Goal: Communication & Community: Answer question/provide support

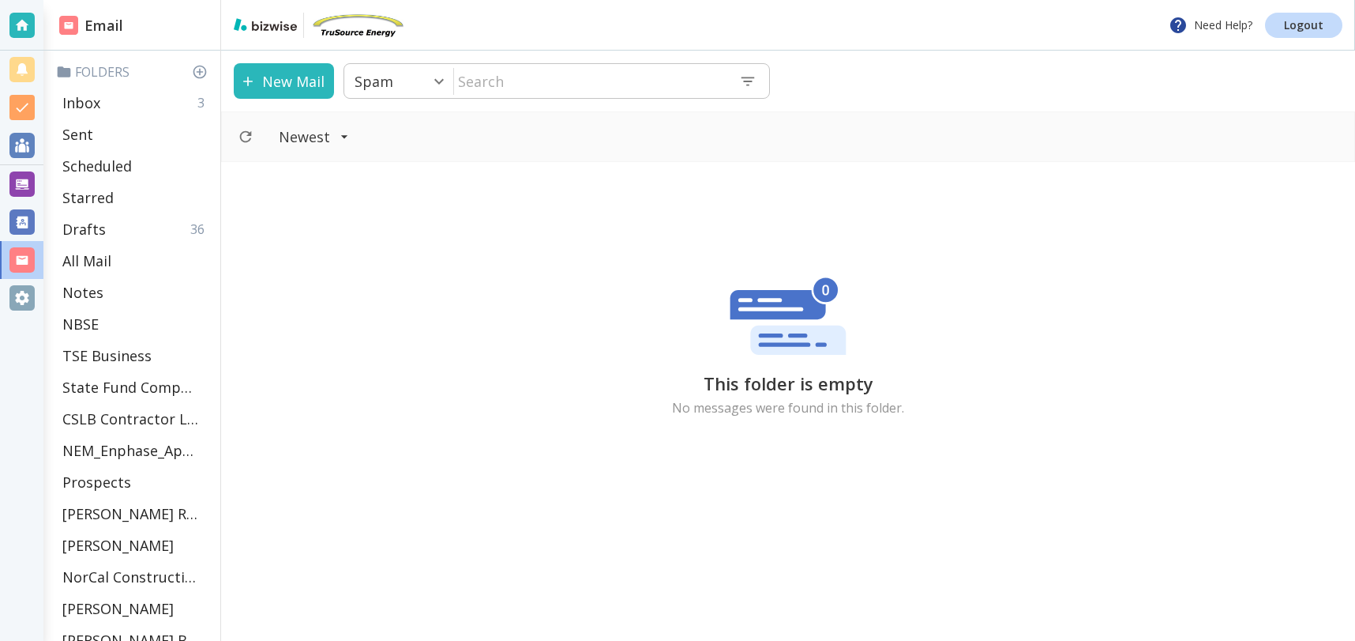
scroll to position [686, 0]
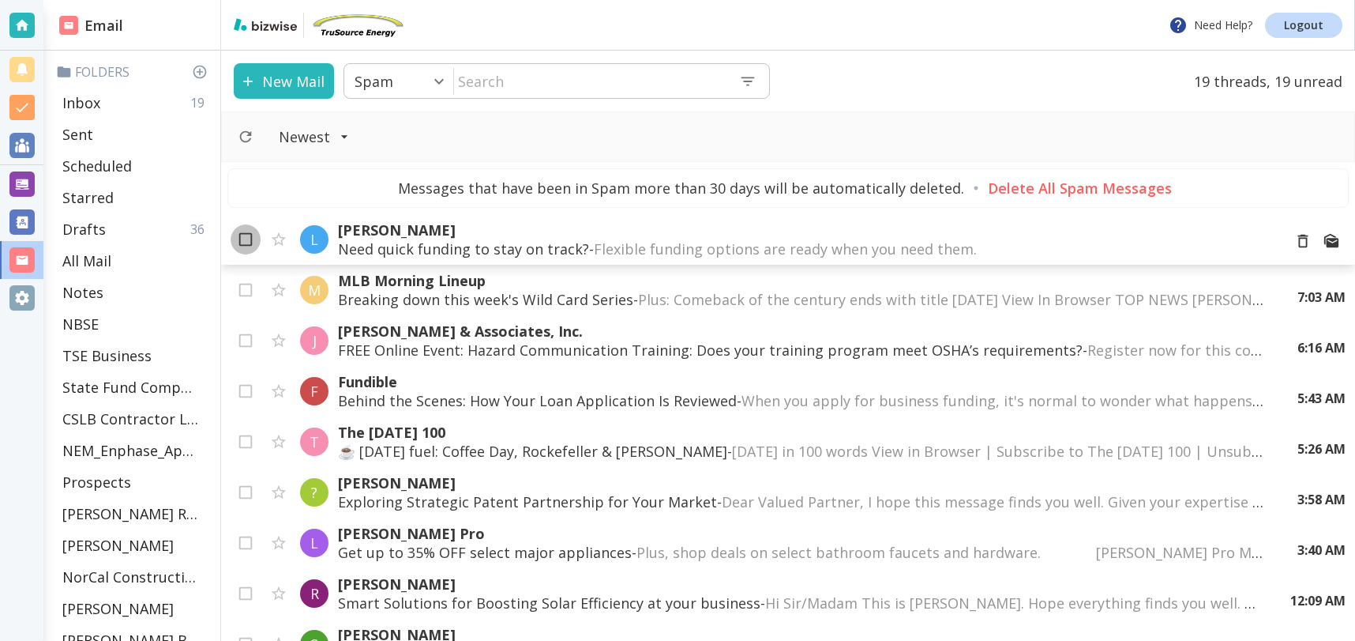
click at [237, 240] on input "checkbox" at bounding box center [246, 242] width 30 height 30
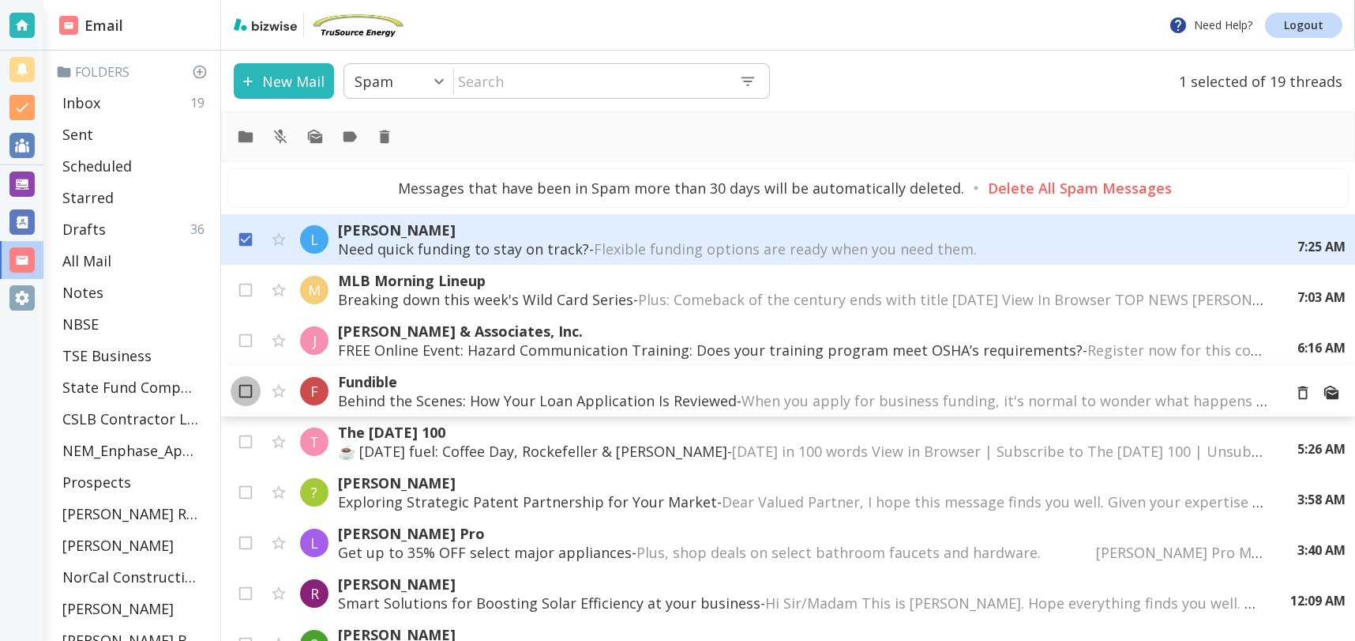
click at [245, 391] on input "checkbox" at bounding box center [246, 394] width 30 height 30
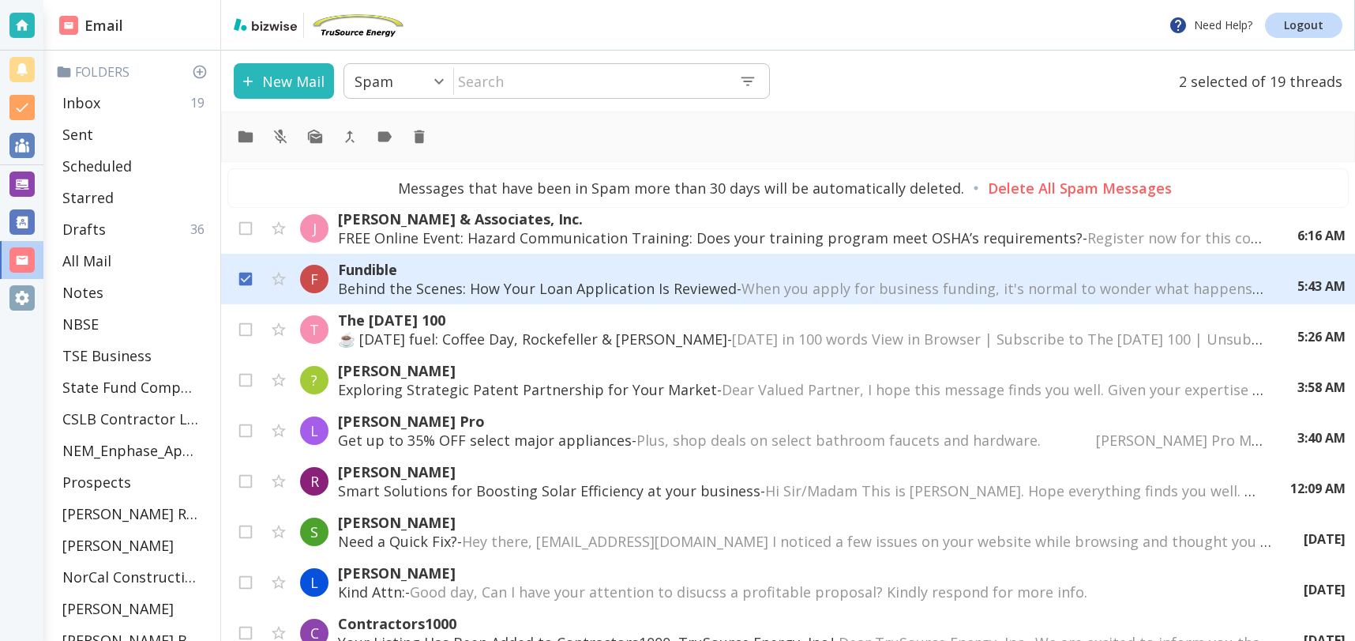
scroll to position [113, 0]
click at [240, 375] on input "checkbox" at bounding box center [246, 382] width 30 height 30
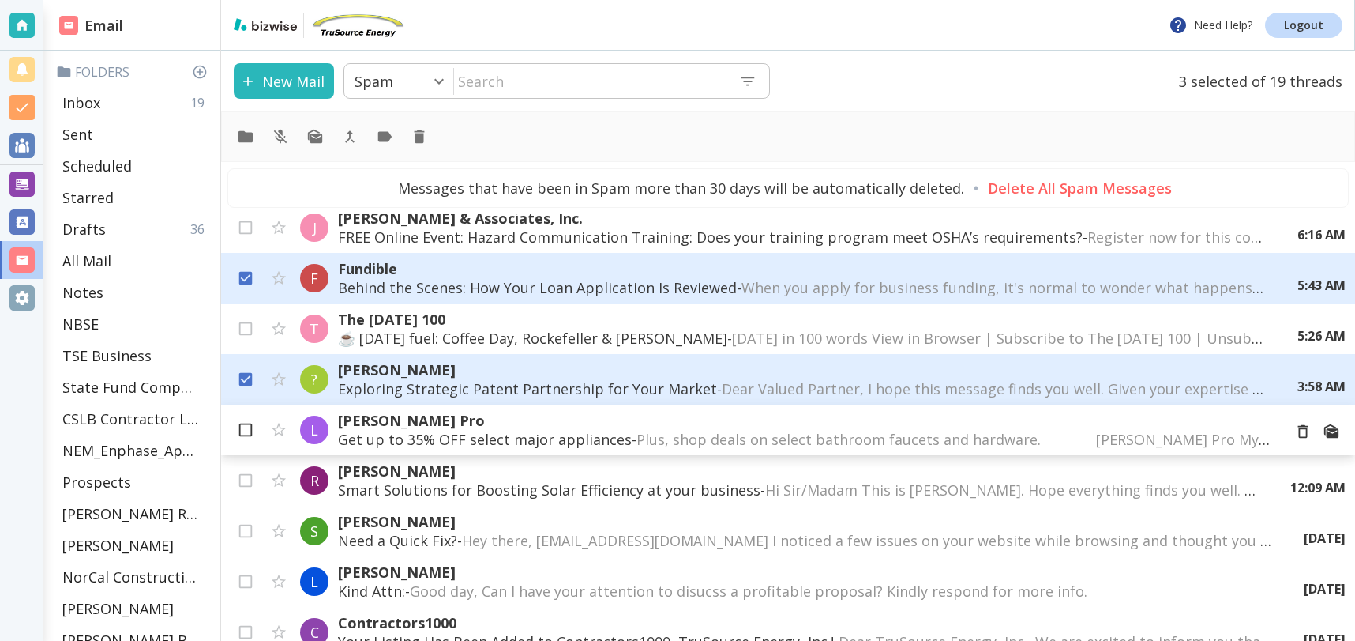
click at [239, 430] on input "checkbox" at bounding box center [246, 433] width 30 height 30
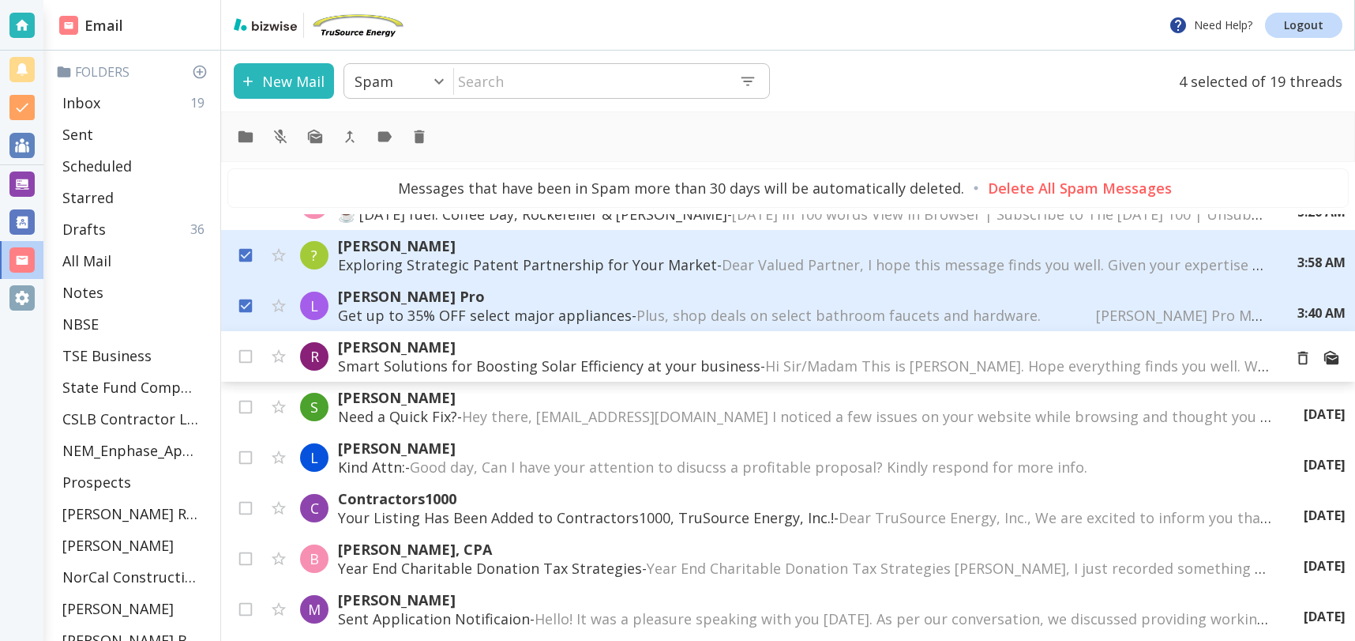
scroll to position [241, 0]
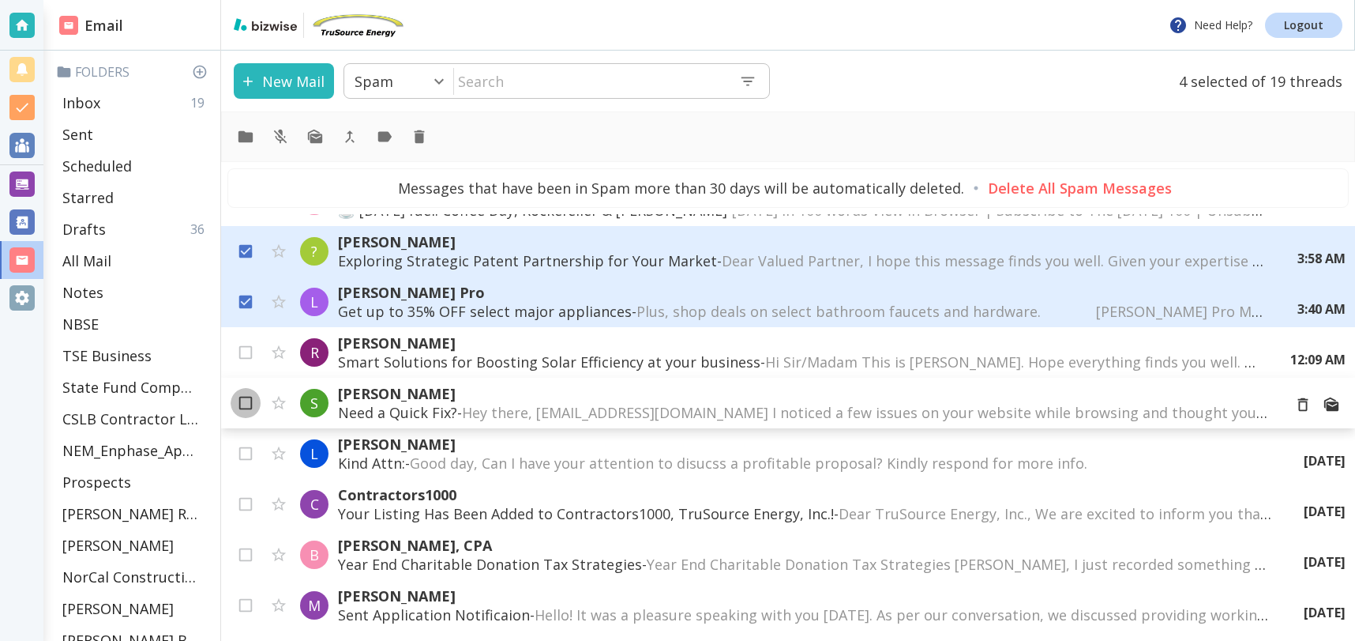
click at [231, 403] on input "checkbox" at bounding box center [246, 406] width 30 height 30
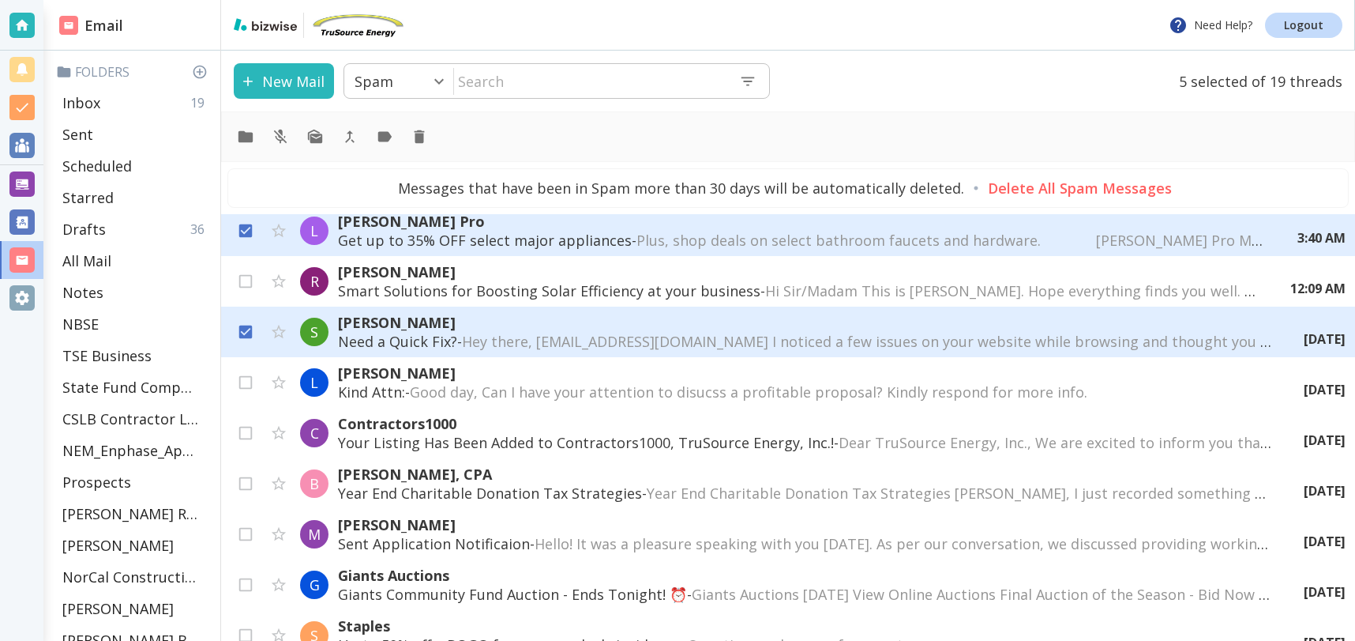
scroll to position [314, 0]
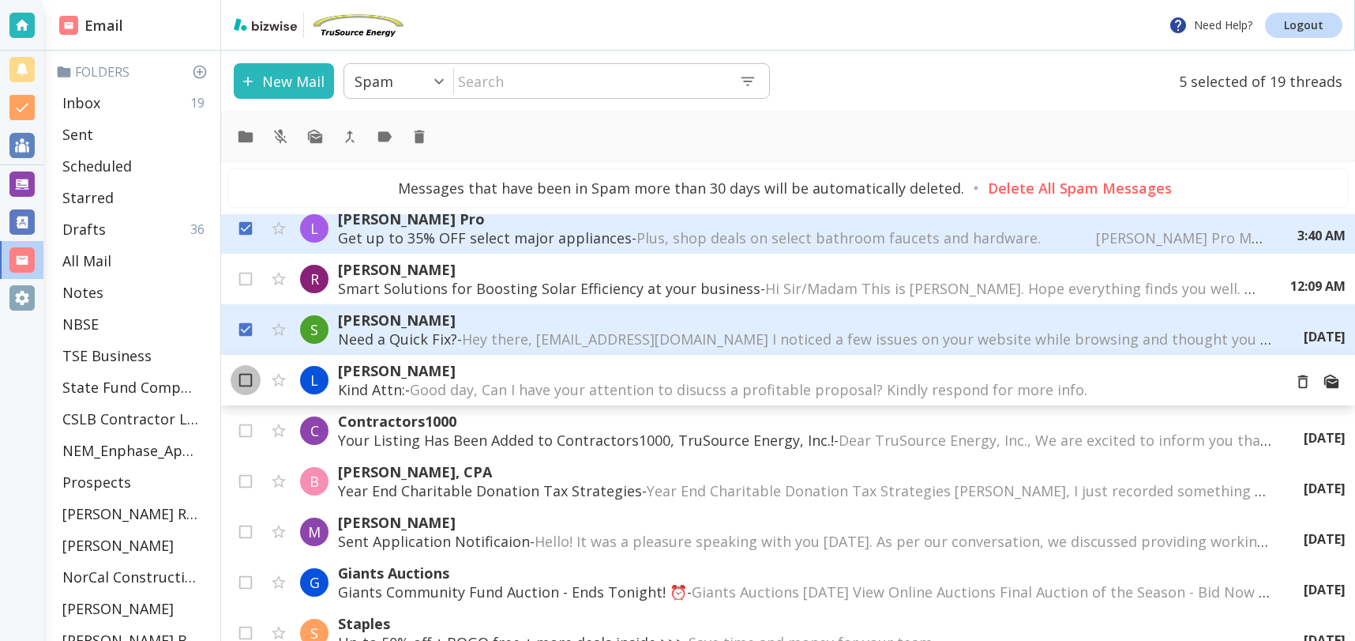
click at [242, 378] on input "checkbox" at bounding box center [246, 383] width 30 height 30
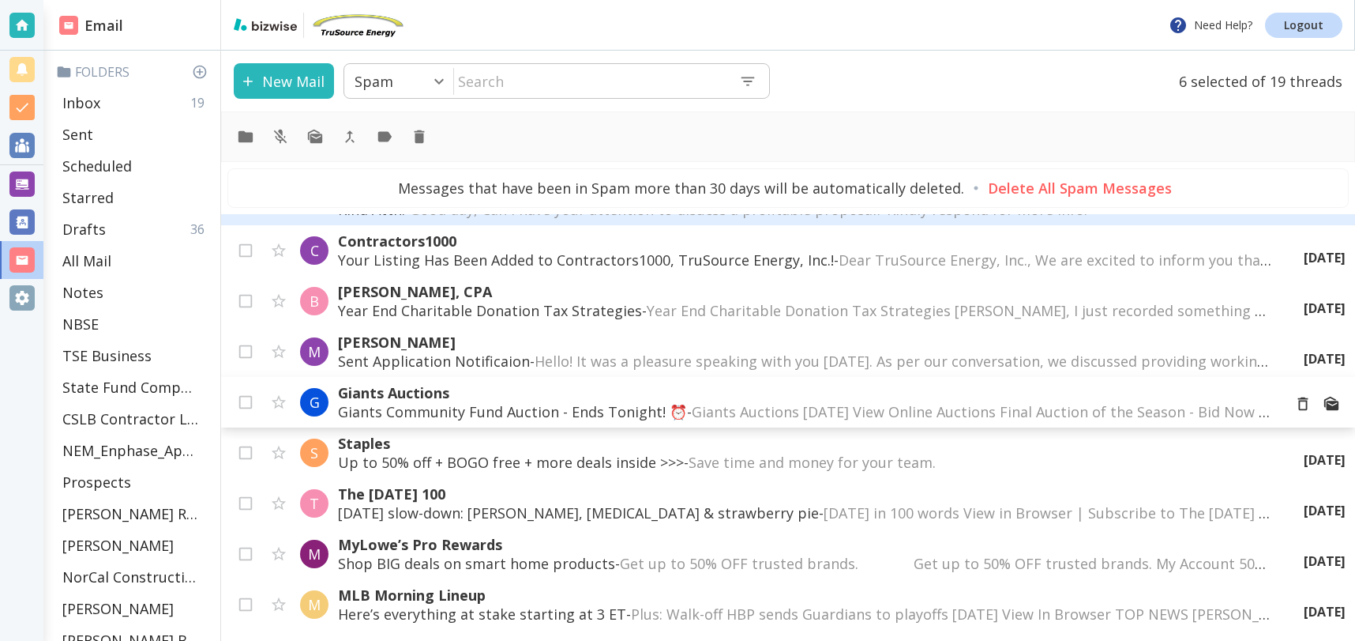
scroll to position [534, 0]
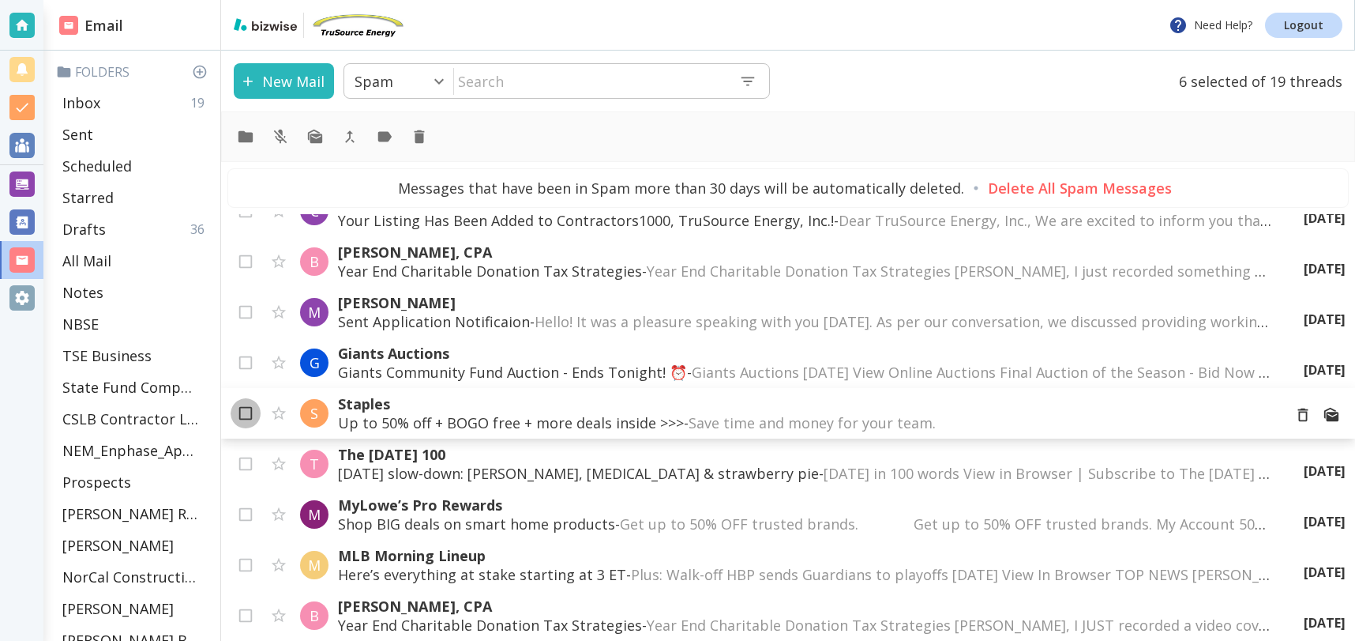
click at [240, 410] on input "checkbox" at bounding box center [246, 416] width 30 height 30
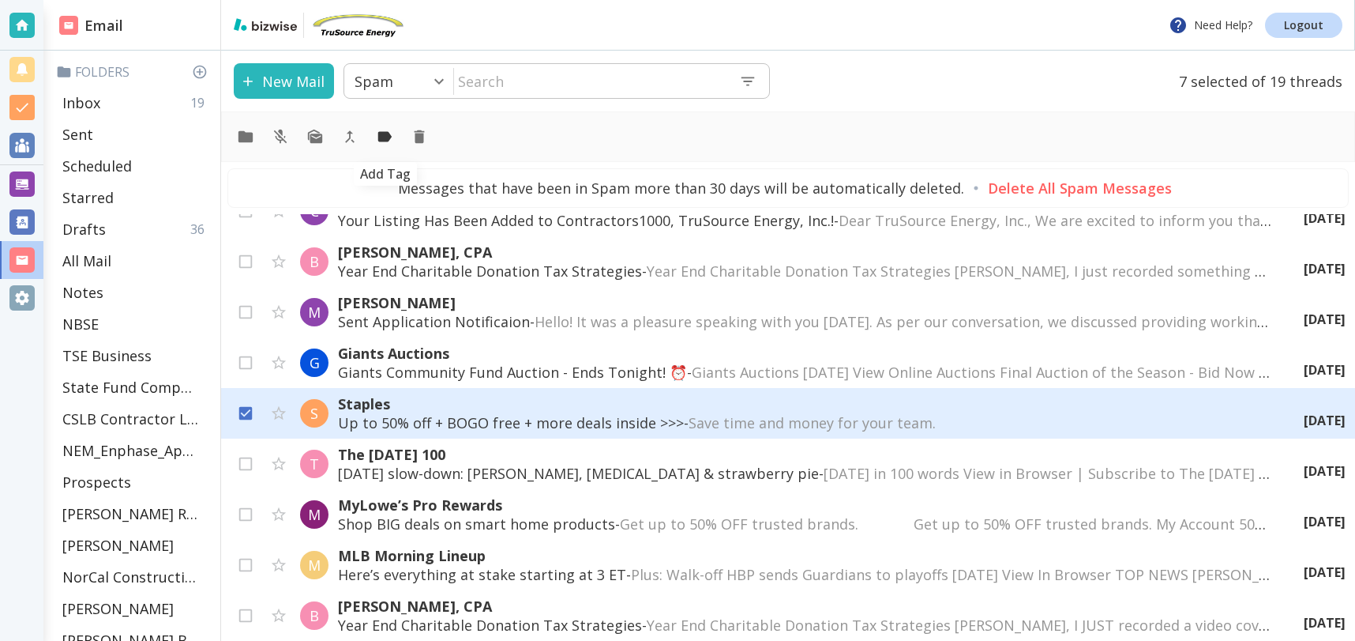
click at [384, 134] on icon "Add Tag" at bounding box center [384, 137] width 13 height 10
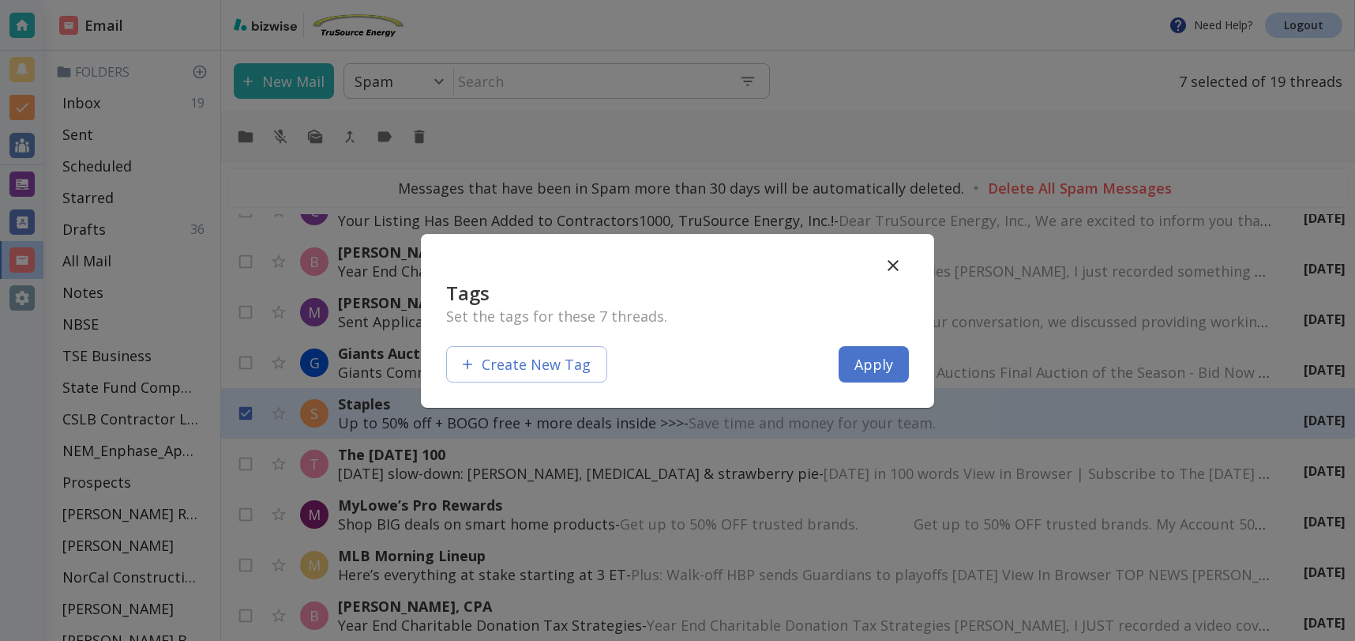
click at [906, 265] on button "button" at bounding box center [893, 266] width 32 height 32
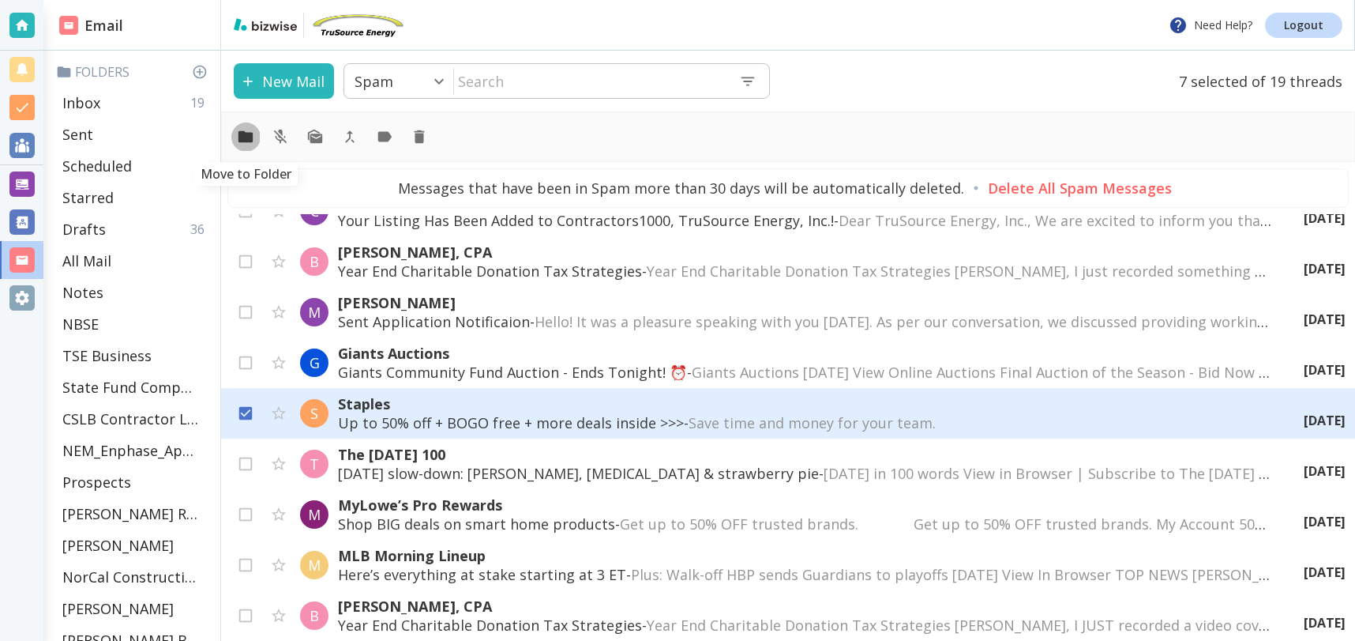
click at [246, 138] on icon "Move to Folder" at bounding box center [246, 137] width 14 height 12
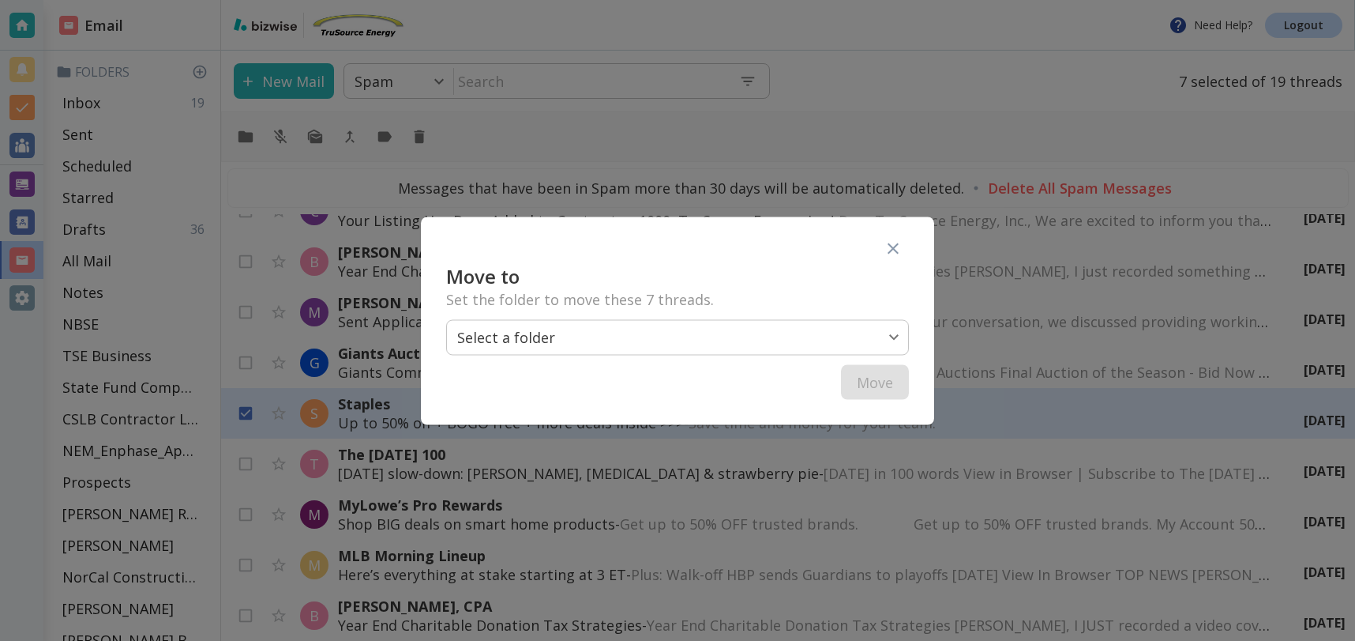
click at [622, 0] on body "Need Help? Logout Email Folders Inbox 19 Sent Scheduled Starred Drafts 36 All M…" at bounding box center [677, 0] width 1355 height 0
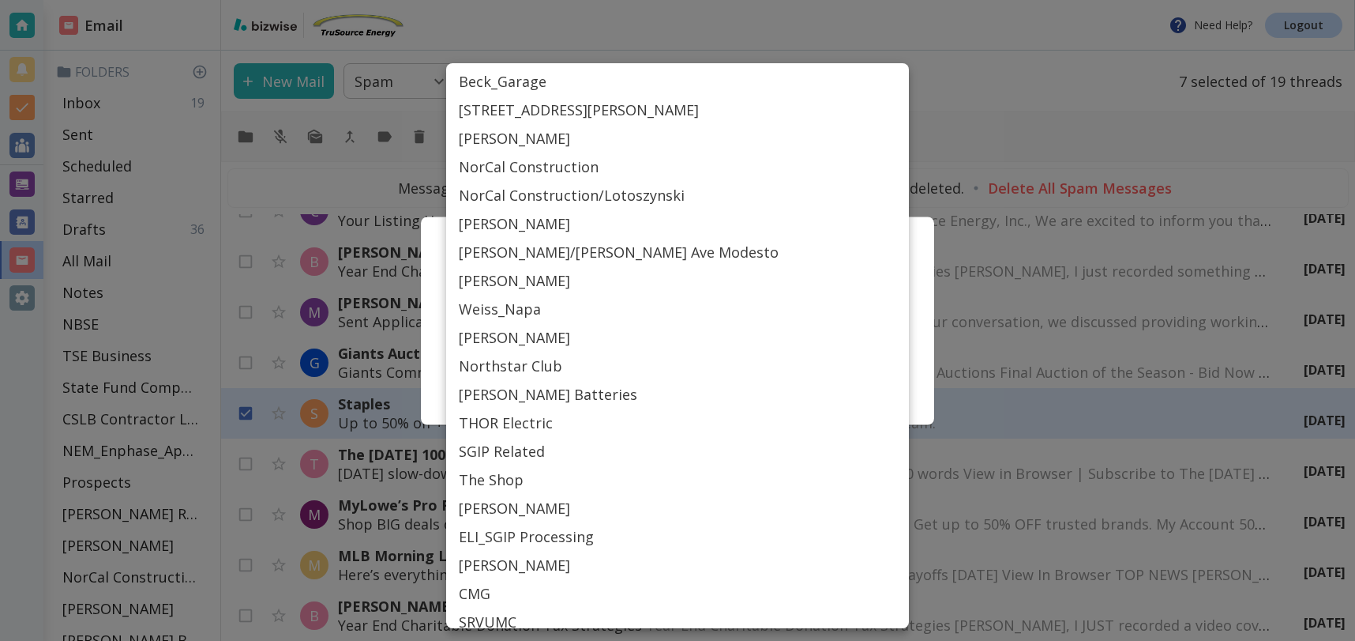
scroll to position [715, 0]
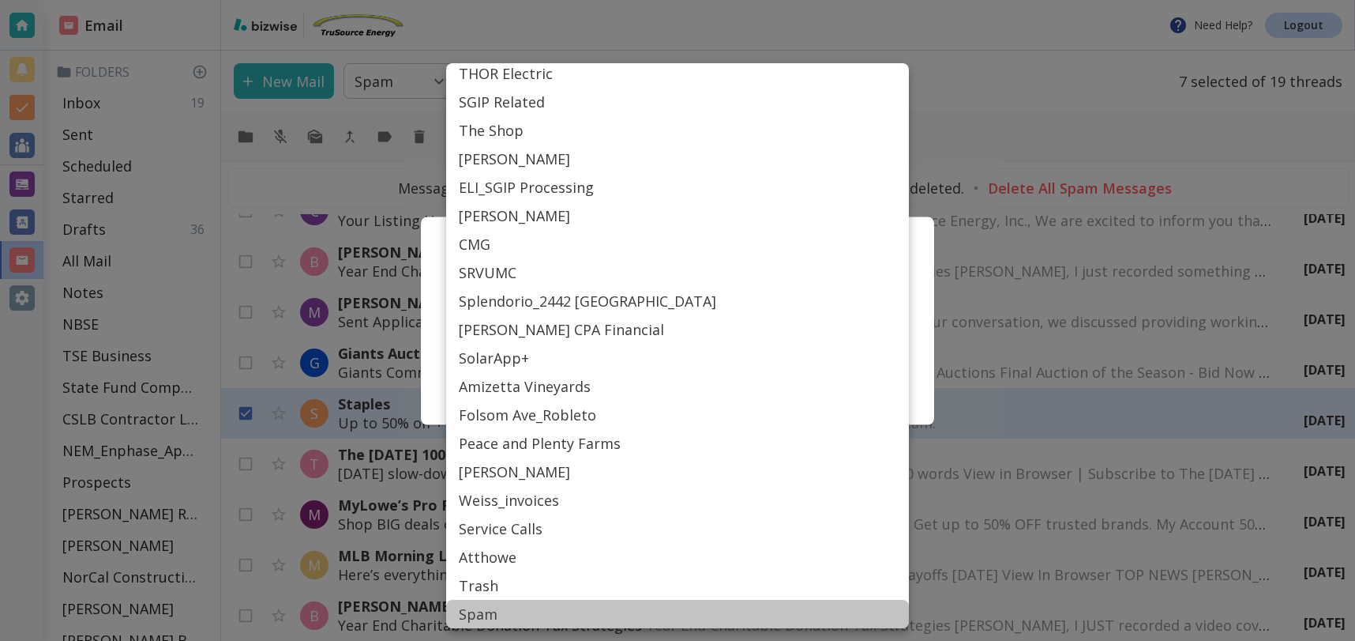
click at [479, 615] on li "Spam" at bounding box center [677, 613] width 463 height 28
type input "SPAM"
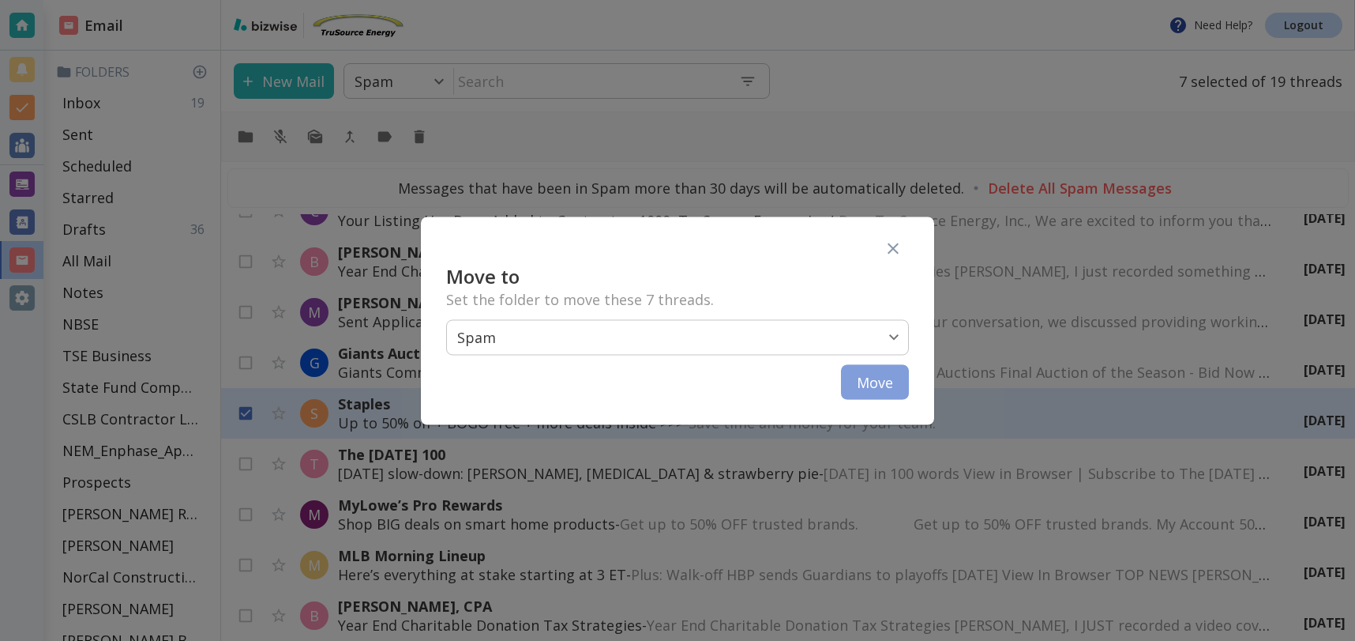
click at [871, 384] on button "Move" at bounding box center [875, 381] width 68 height 35
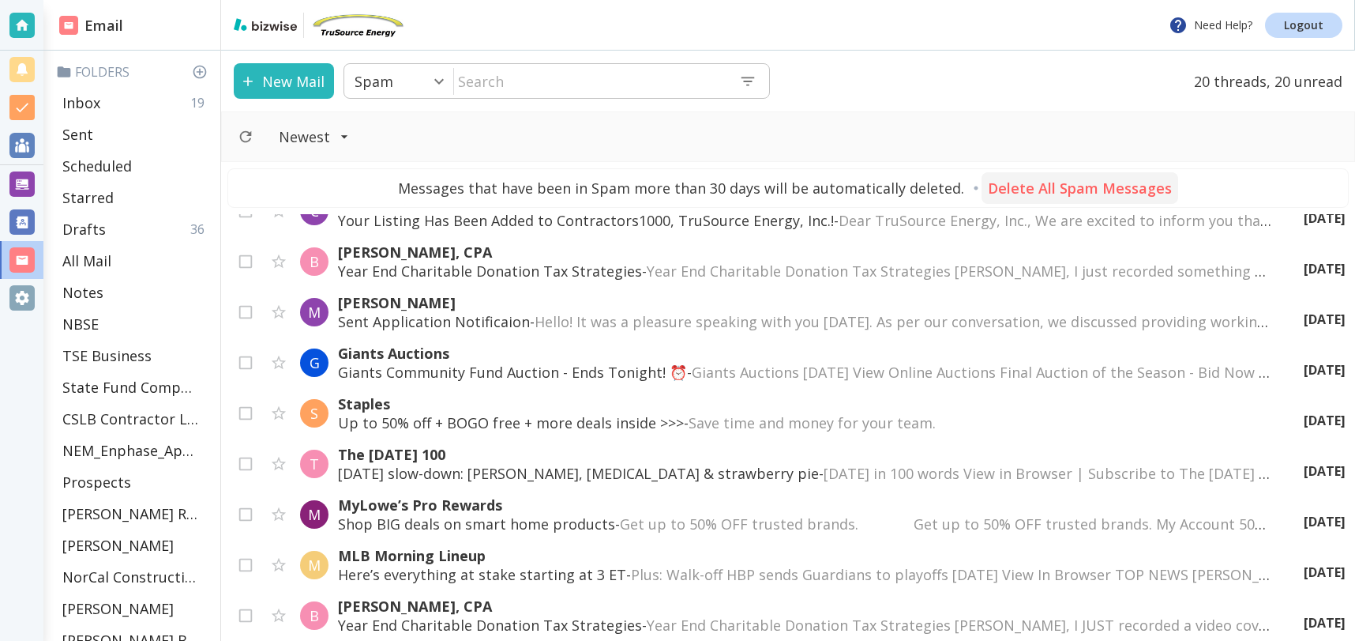
click at [1097, 190] on p "Delete All Spam Messages" at bounding box center [1080, 187] width 184 height 19
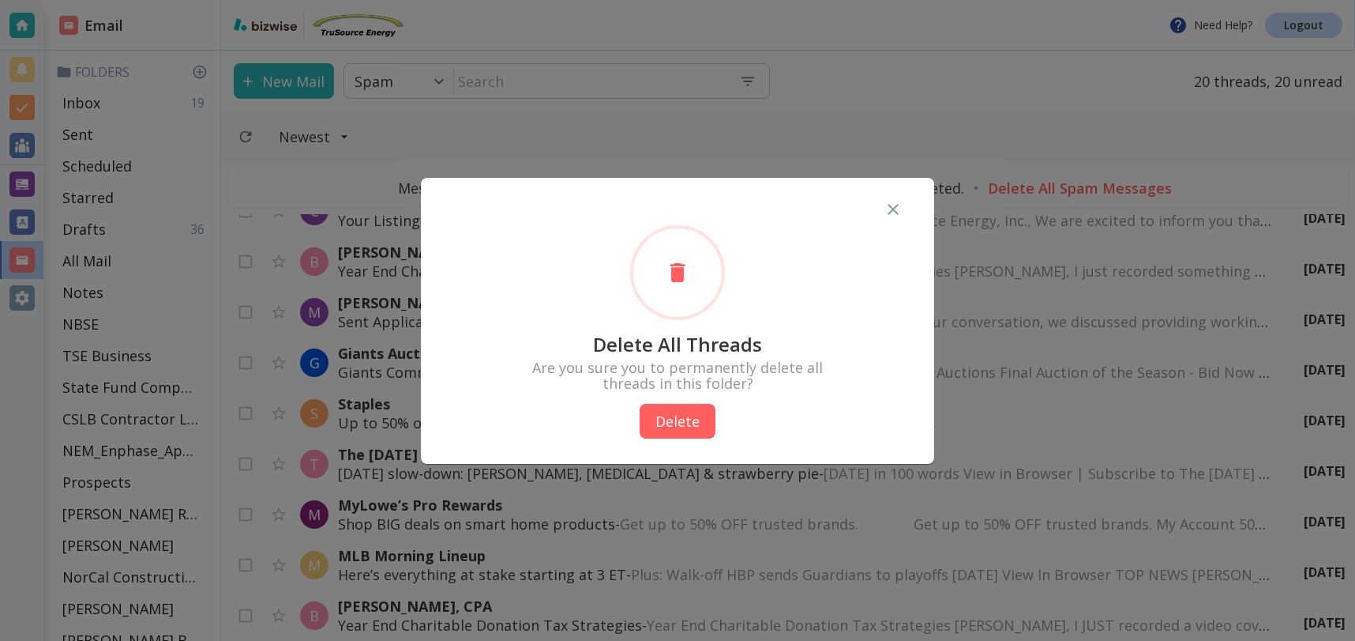
click at [667, 418] on button "Delete" at bounding box center [678, 421] width 76 height 35
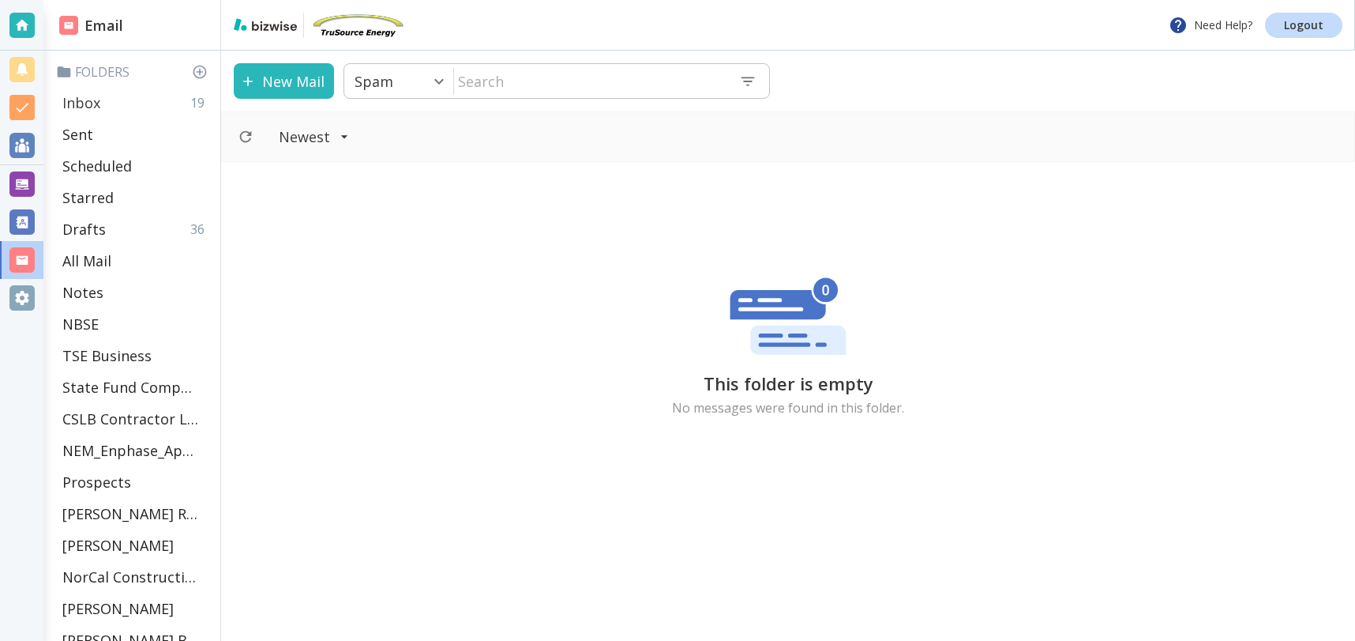
click at [78, 103] on p "Inbox" at bounding box center [81, 102] width 38 height 19
type input "0"
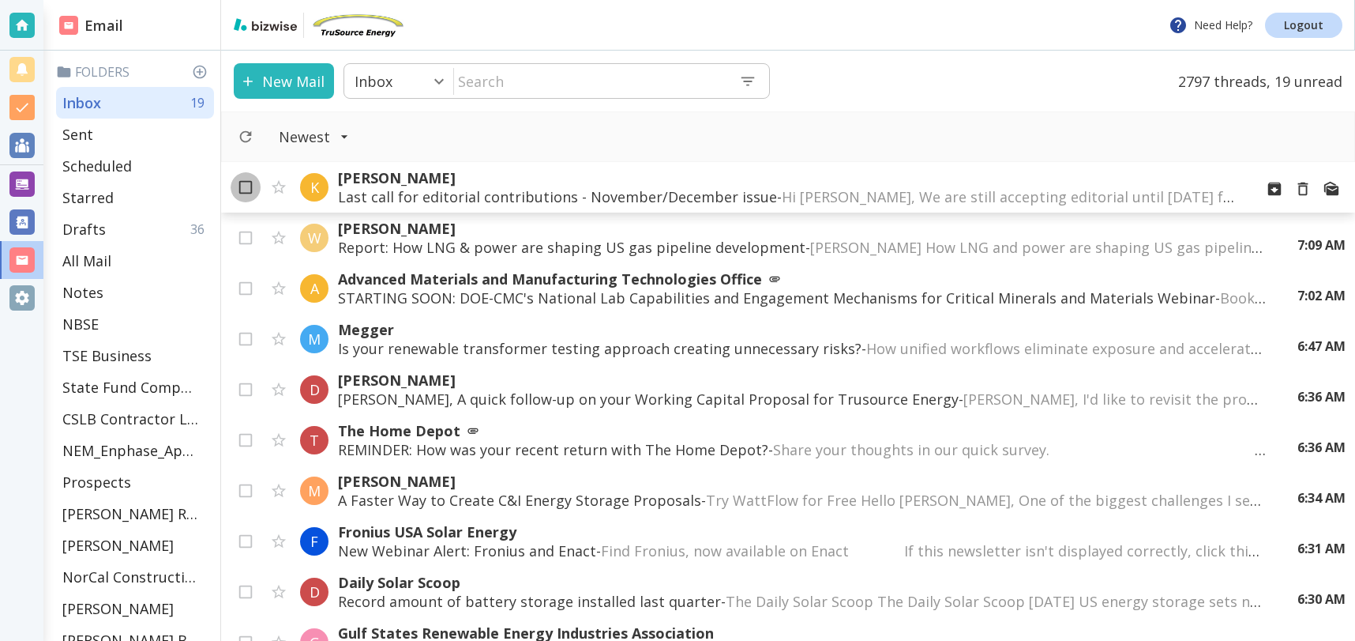
click at [250, 190] on input "checkbox" at bounding box center [246, 190] width 30 height 30
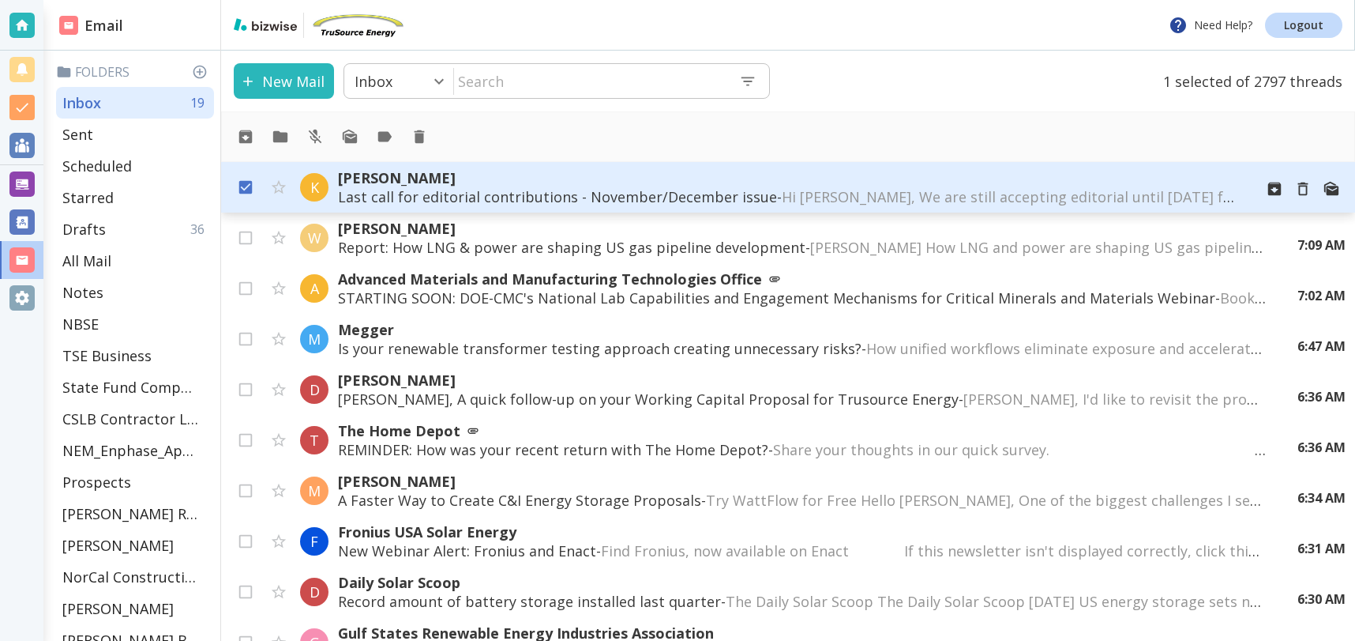
click at [252, 186] on input "checkbox" at bounding box center [246, 190] width 30 height 30
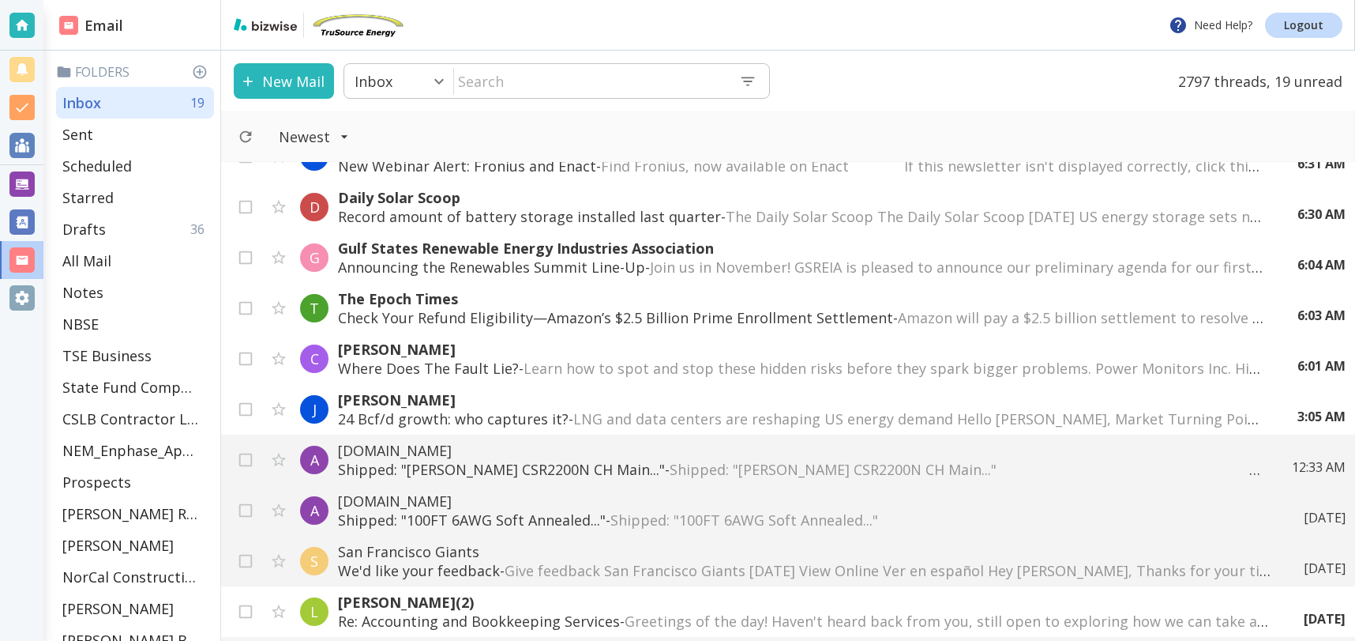
scroll to position [394, 0]
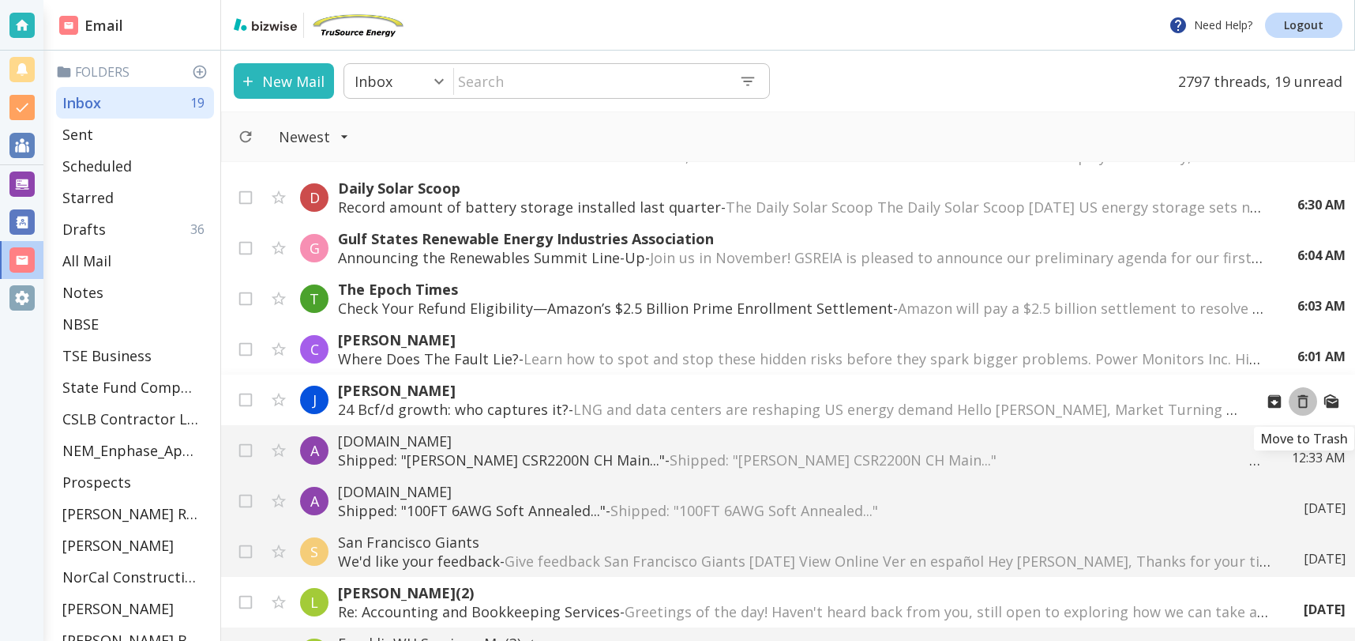
click at [1303, 400] on icon "Move to Trash" at bounding box center [1303, 401] width 17 height 17
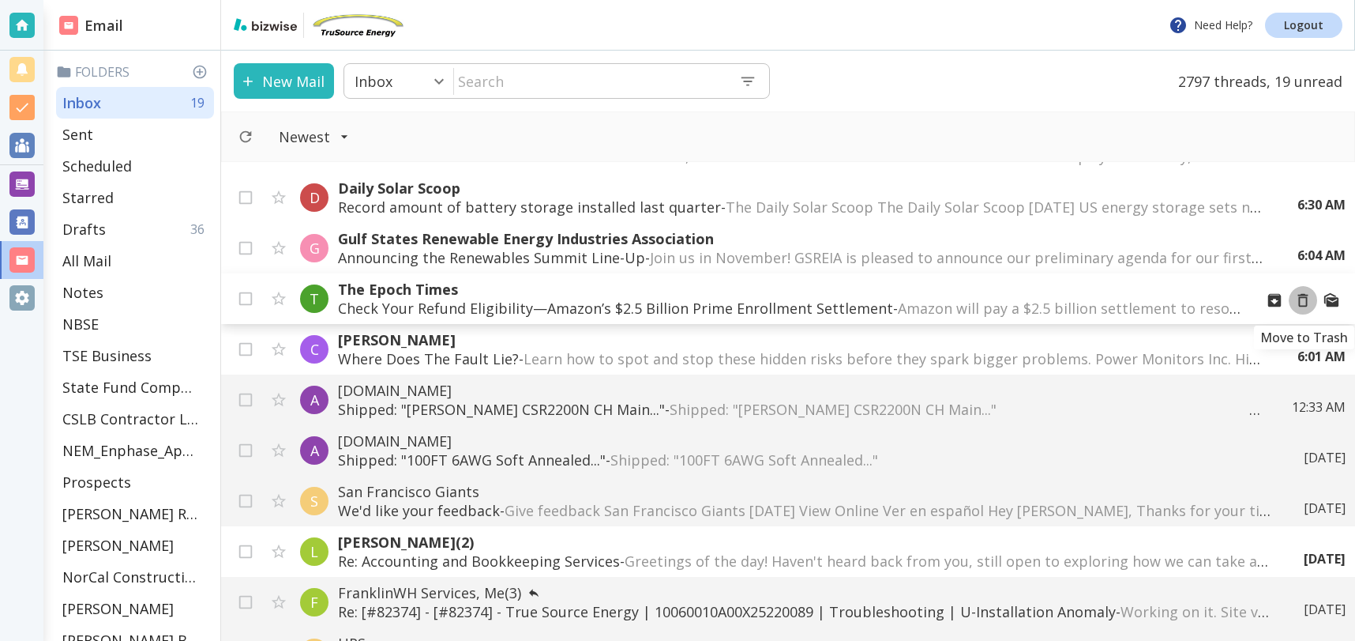
click at [1311, 299] on icon "Move to Trash" at bounding box center [1303, 299] width 17 height 17
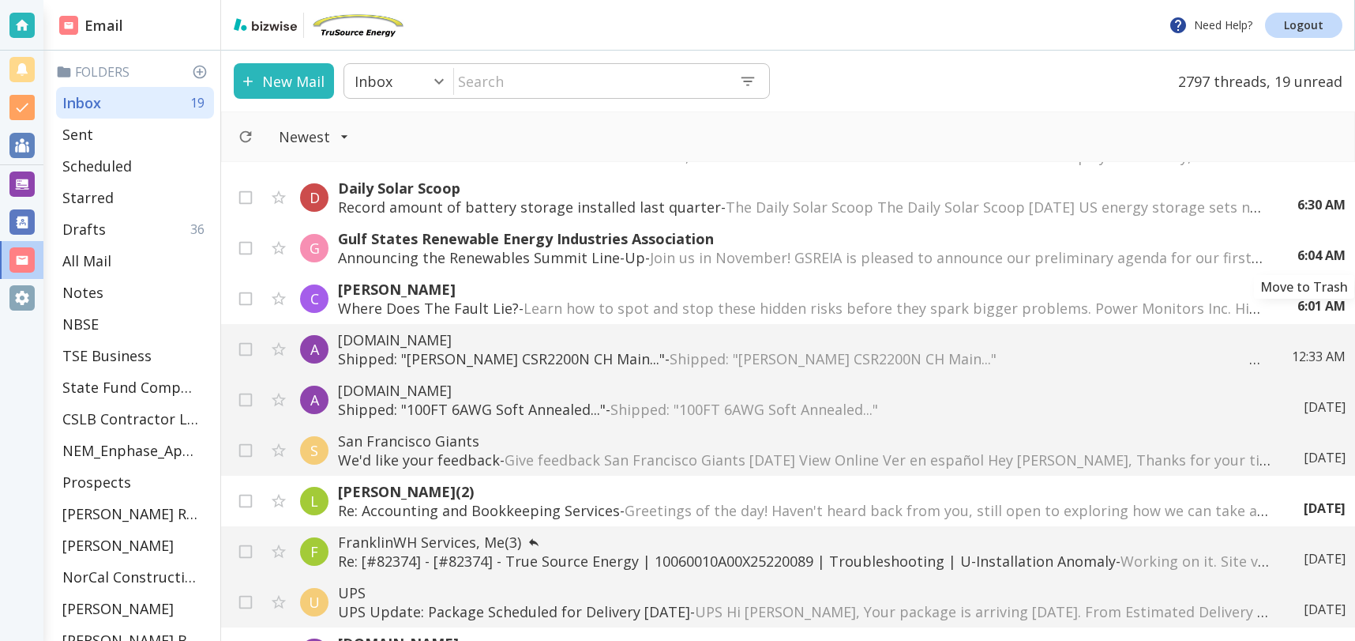
click at [0, 0] on icon "Move to Trash" at bounding box center [0, 0] width 0 height 0
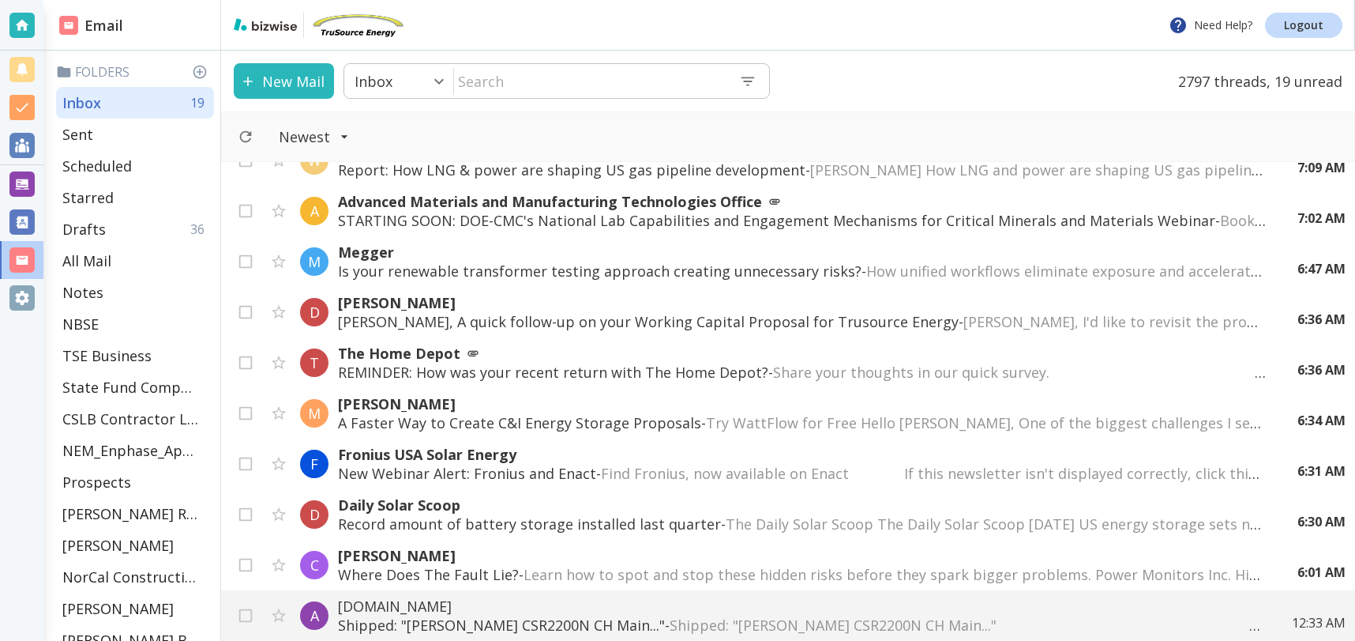
scroll to position [0, 0]
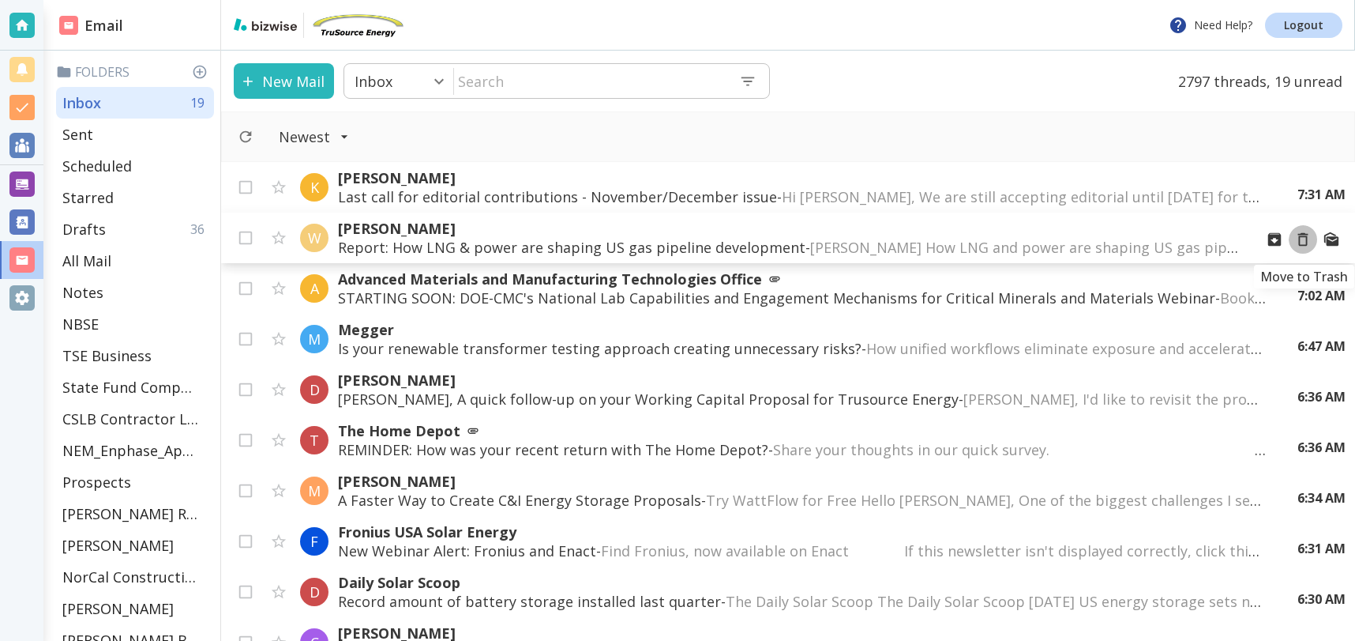
click at [1304, 238] on icon "Move to Trash" at bounding box center [1303, 239] width 17 height 17
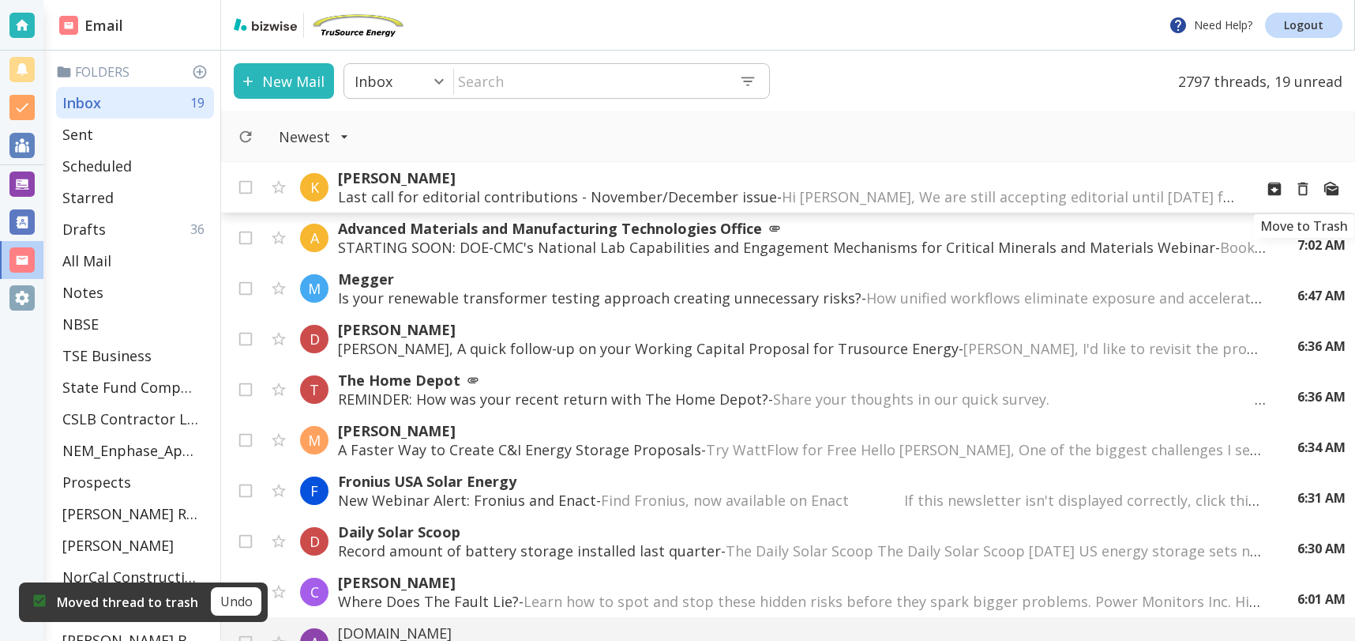
click at [1301, 186] on icon "Move to Trash" at bounding box center [1303, 188] width 10 height 13
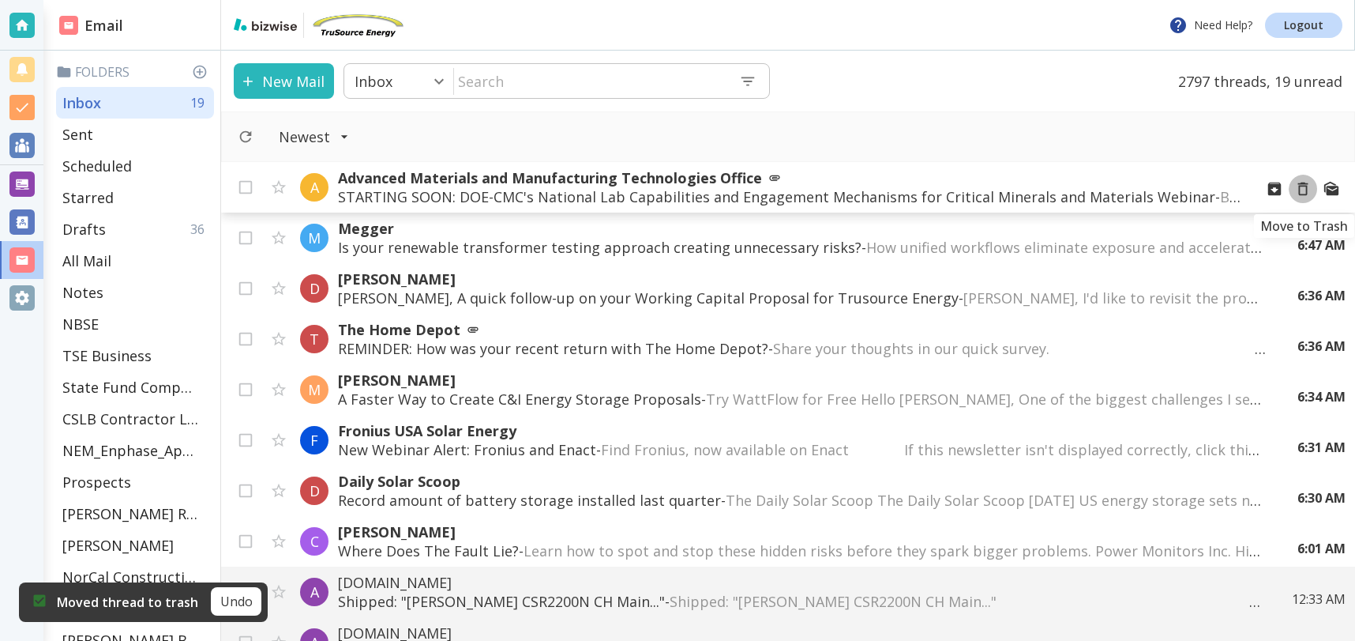
click at [1302, 186] on icon "Move to Trash" at bounding box center [1303, 188] width 10 height 13
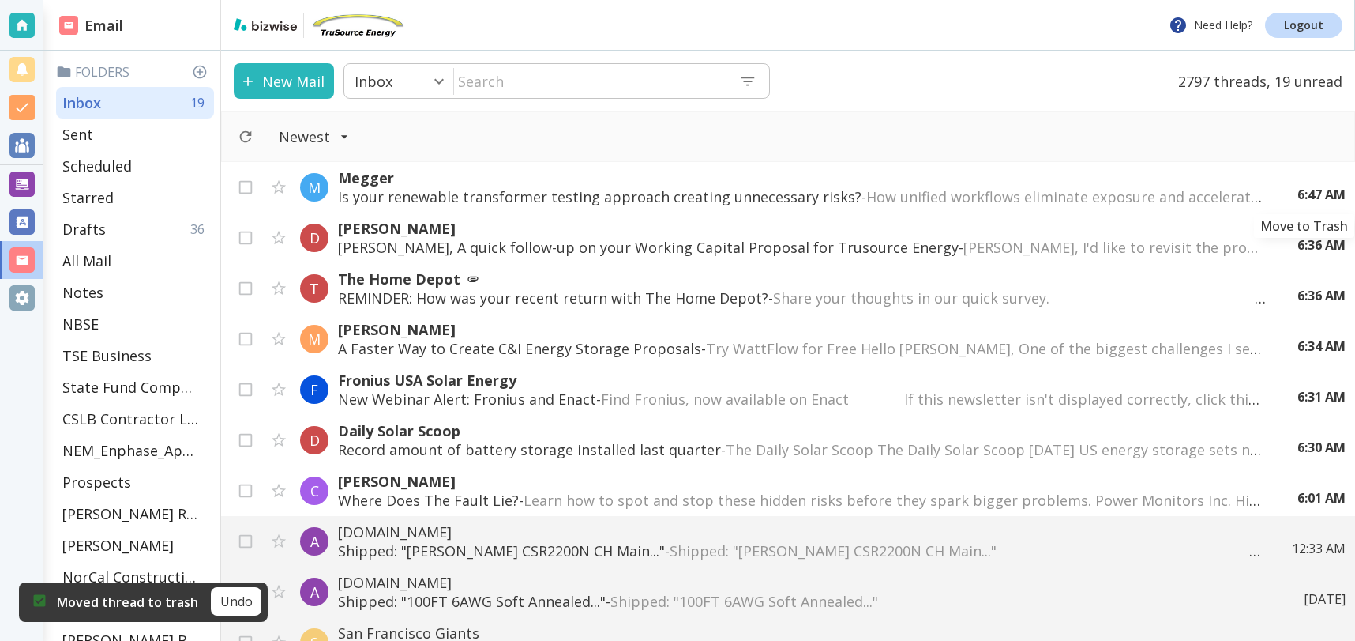
click at [0, 0] on icon "Move to Trash" at bounding box center [0, 0] width 0 height 0
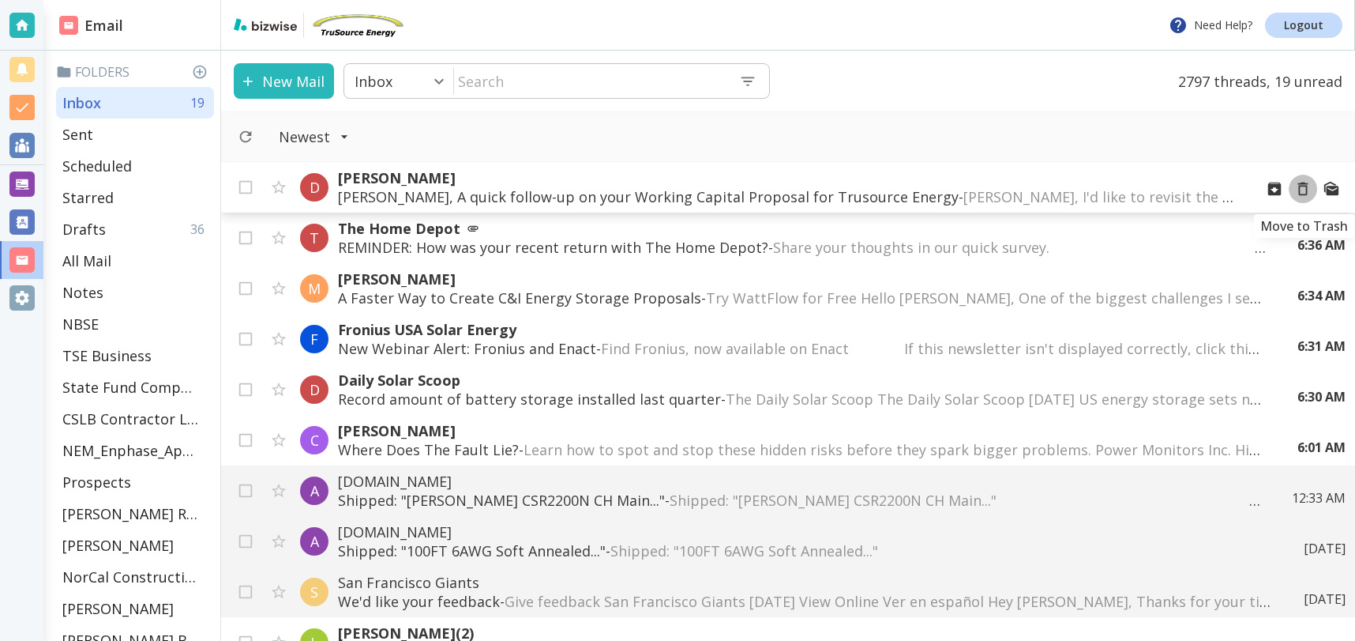
click at [1303, 190] on icon "Move to Trash" at bounding box center [1303, 188] width 17 height 17
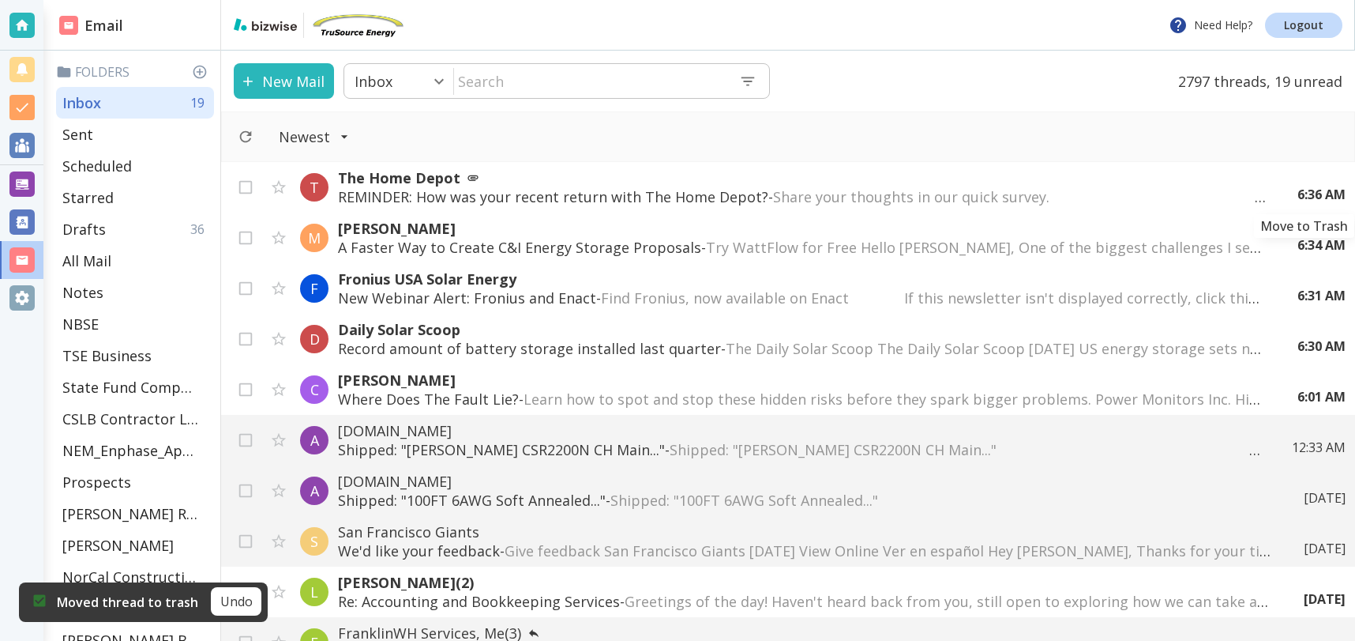
click at [0, 0] on icon "Move to Trash" at bounding box center [0, 0] width 0 height 0
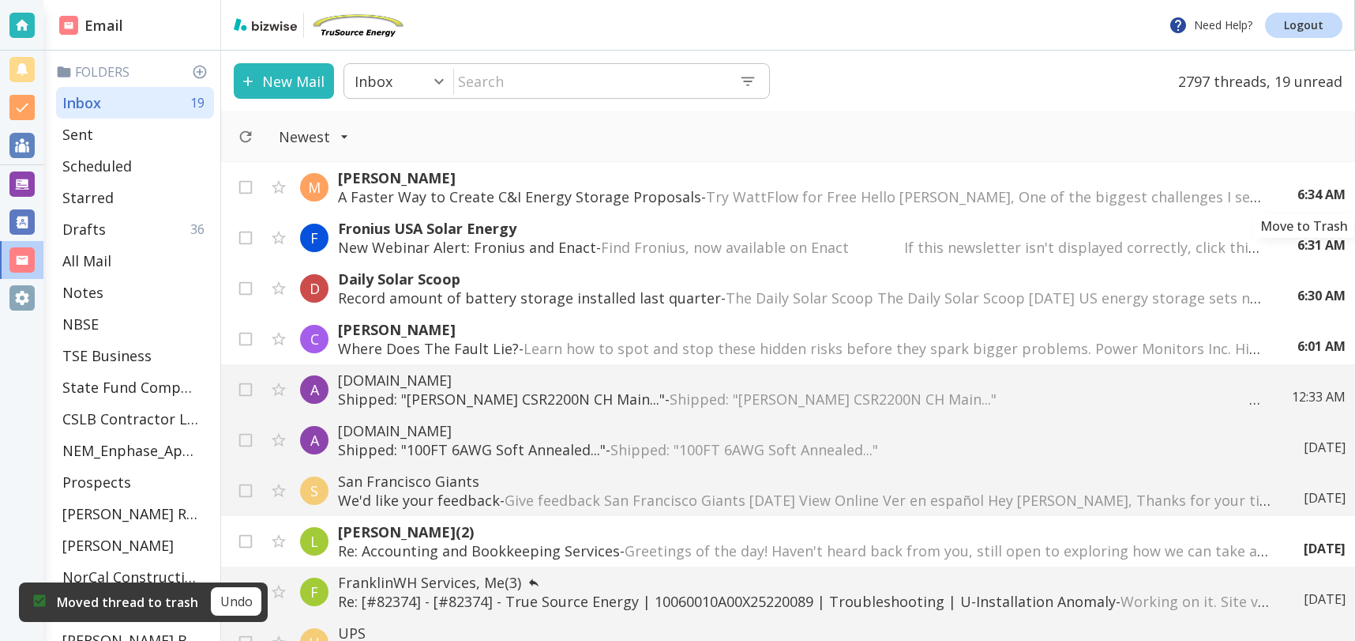
click at [0, 0] on icon "Move to Trash" at bounding box center [0, 0] width 0 height 0
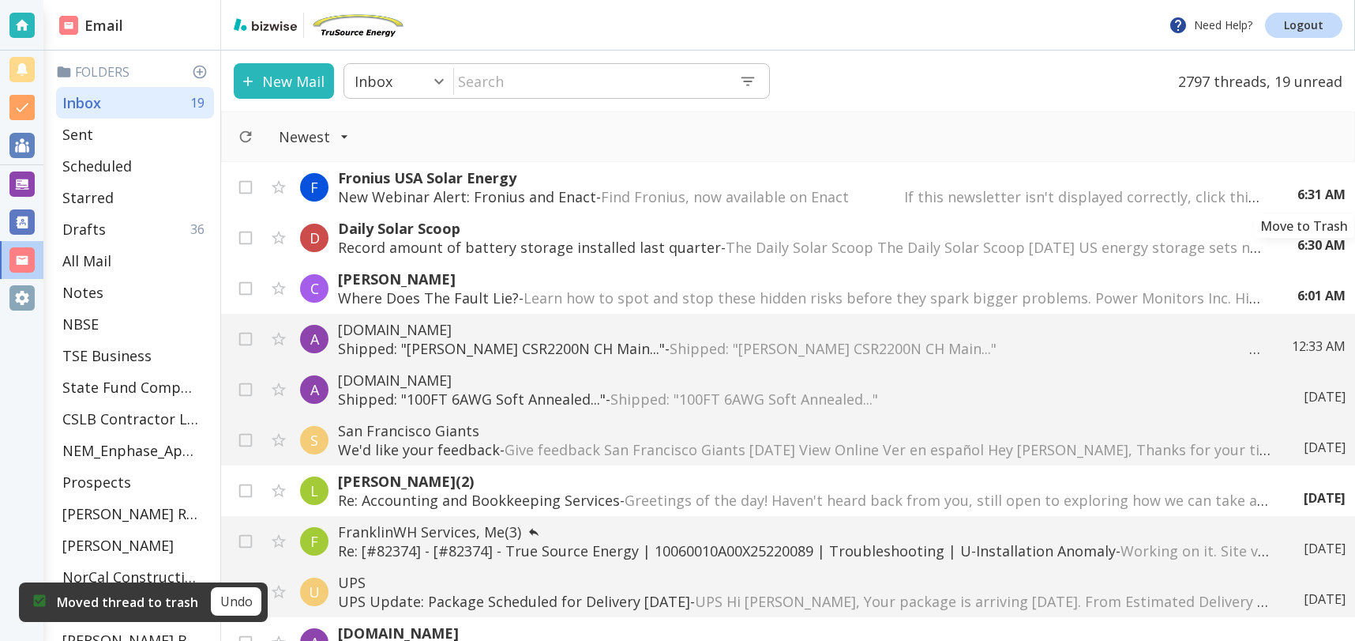
click at [0, 0] on icon "Move to Trash" at bounding box center [0, 0] width 0 height 0
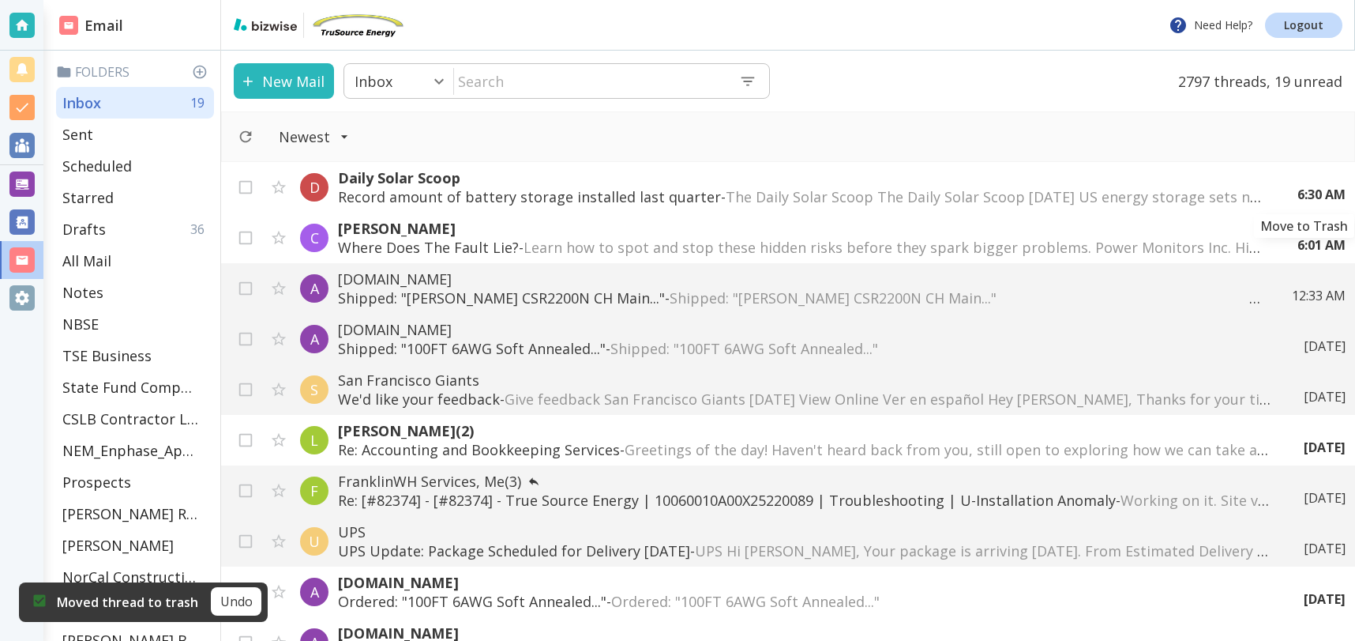
click at [0, 0] on icon "Move to Trash" at bounding box center [0, 0] width 0 height 0
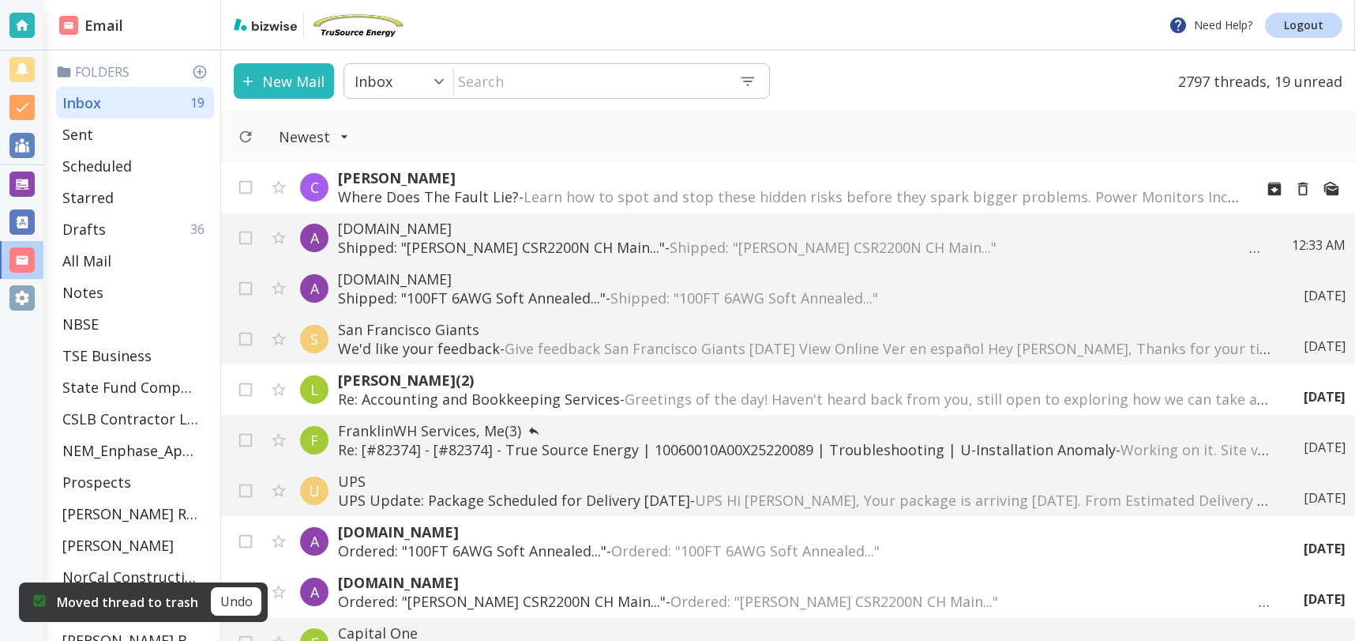
click at [695, 201] on span "Learn how to spot and stop these hidden risks before they spark bigger problems…" at bounding box center [1205, 196] width 1362 height 19
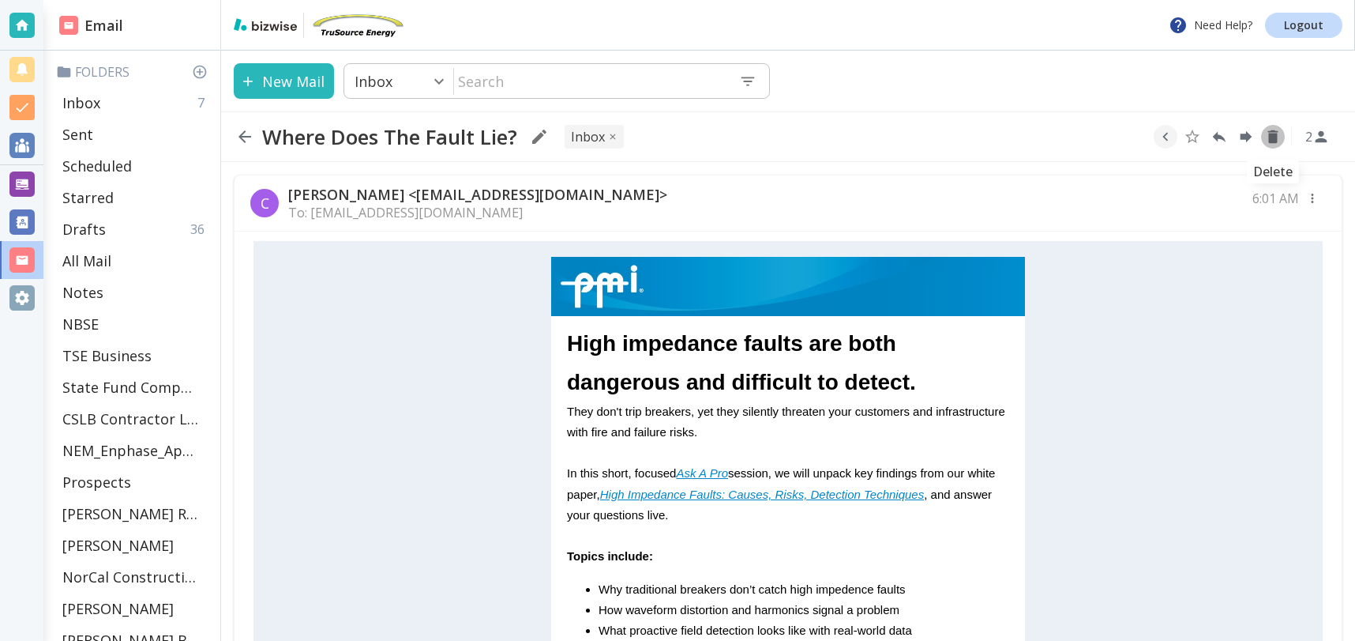
click at [1274, 136] on icon "Delete" at bounding box center [1273, 136] width 10 height 13
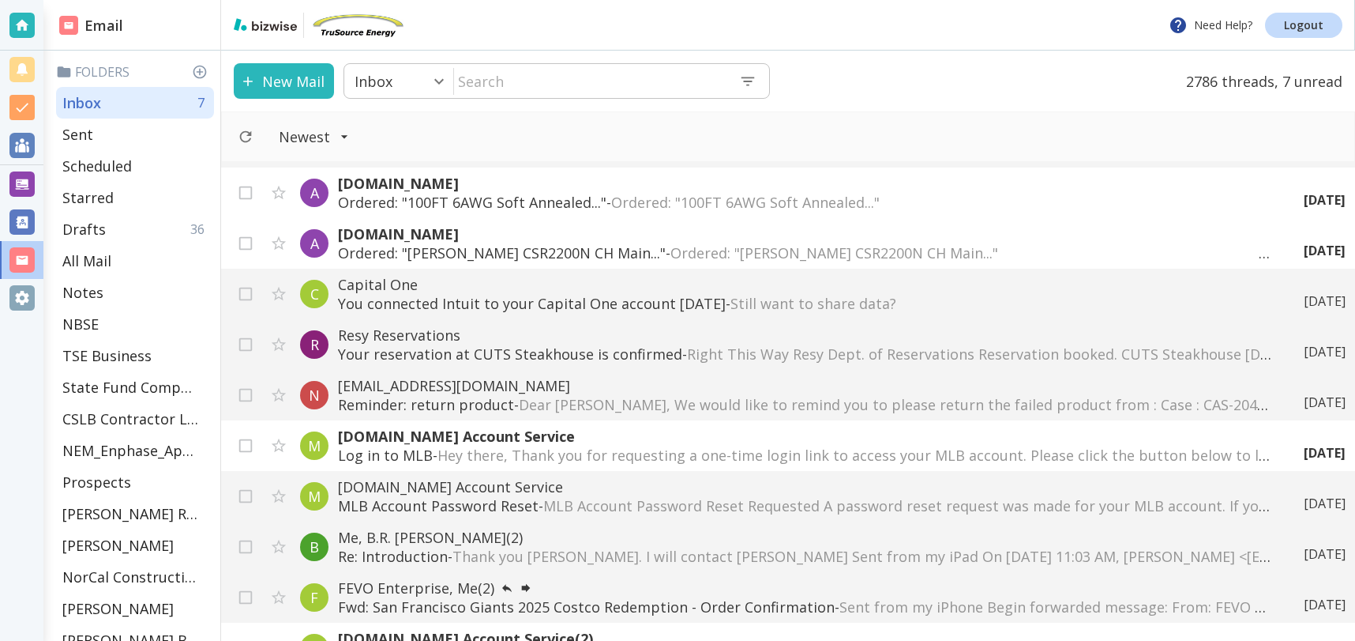
scroll to position [301, 0]
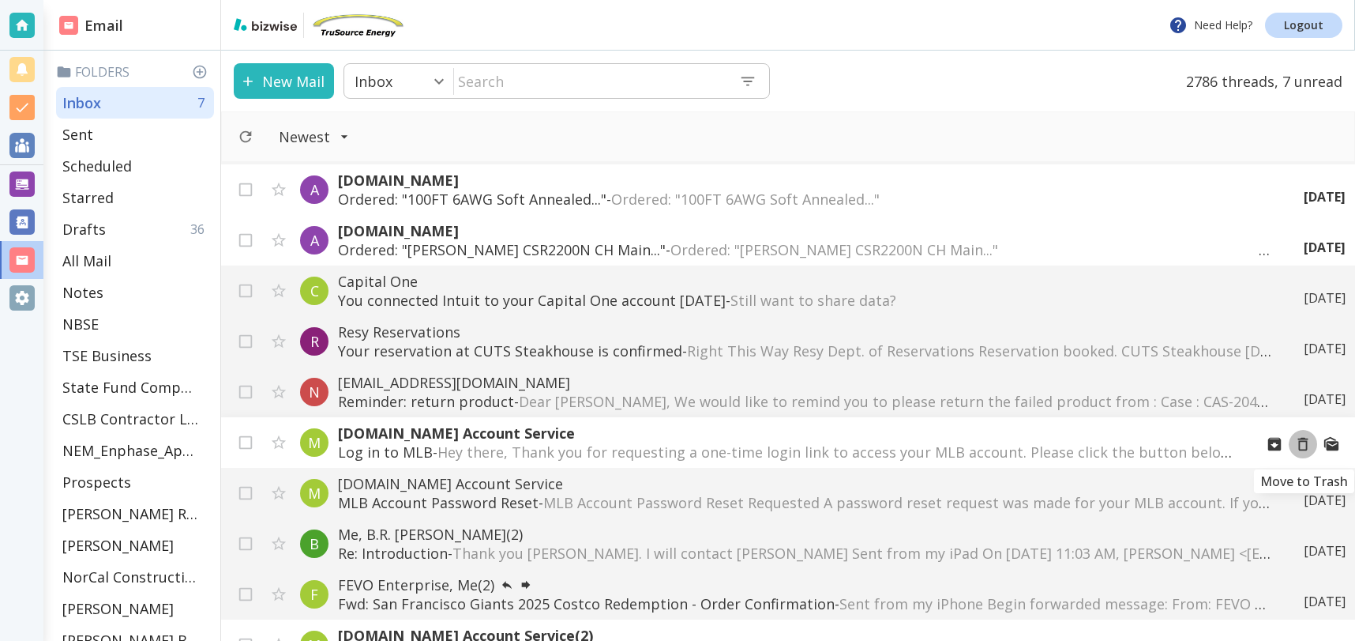
click at [1307, 443] on icon "Move to Trash" at bounding box center [1303, 444] width 10 height 13
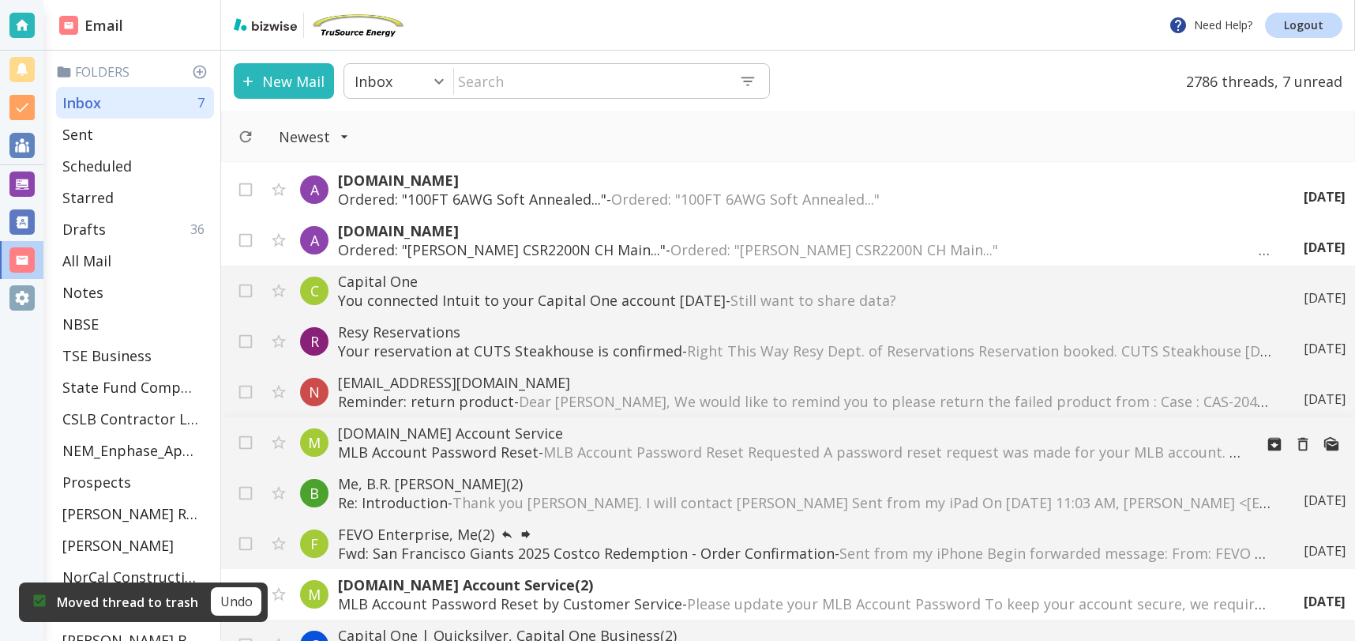
scroll to position [396, 0]
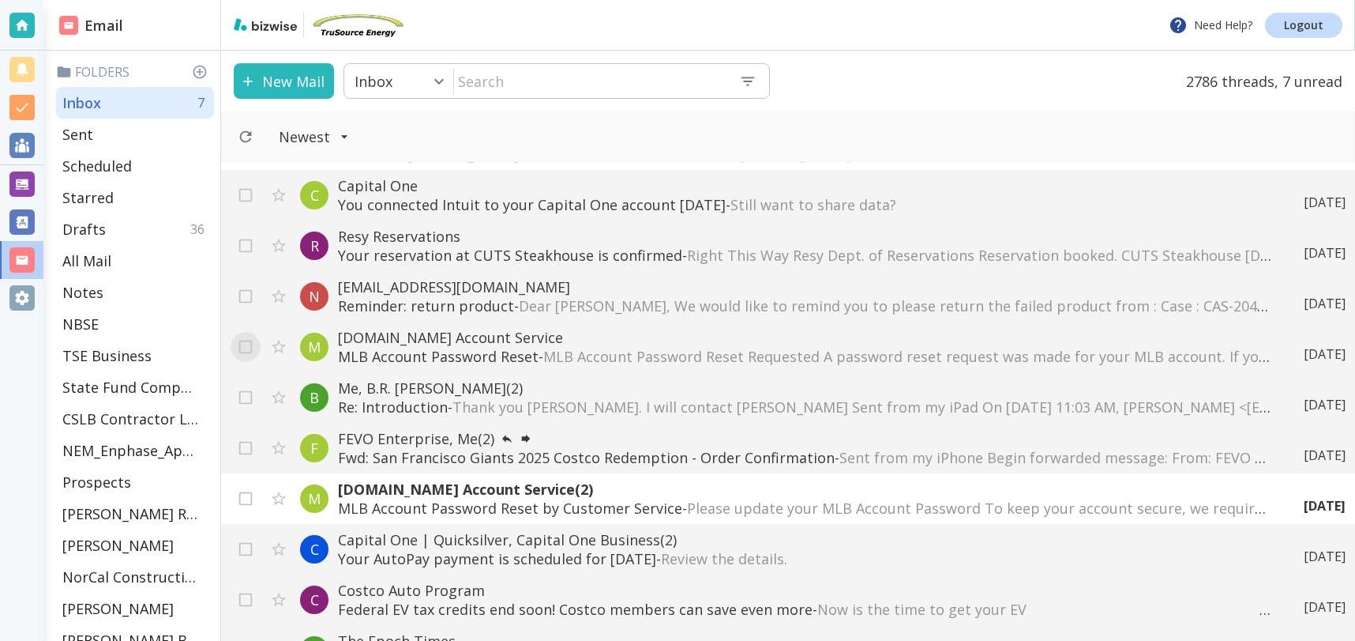
click at [242, 347] on input "checkbox" at bounding box center [246, 350] width 30 height 30
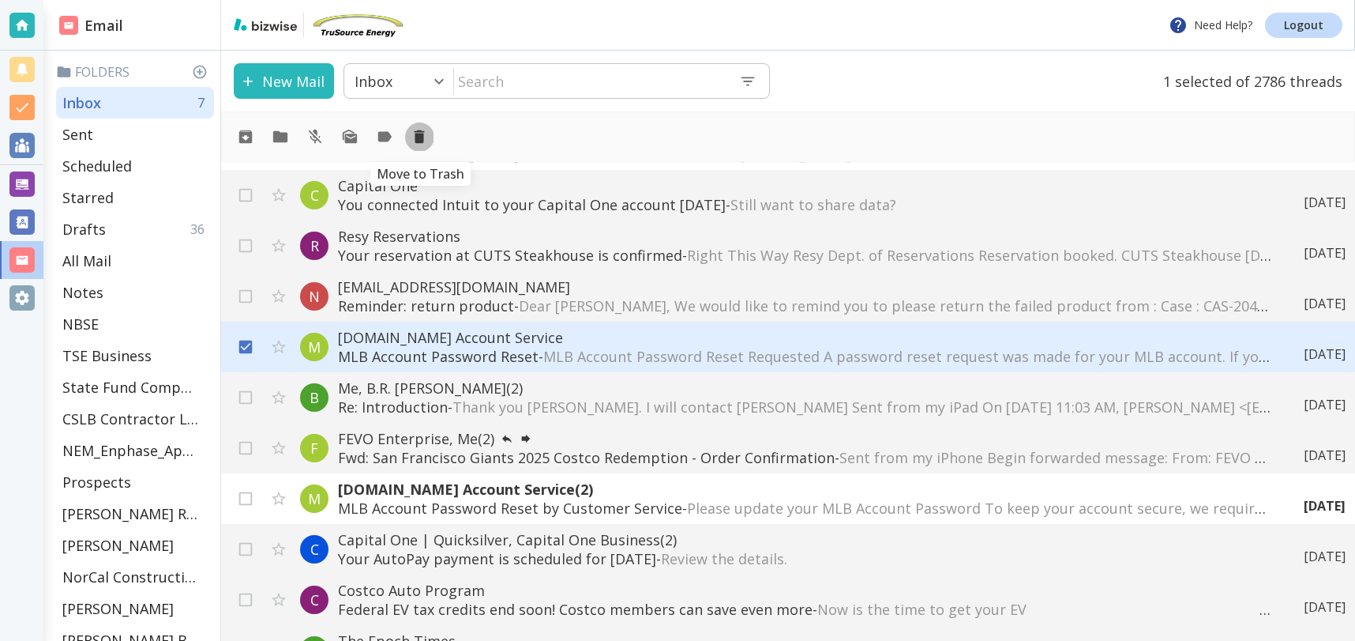
click at [421, 137] on icon "Move to Trash" at bounding box center [420, 136] width 10 height 13
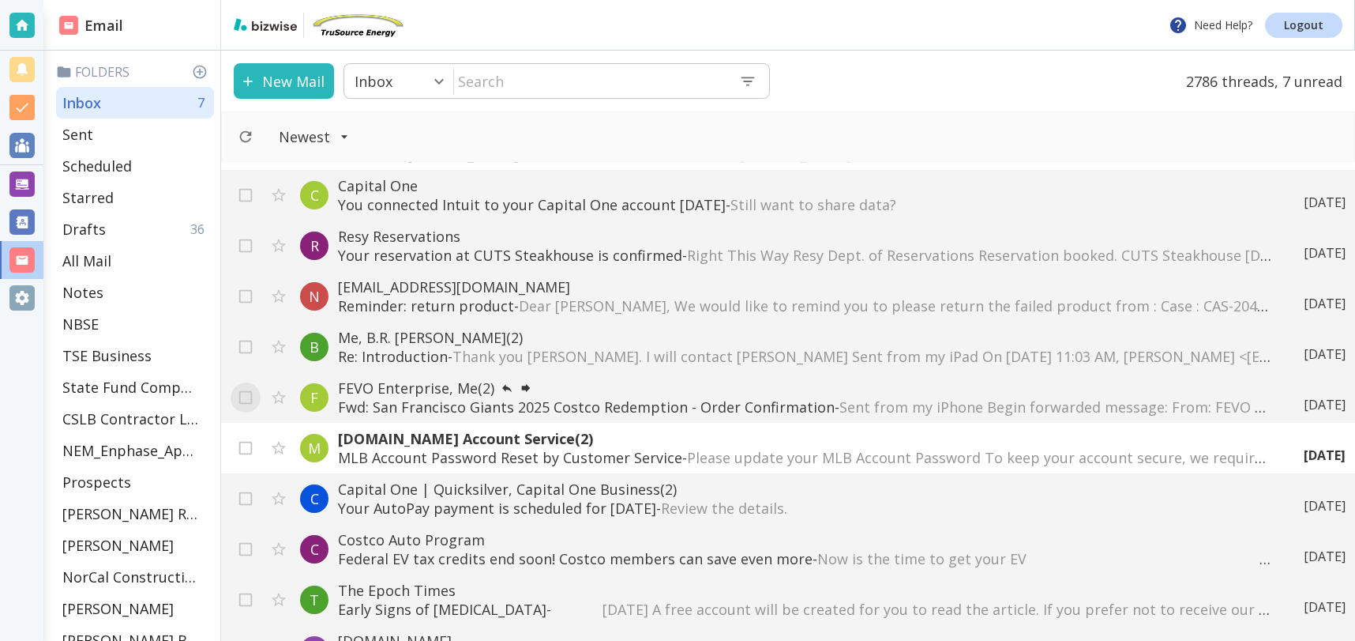
click at [245, 396] on input "checkbox" at bounding box center [246, 400] width 30 height 30
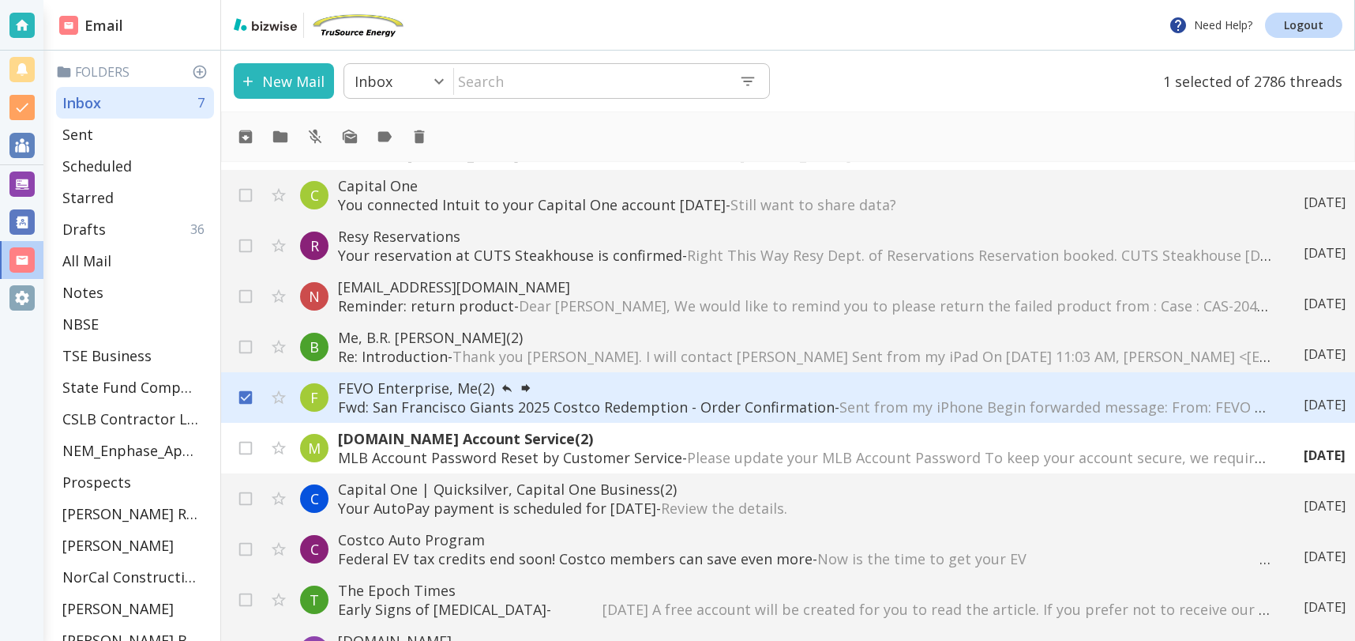
scroll to position [400, 0]
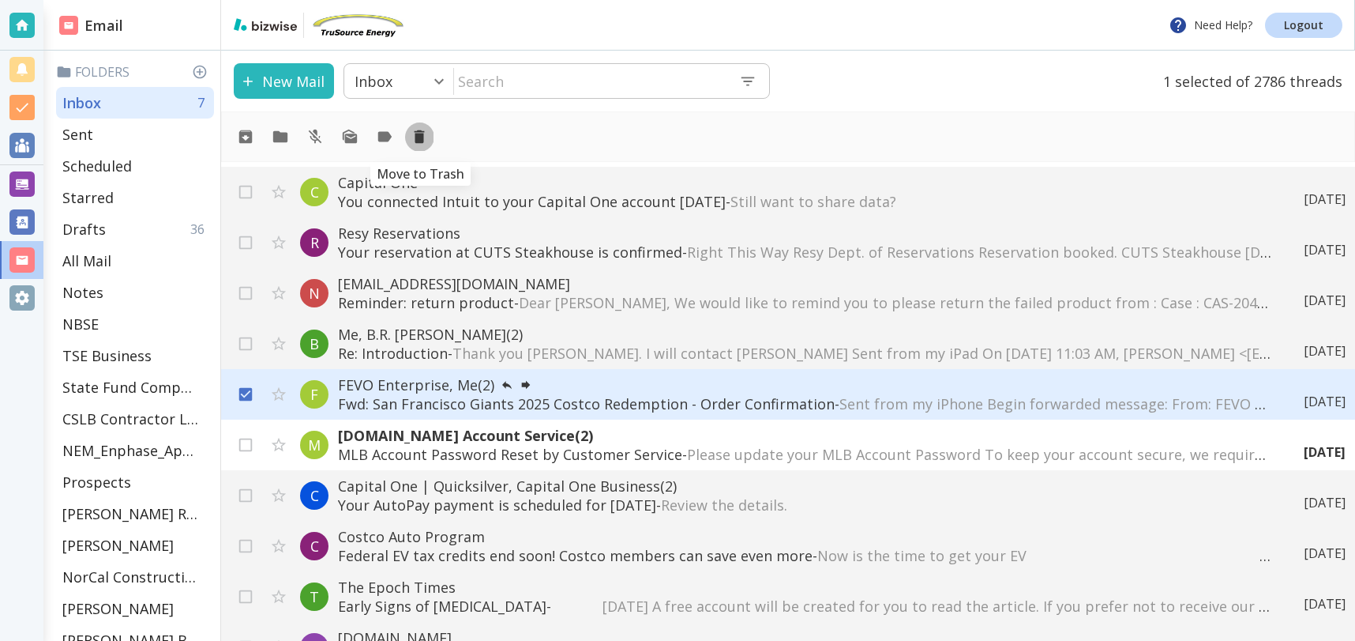
click at [423, 136] on icon "Move to Trash" at bounding box center [420, 136] width 10 height 13
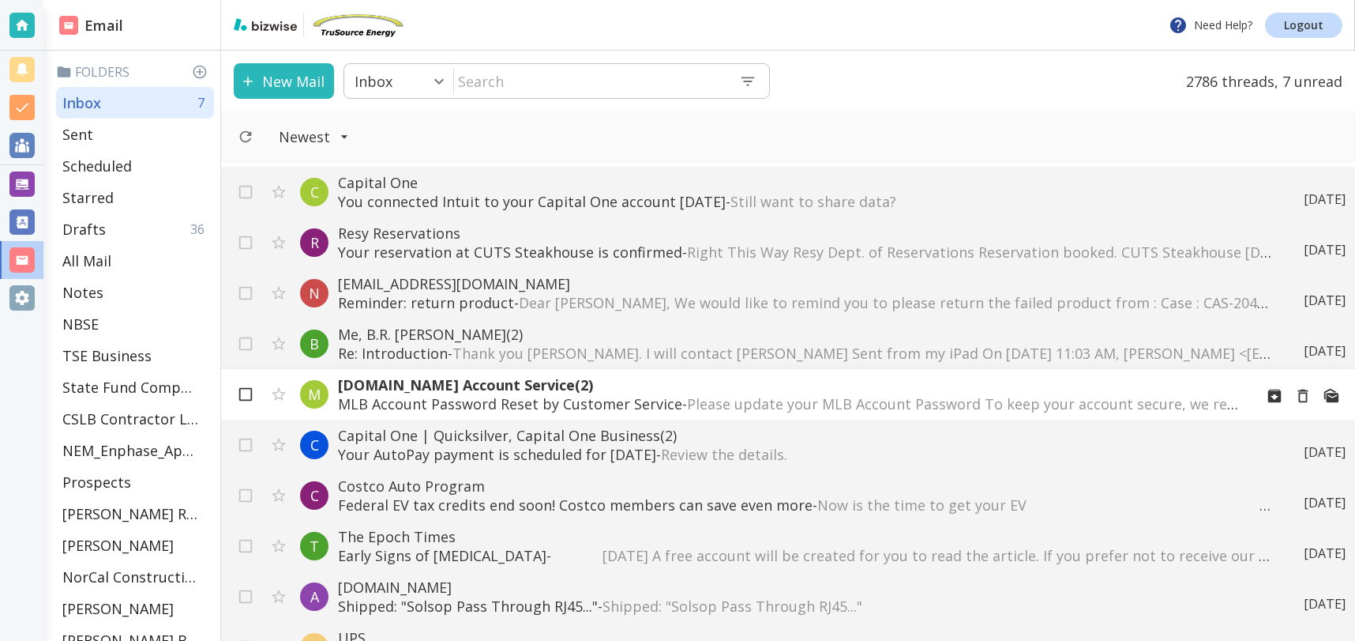
click at [246, 395] on input "checkbox" at bounding box center [246, 397] width 30 height 30
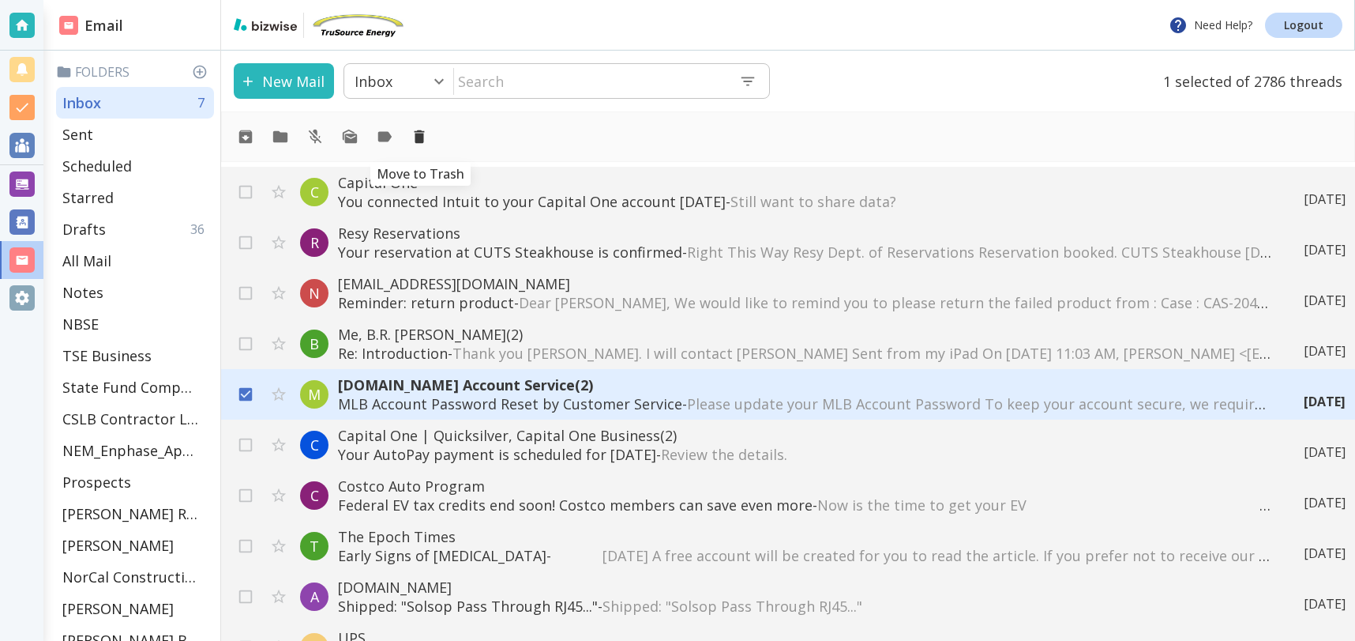
click at [424, 137] on icon "Move to Trash" at bounding box center [419, 136] width 17 height 17
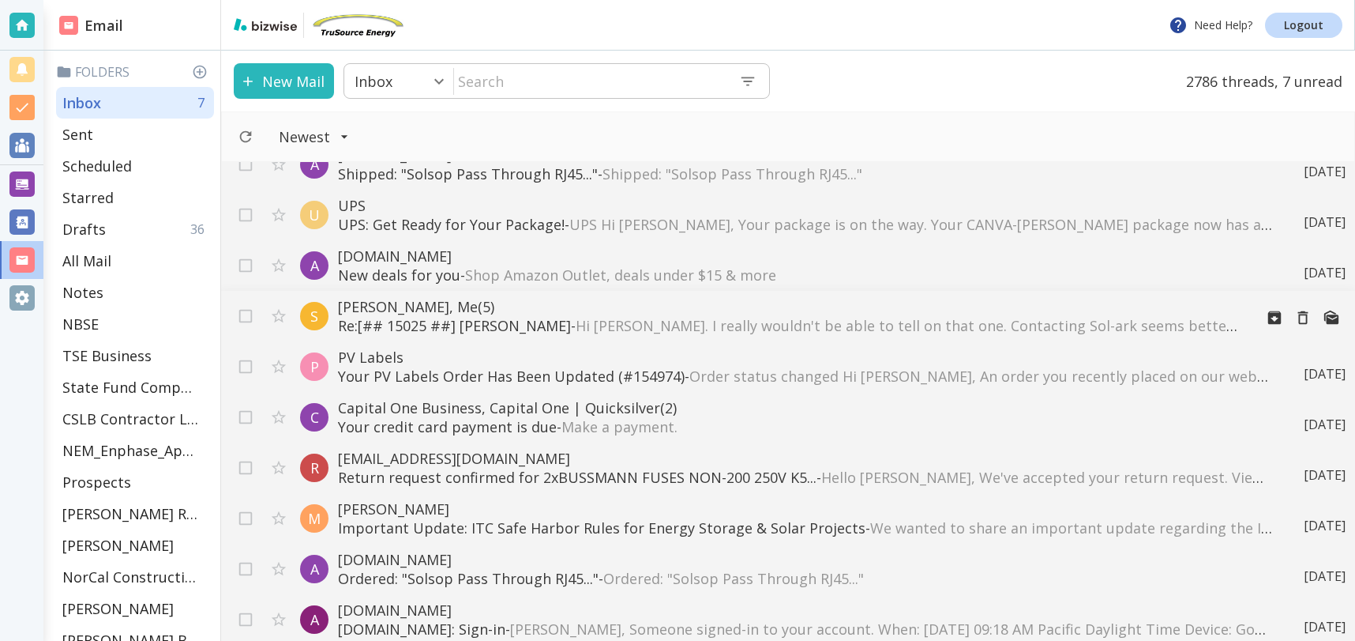
scroll to position [808, 0]
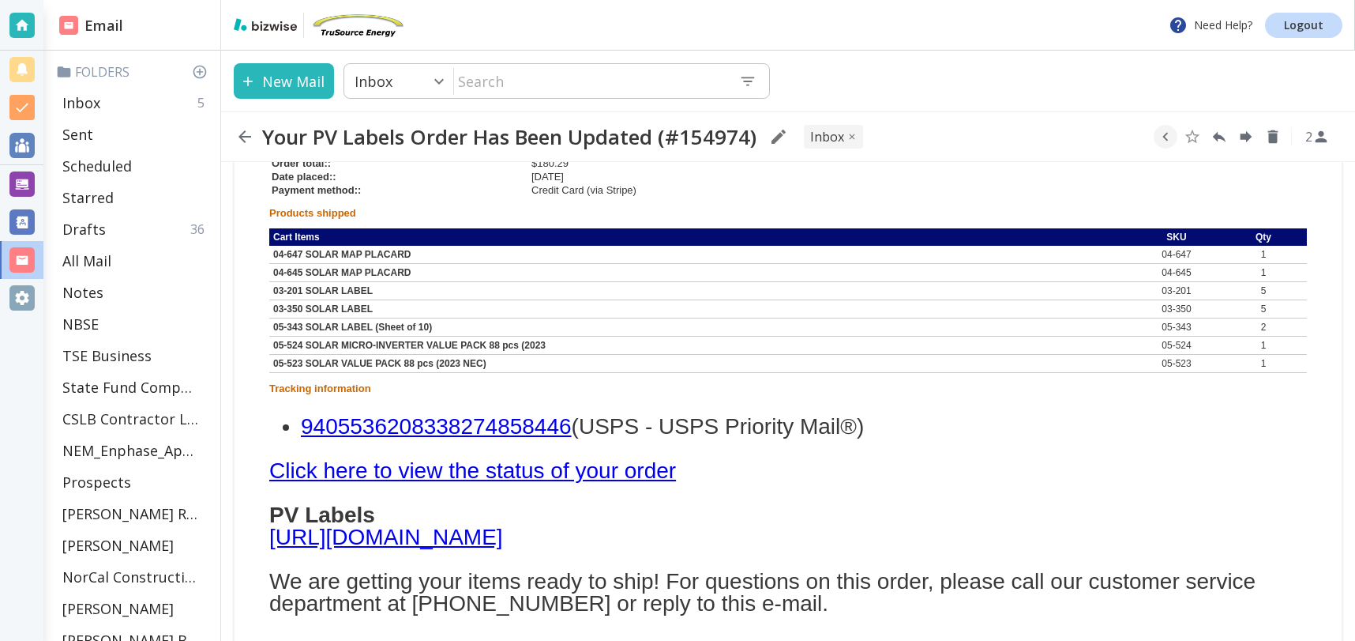
scroll to position [291, 0]
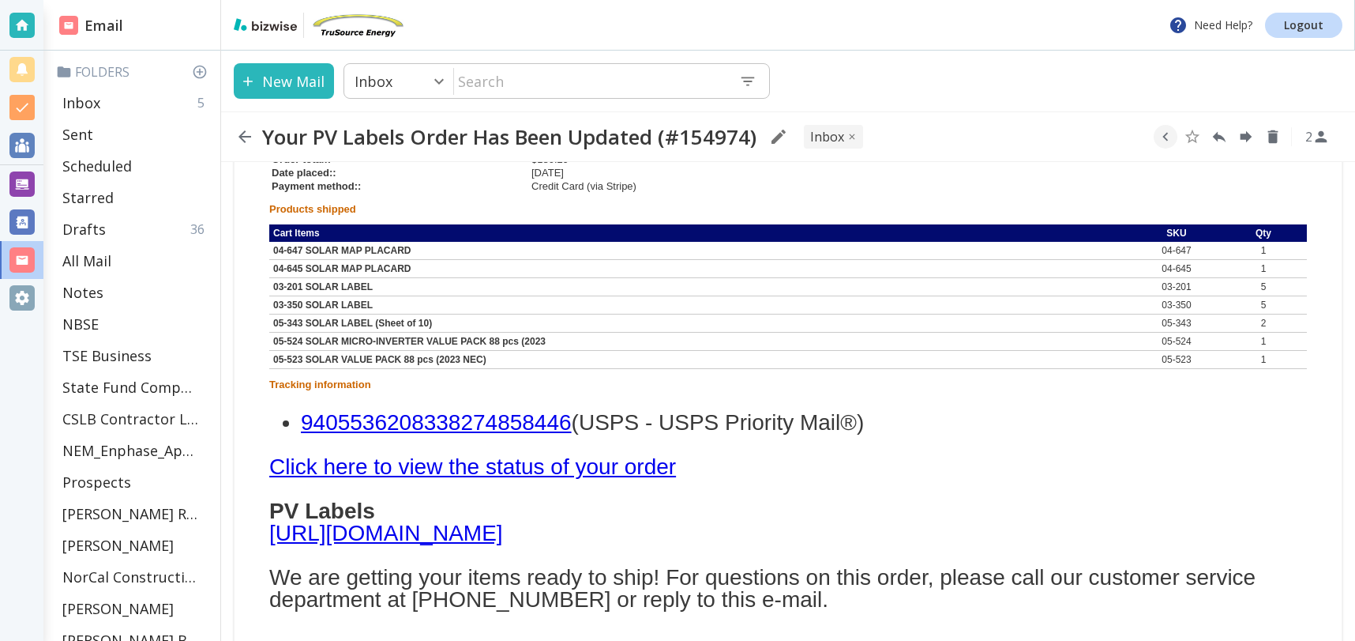
click at [420, 422] on link "9405536208338274858446" at bounding box center [436, 422] width 271 height 24
click at [96, 103] on p "Inbox" at bounding box center [81, 102] width 38 height 19
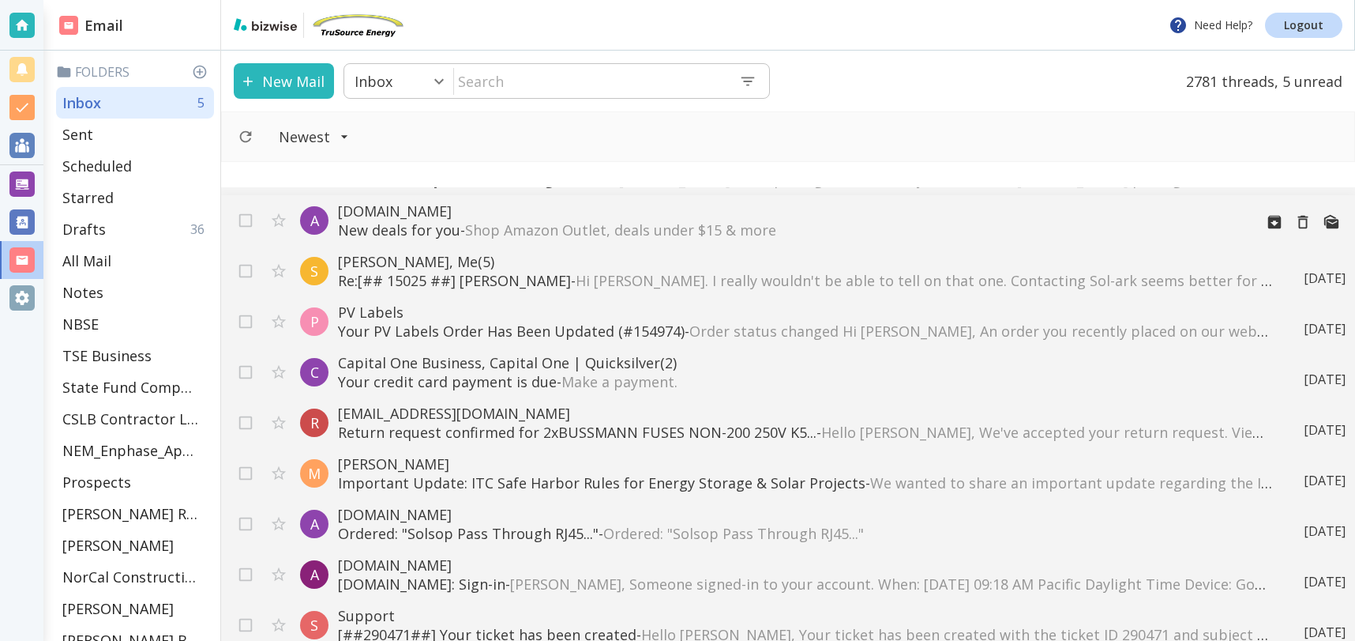
scroll to position [859, 0]
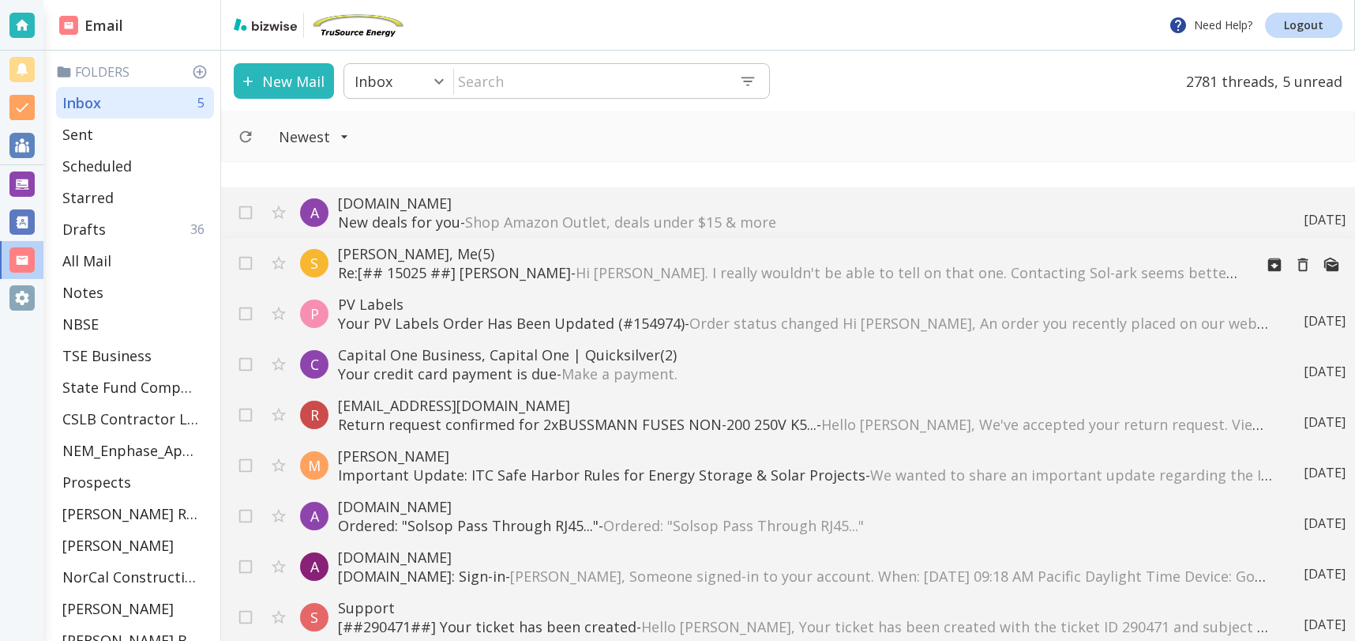
click at [738, 273] on span "Hi [PERSON_NAME]. I really wouldn't be able to tell on that one. Contacting Sol…" at bounding box center [1288, 272] width 1424 height 19
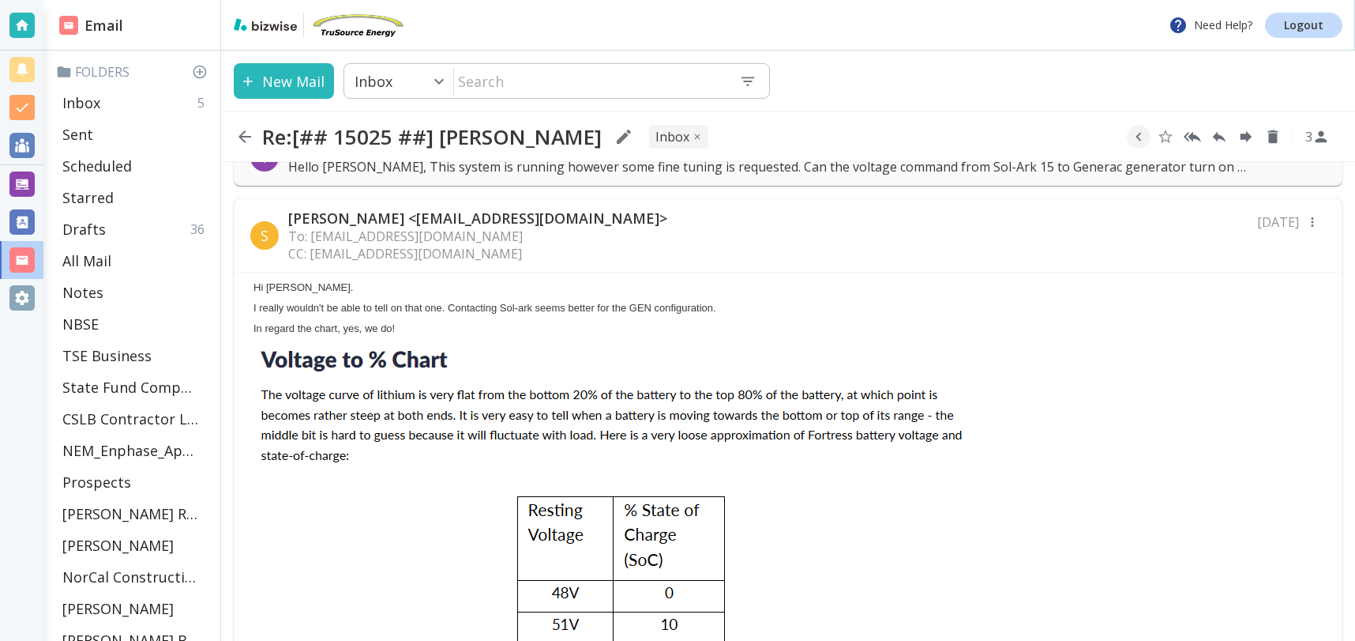
scroll to position [261, 0]
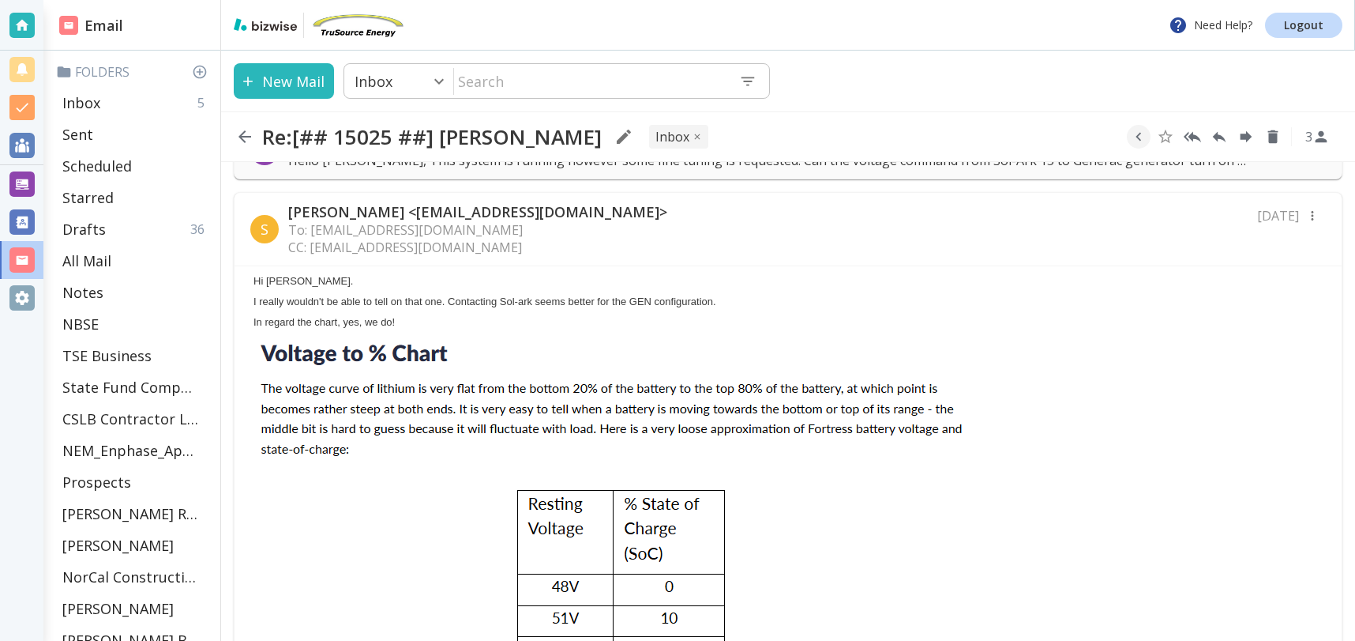
click at [955, 216] on div "S [PERSON_NAME] <[EMAIL_ADDRESS][DOMAIN_NAME]> To: [EMAIL_ADDRESS][DOMAIN_NAME]…" at bounding box center [788, 229] width 1107 height 73
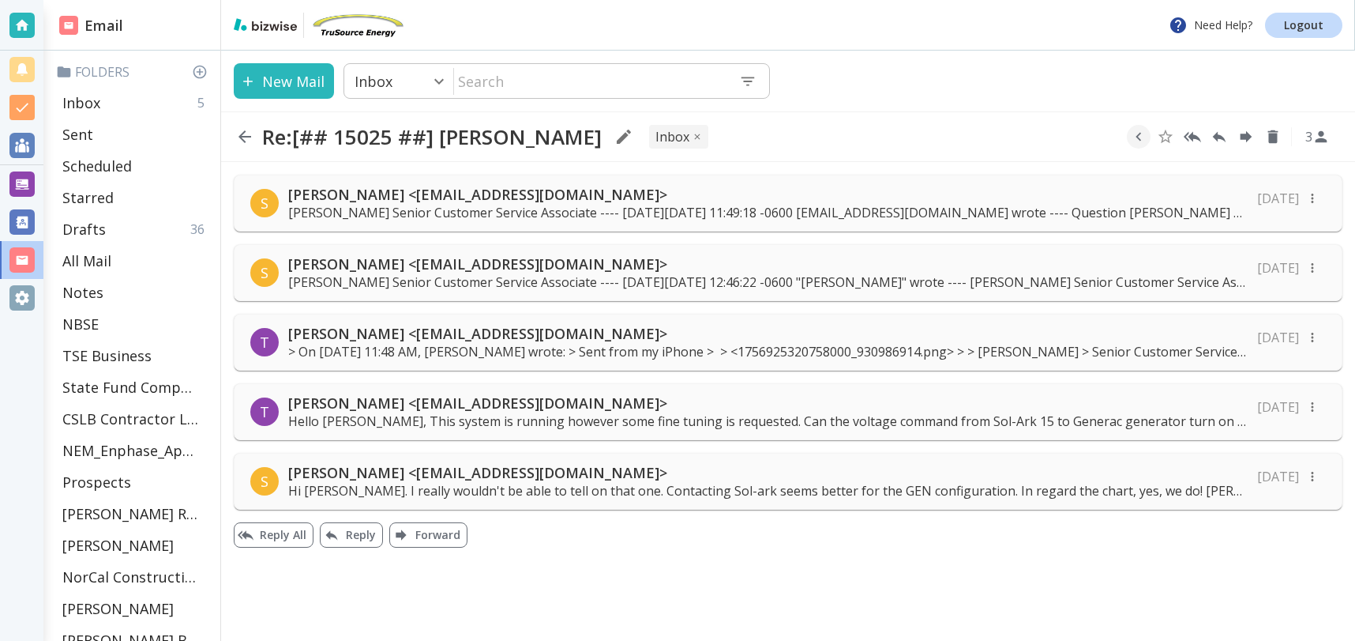
scroll to position [0, 0]
click at [752, 471] on p "[PERSON_NAME] <[EMAIL_ADDRESS][DOMAIN_NAME]>" at bounding box center [768, 472] width 960 height 19
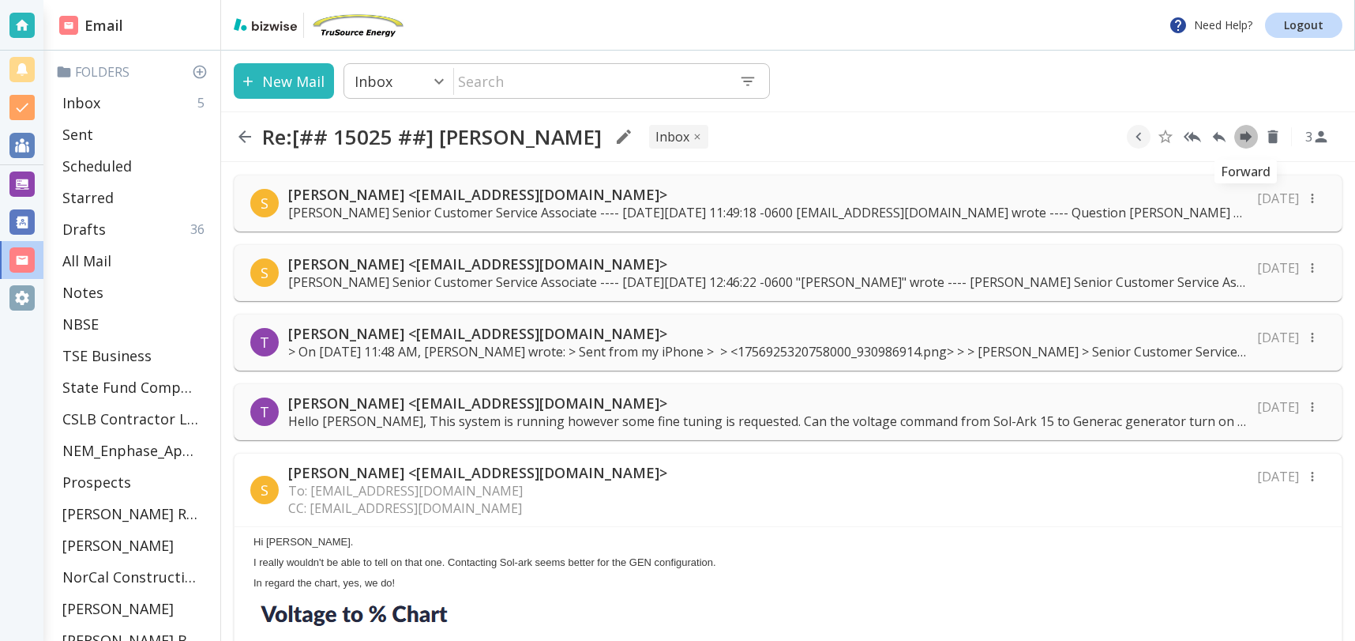
click at [1242, 137] on icon "Forward" at bounding box center [1247, 137] width 12 height 12
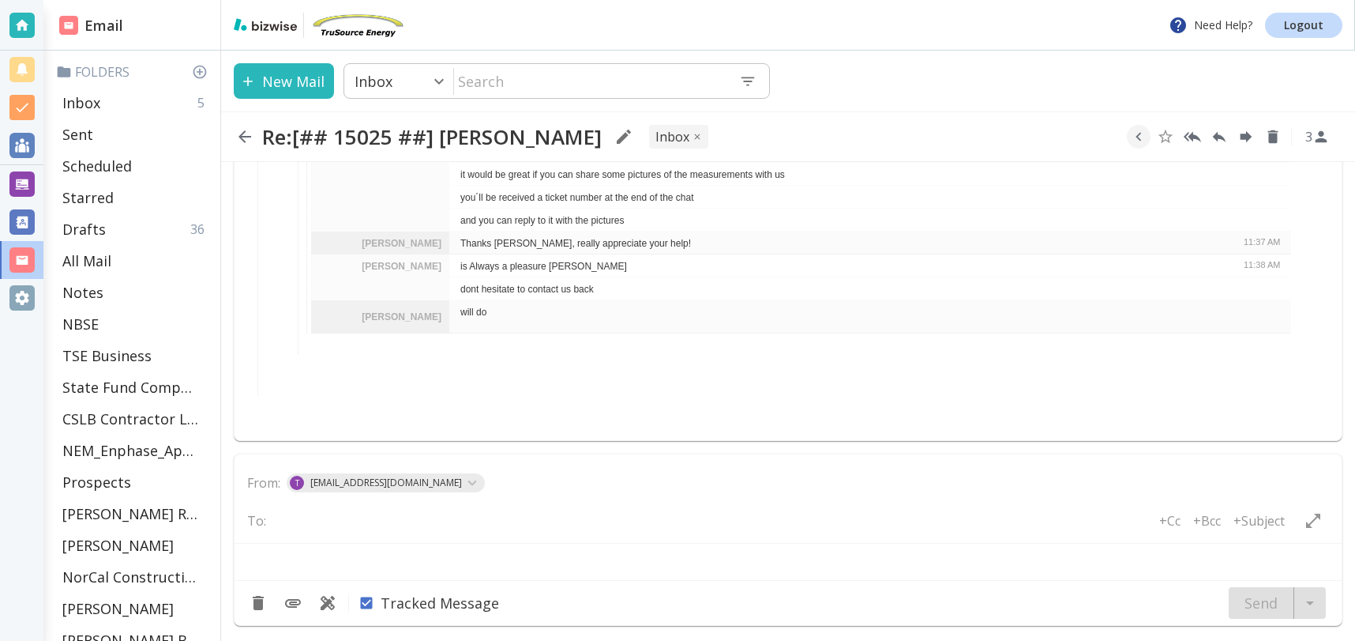
type textarea "<br> <div class="gmail_quote"> <br>---------- Forwarded message ---------<br> F…"
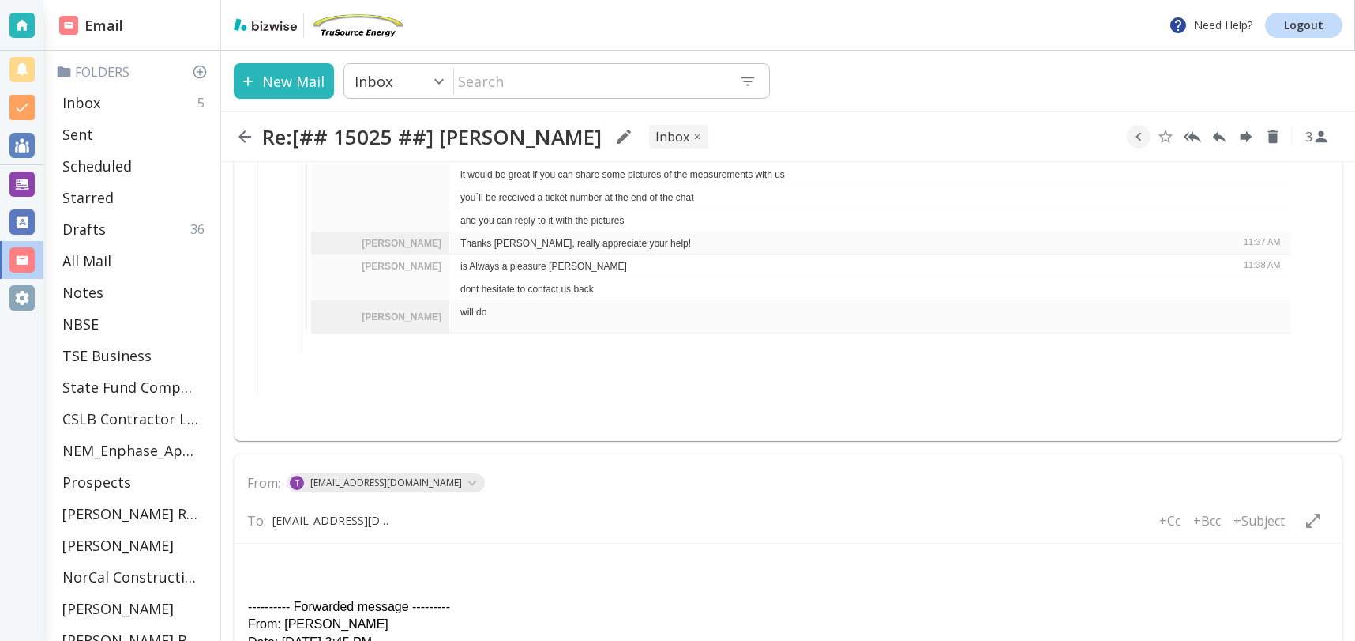
type input "[EMAIL_ADDRESS][DOMAIN_NAME]"
drag, startPoint x: 443, startPoint y: 524, endPoint x: 486, endPoint y: 517, distance: 43.2
click at [471, 522] on input "text" at bounding box center [534, 520] width 127 height 22
type input "[EMAIL_ADDRESS][DOMAIN_NAME]"
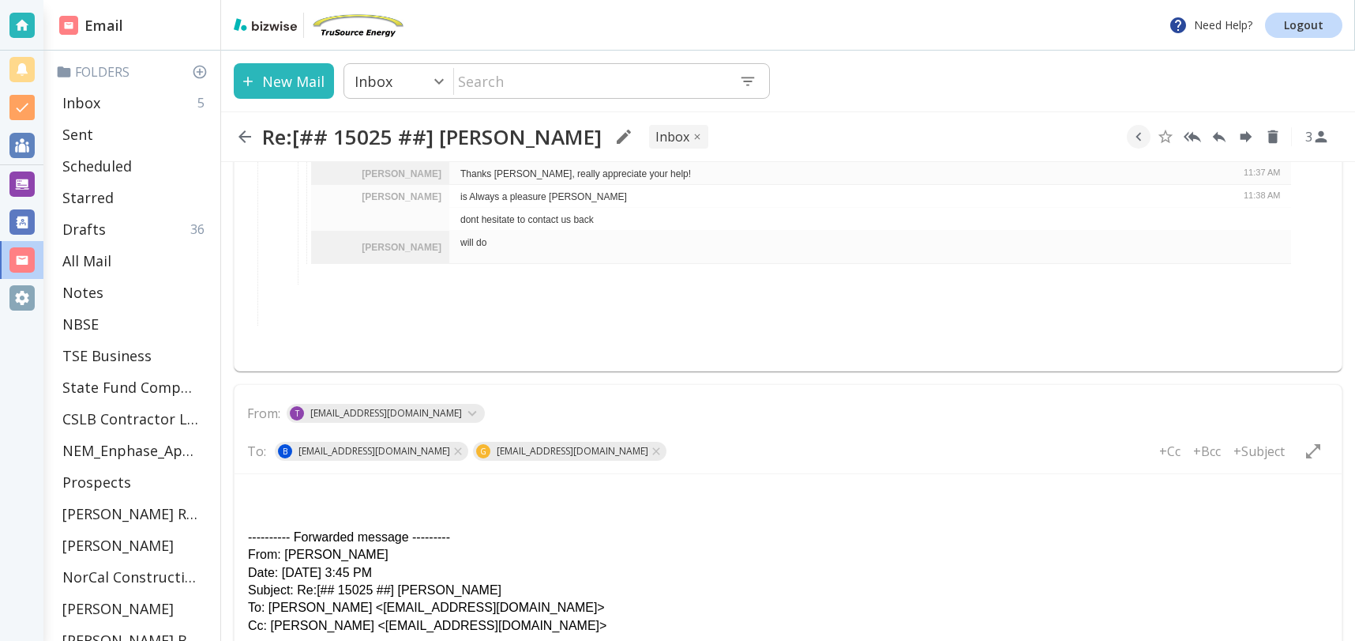
scroll to position [3395, 0]
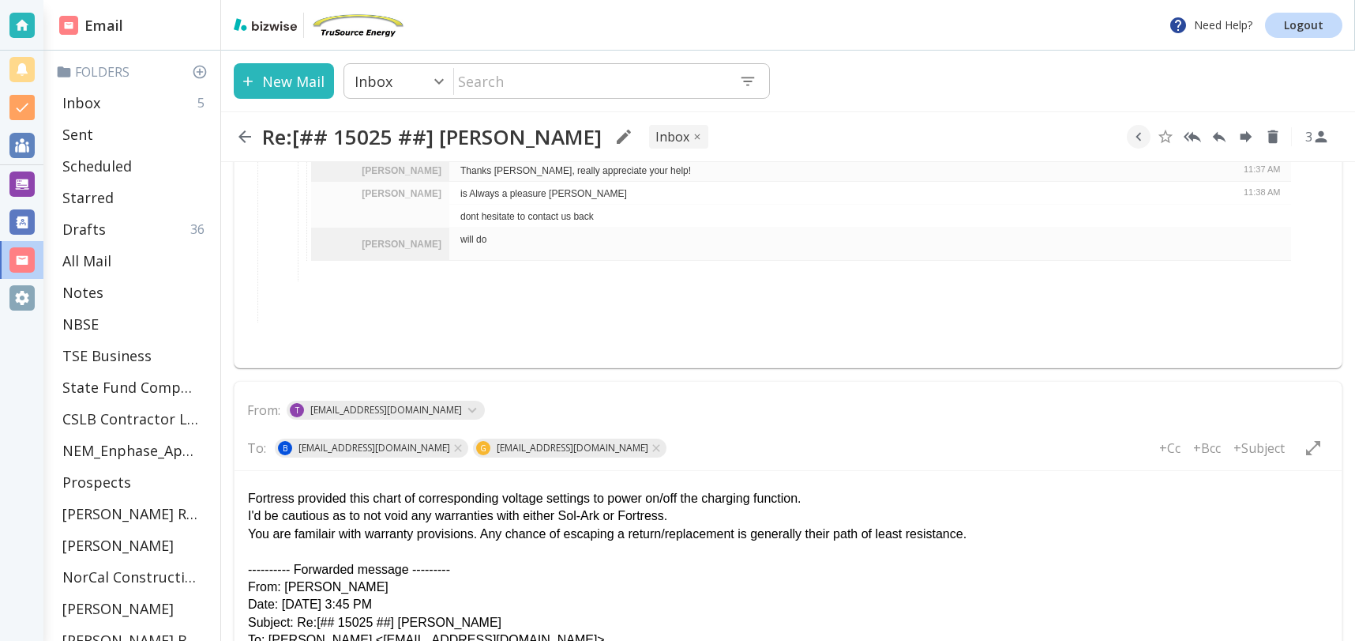
click at [1017, 538] on p "You are familair with warranty provisions. Any chance of escaping a return/repl…" at bounding box center [788, 533] width 1080 height 17
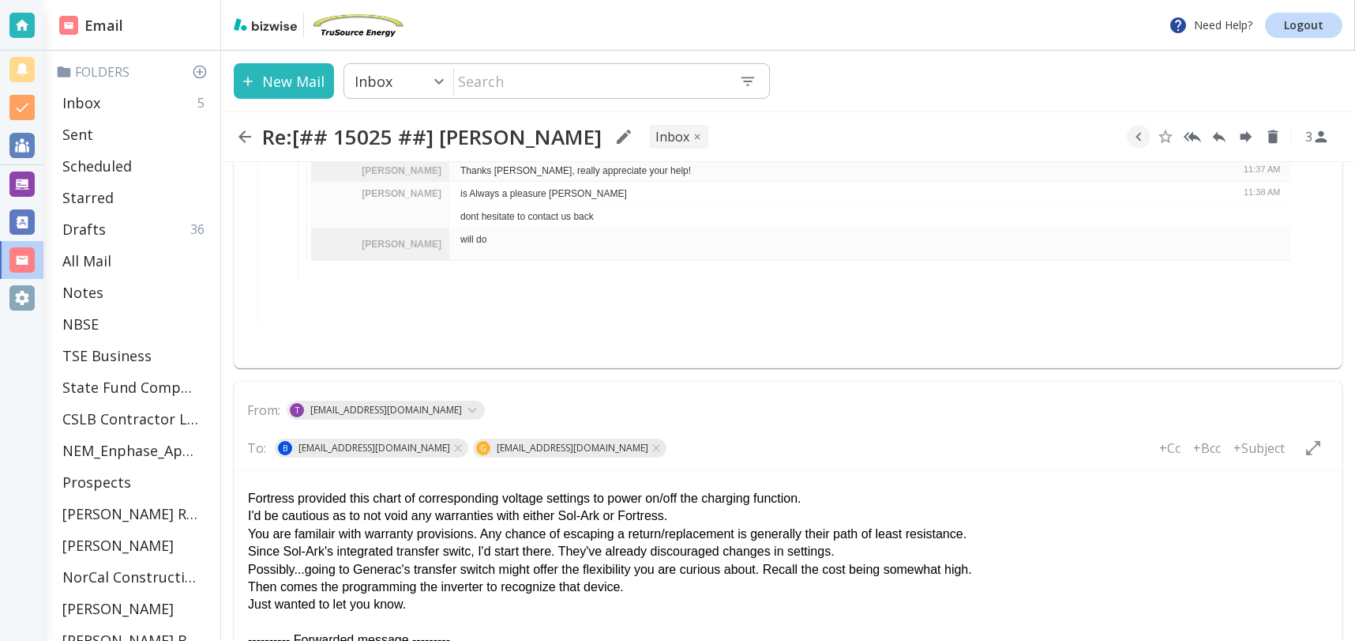
scroll to position [3760, 0]
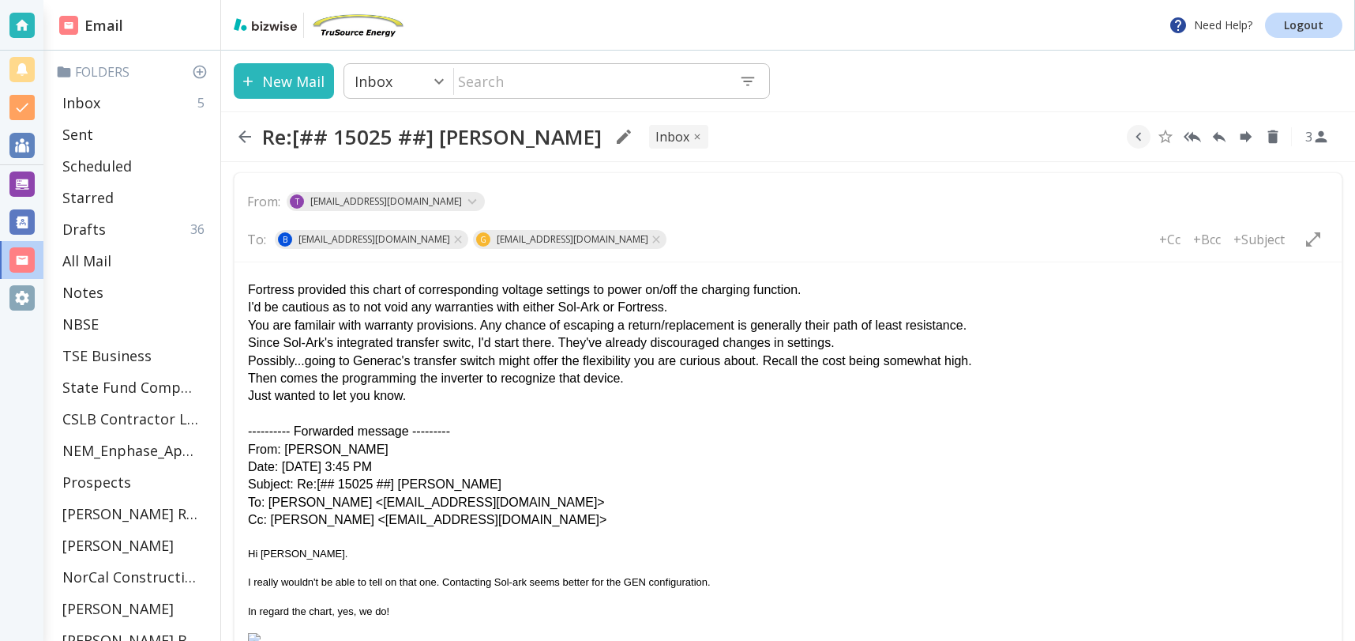
scroll to position [3605, 0]
click at [265, 294] on p "Fortress provided this chart of corresponding voltage settings to power on/off …" at bounding box center [788, 288] width 1080 height 17
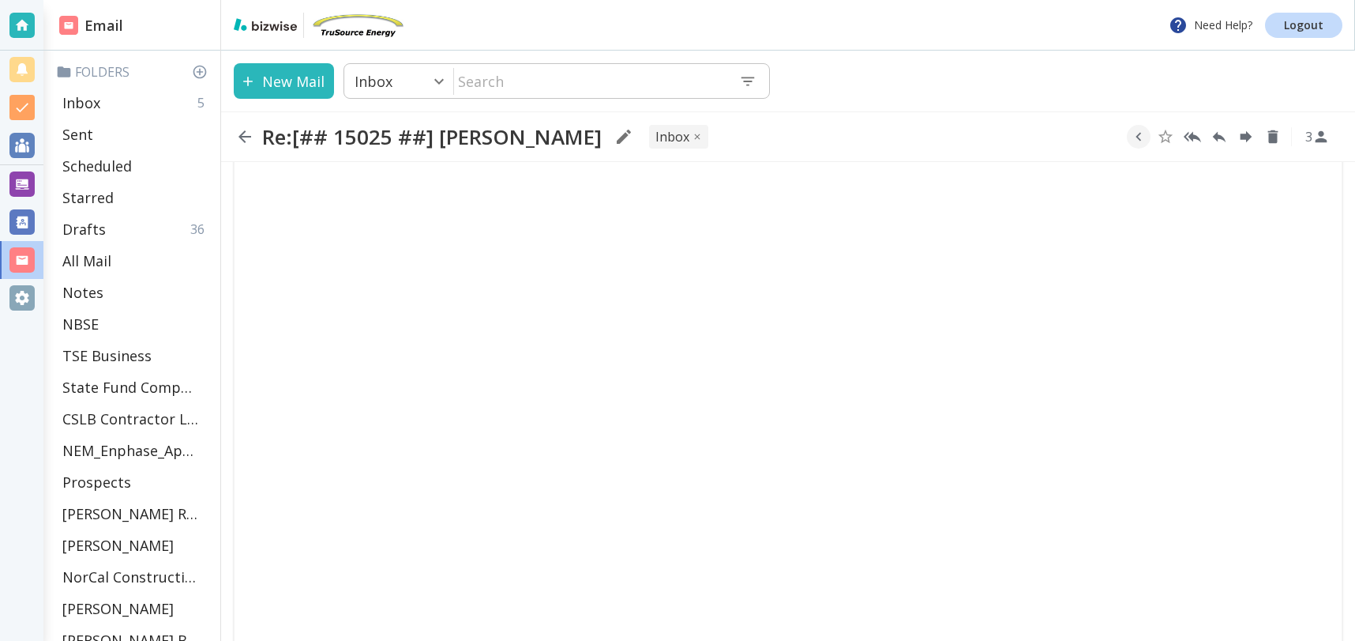
scroll to position [8316, 0]
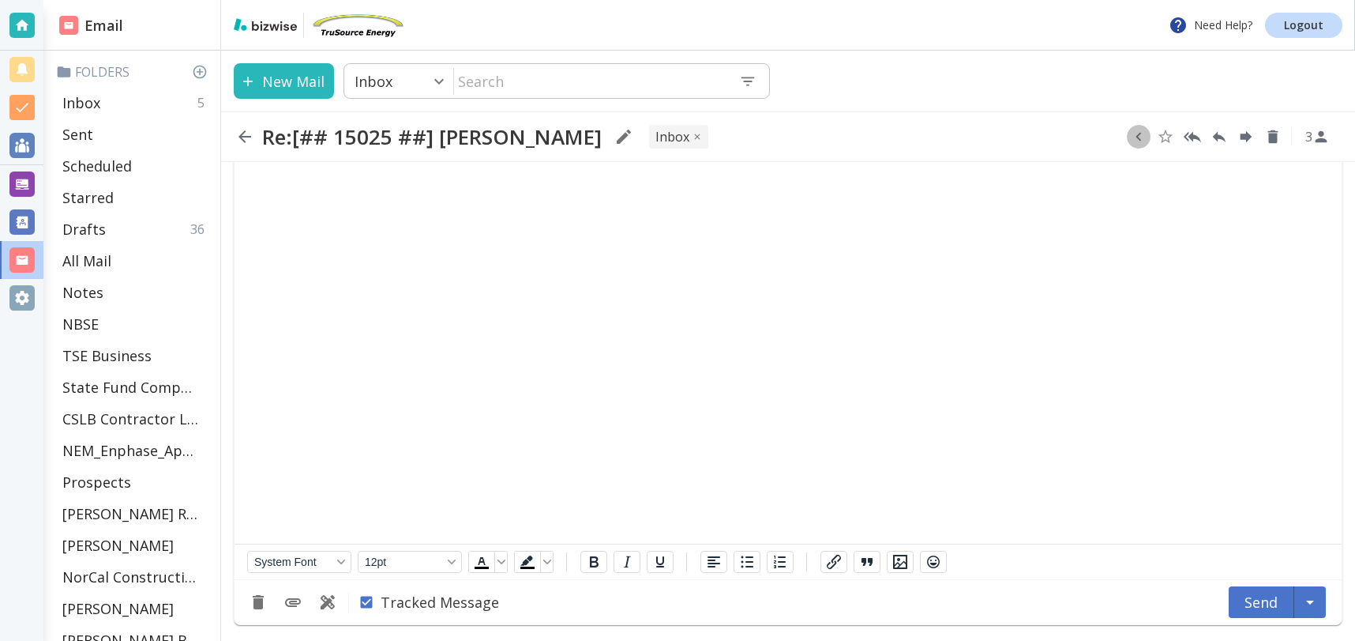
click at [1144, 132] on icon "button" at bounding box center [1138, 136] width 17 height 17
click at [1102, 137] on icon "Move to Folder" at bounding box center [1105, 137] width 14 height 12
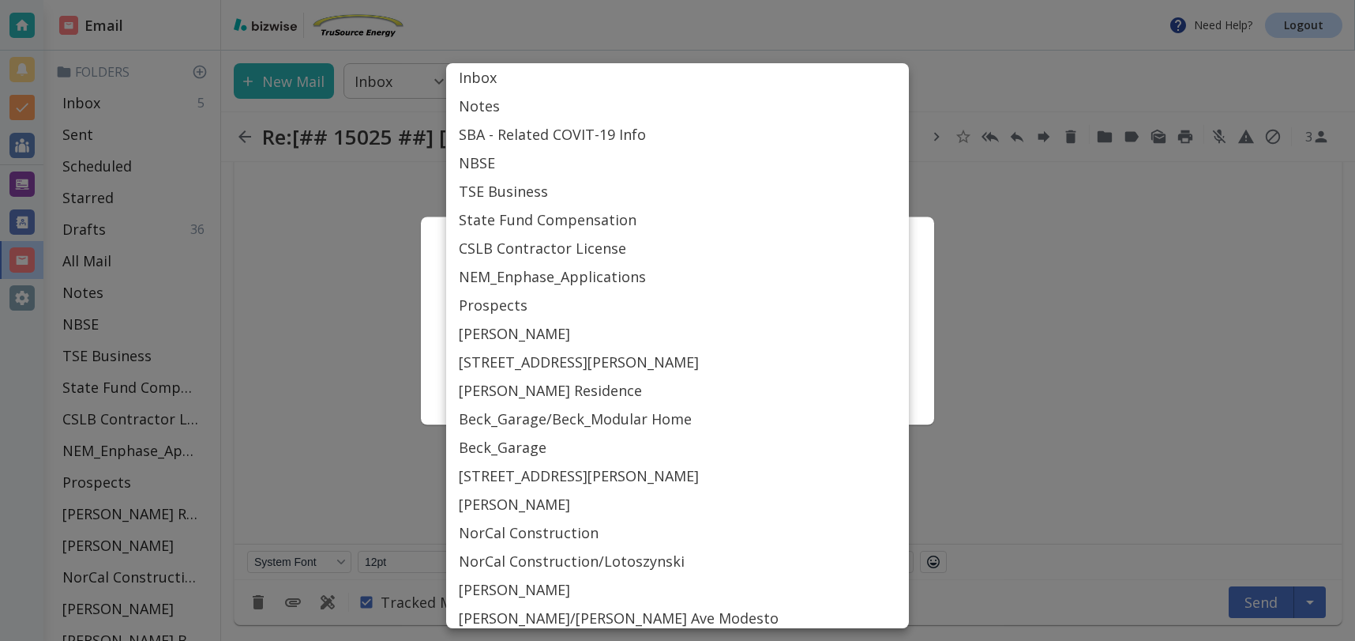
click at [744, 0] on body "Need Help? Logout Email Folders Inbox 5 Sent Scheduled Starred Drafts 36 All Ma…" at bounding box center [677, 0] width 1355 height 0
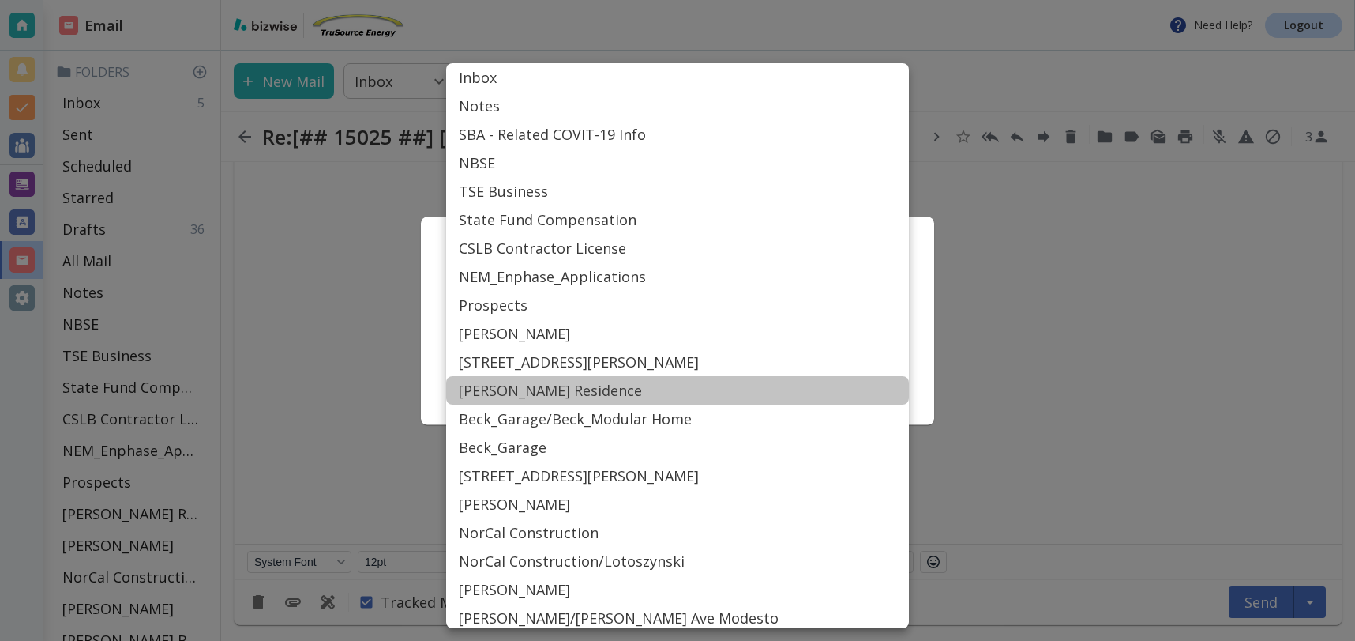
click at [566, 383] on li "[PERSON_NAME] Residence" at bounding box center [677, 390] width 463 height 28
type input "Label_31"
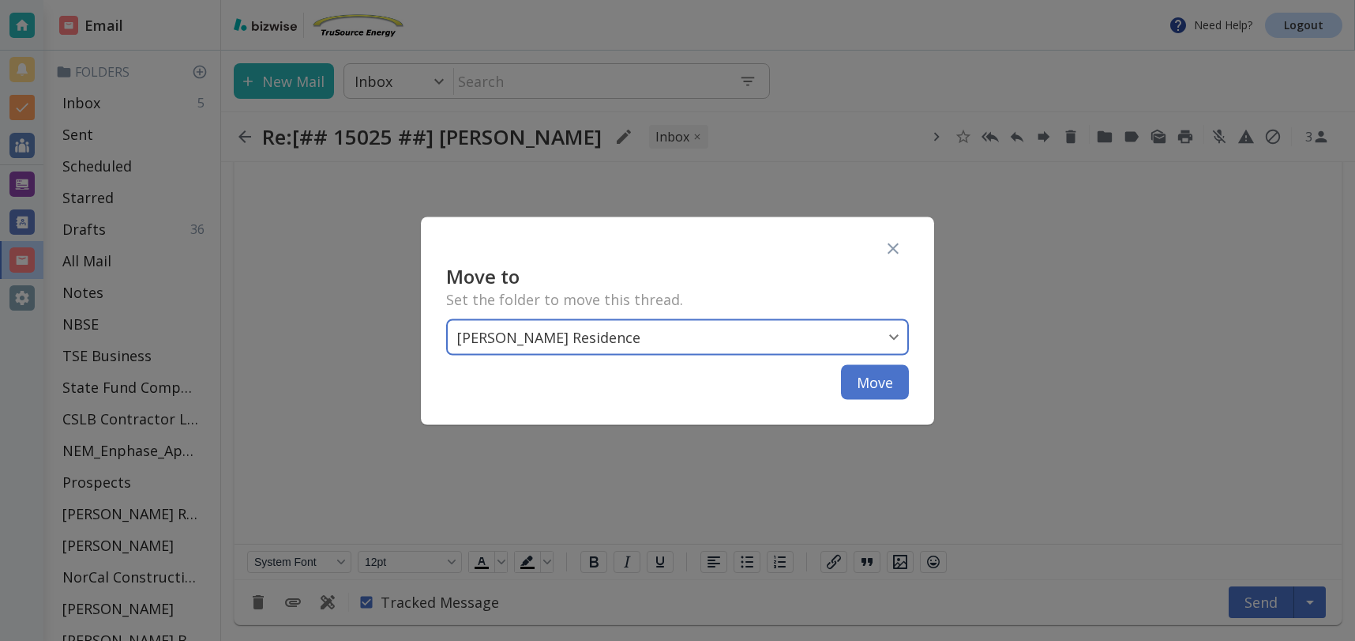
click at [875, 383] on button "Move" at bounding box center [875, 381] width 68 height 35
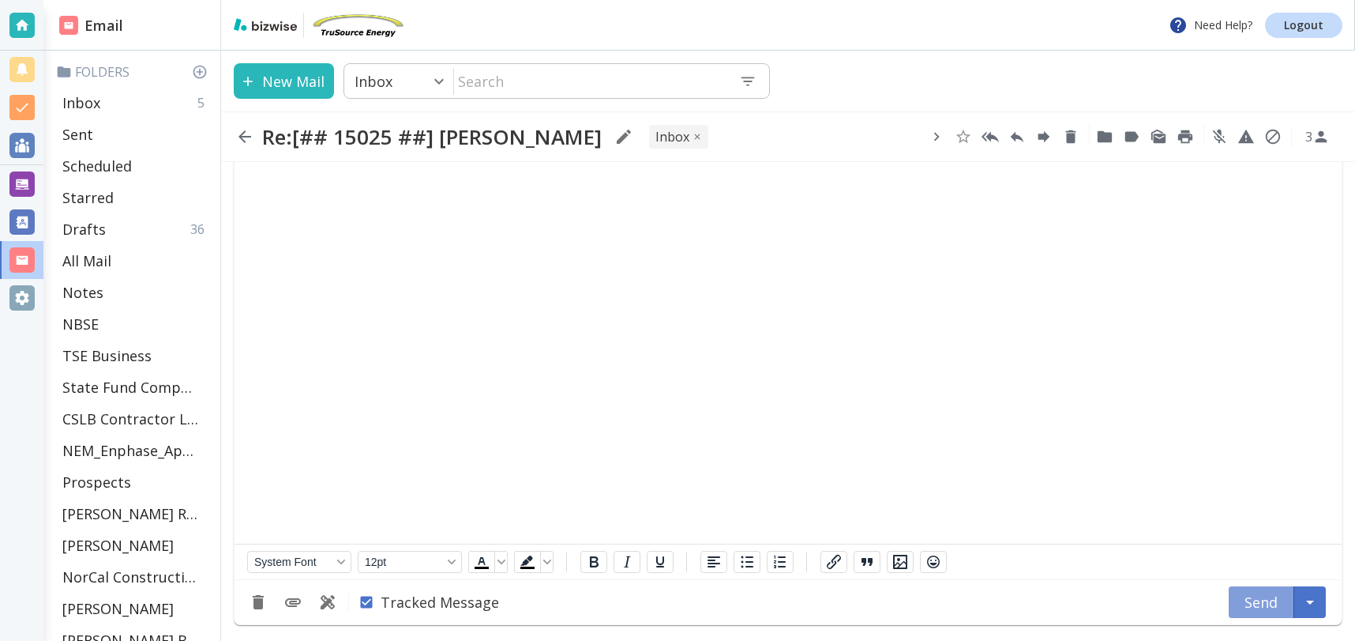
click at [1256, 596] on button "Send" at bounding box center [1262, 602] width 66 height 32
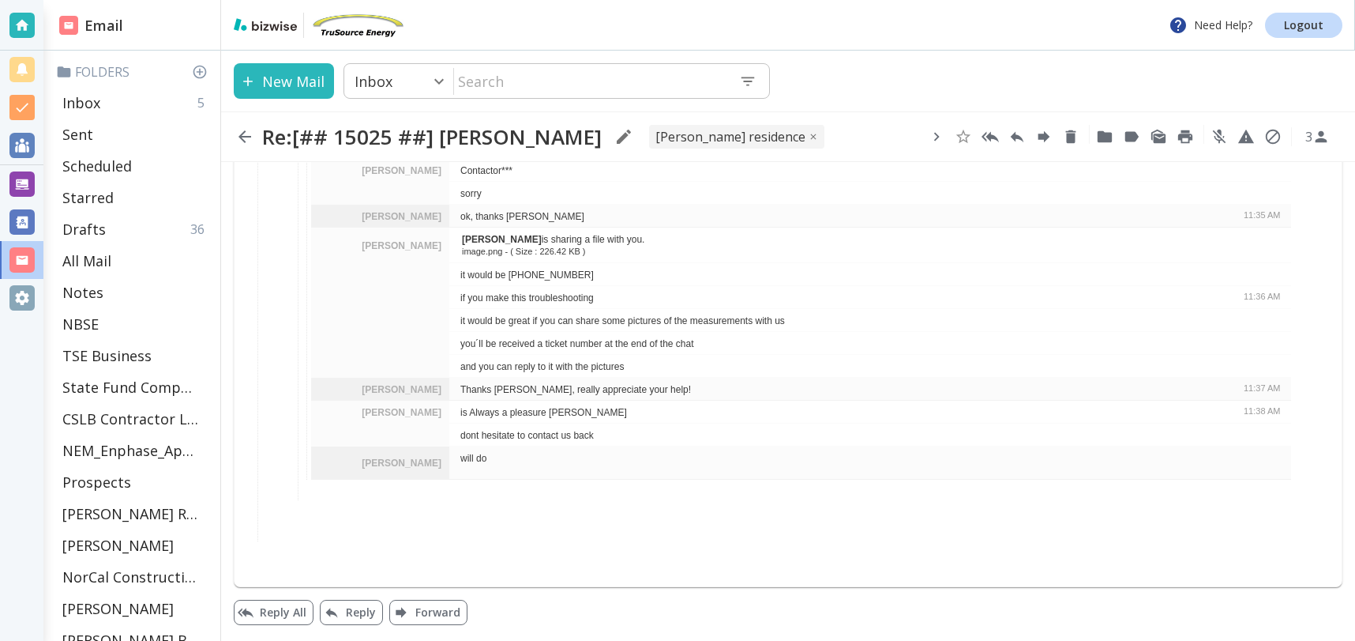
scroll to position [3176, 0]
drag, startPoint x: 118, startPoint y: 103, endPoint x: 130, endPoint y: 105, distance: 12.1
click at [118, 103] on div "Inbox 6" at bounding box center [135, 103] width 158 height 32
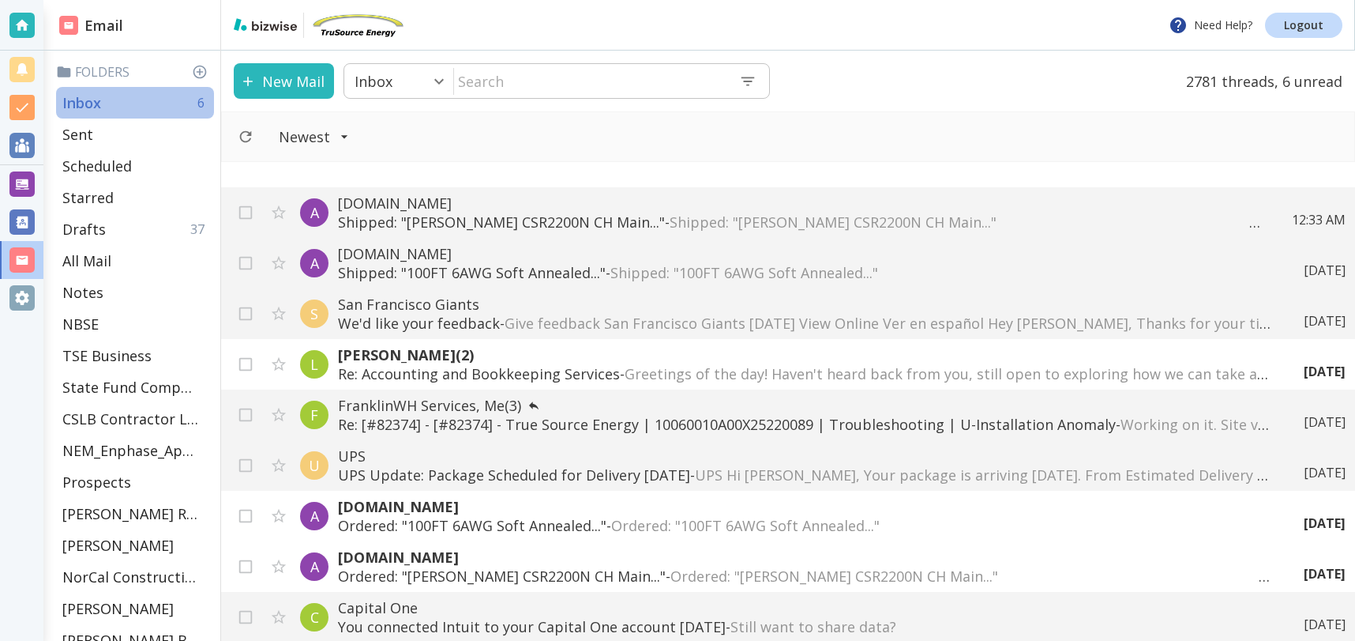
drag, startPoint x: 133, startPoint y: 100, endPoint x: 126, endPoint y: 48, distance: 52.6
click at [130, 91] on div "Inbox 6" at bounding box center [135, 103] width 158 height 32
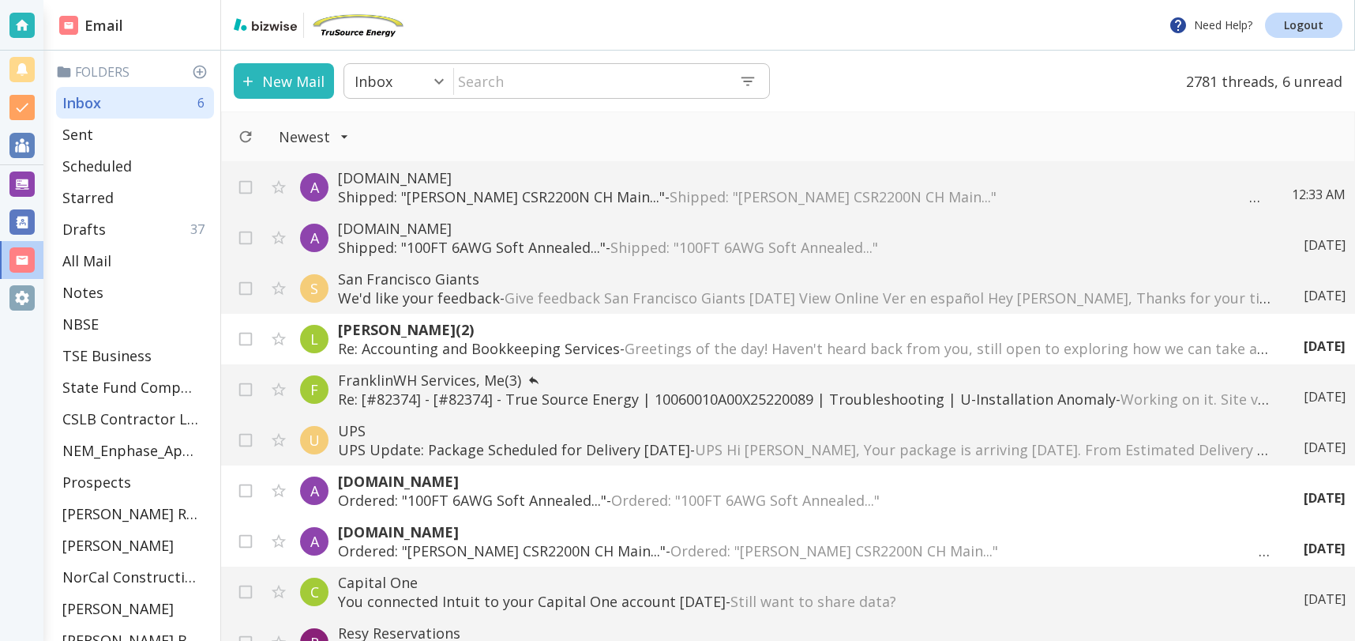
scroll to position [13, 0]
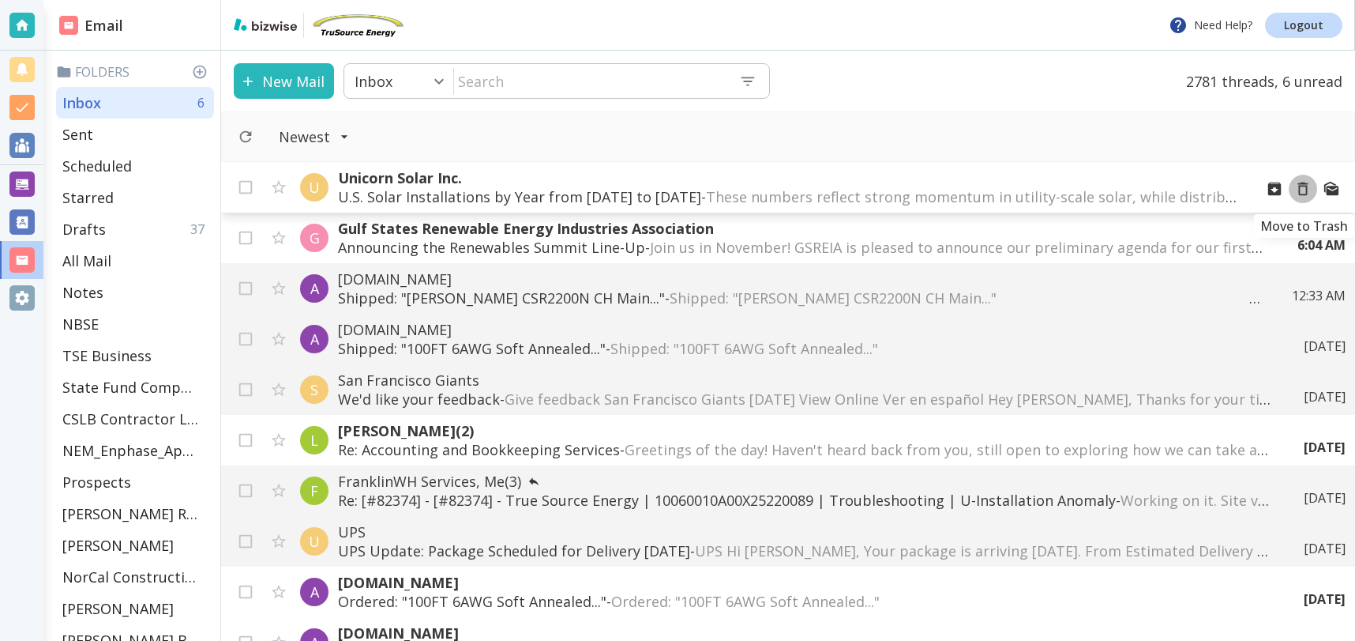
click at [1304, 188] on icon "Move to Trash" at bounding box center [1303, 188] width 17 height 17
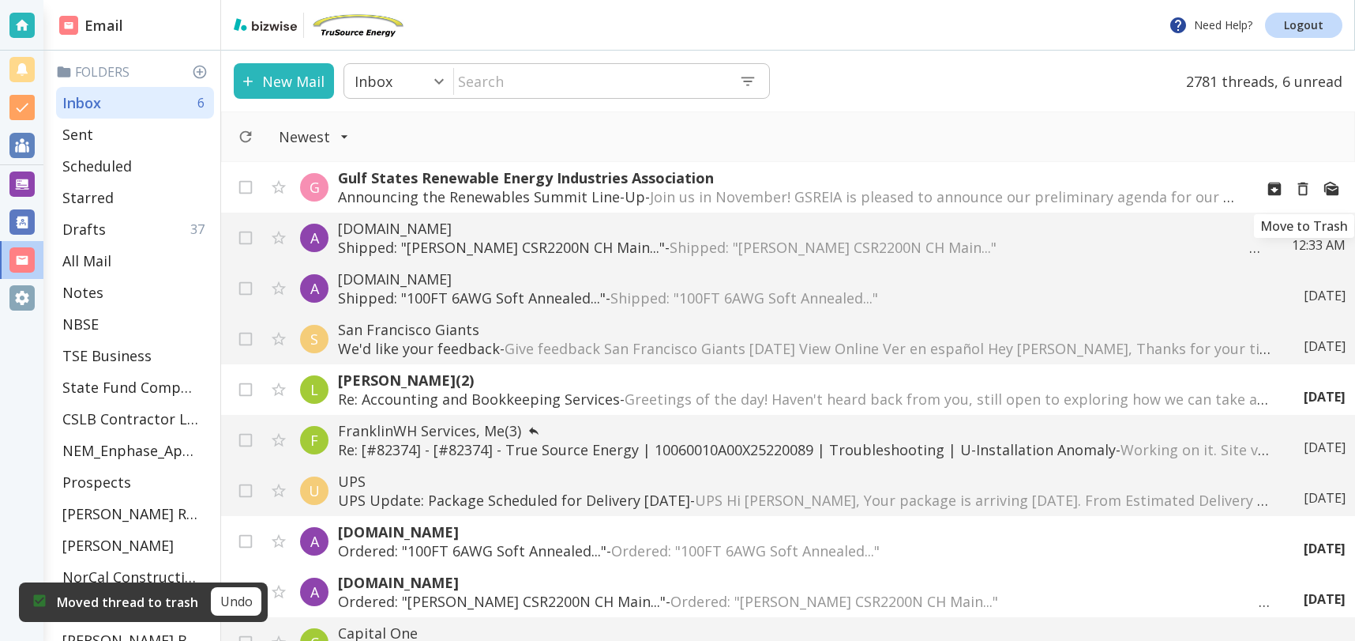
click at [1304, 188] on icon "Move to Trash" at bounding box center [1303, 188] width 17 height 17
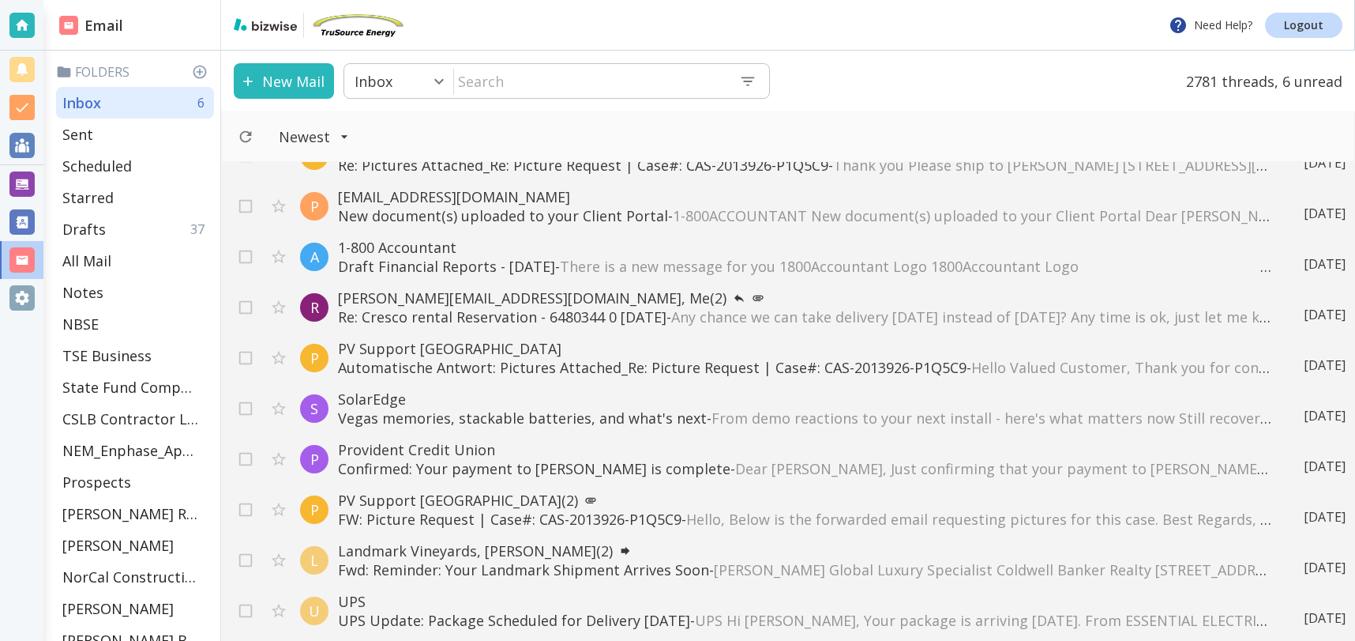
scroll to position [2057, 0]
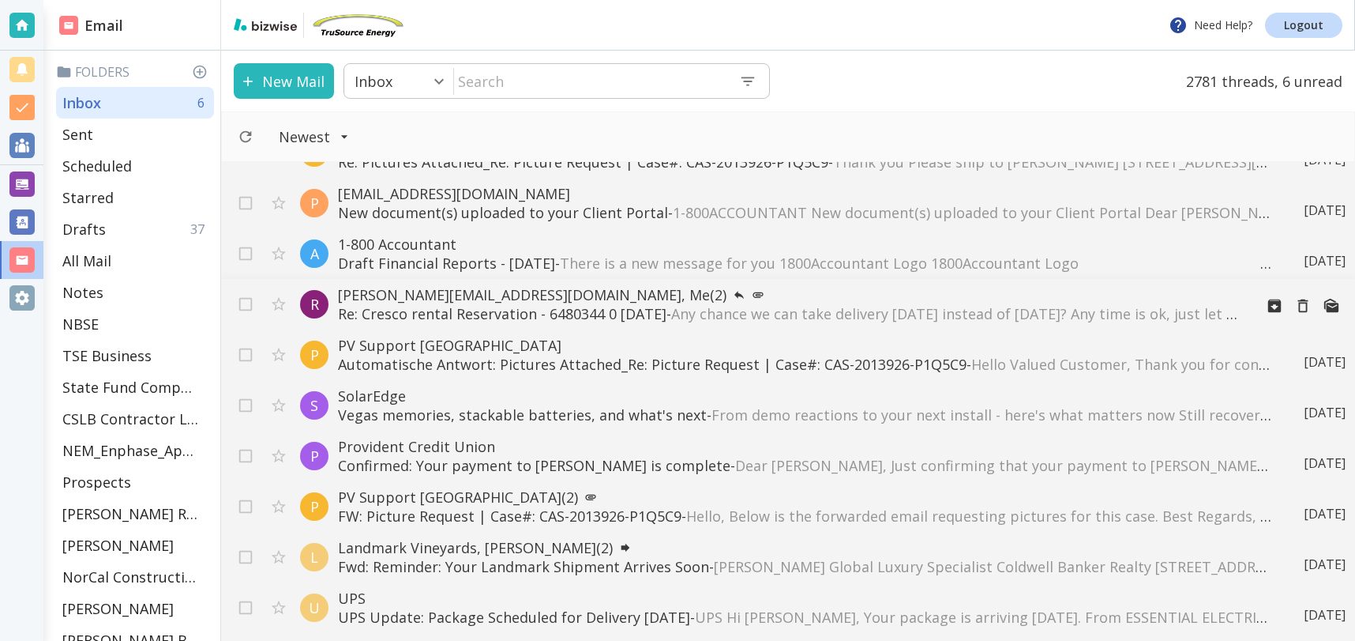
click at [510, 319] on p "Re: Cresco rental Reservation - 6480344 0 9/23/25 - Any chance we can take deli…" at bounding box center [790, 313] width 904 height 19
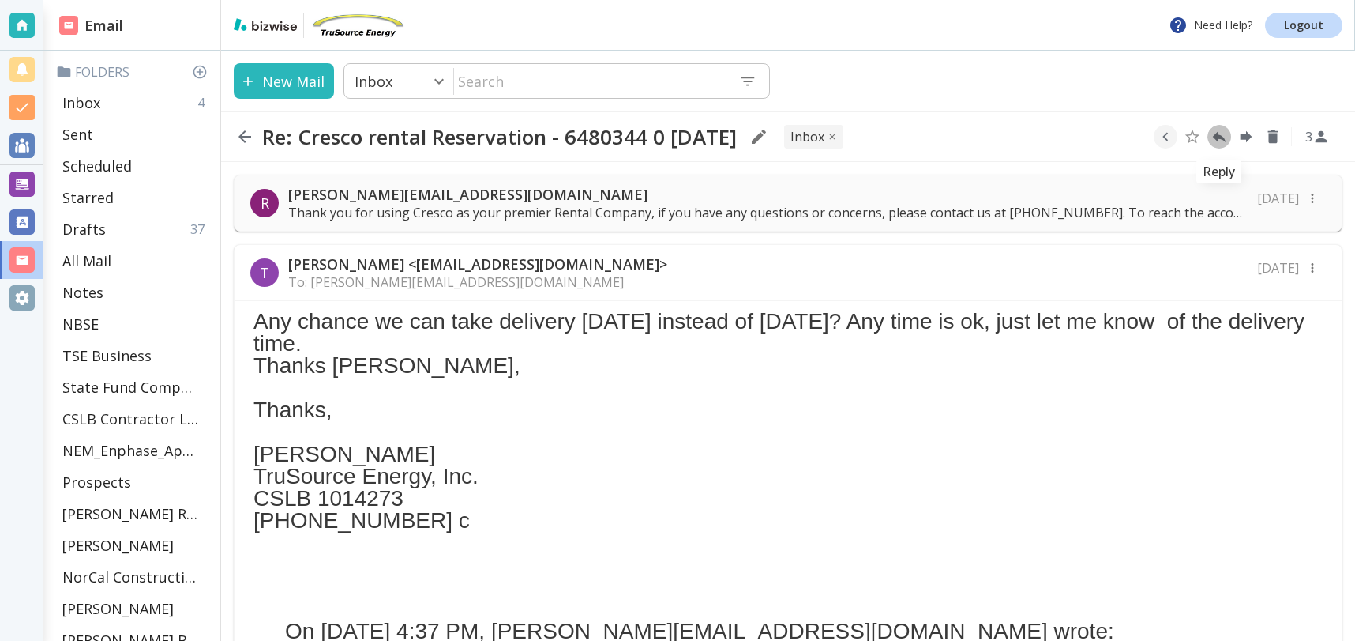
click at [1223, 134] on icon "Reply" at bounding box center [1219, 136] width 17 height 17
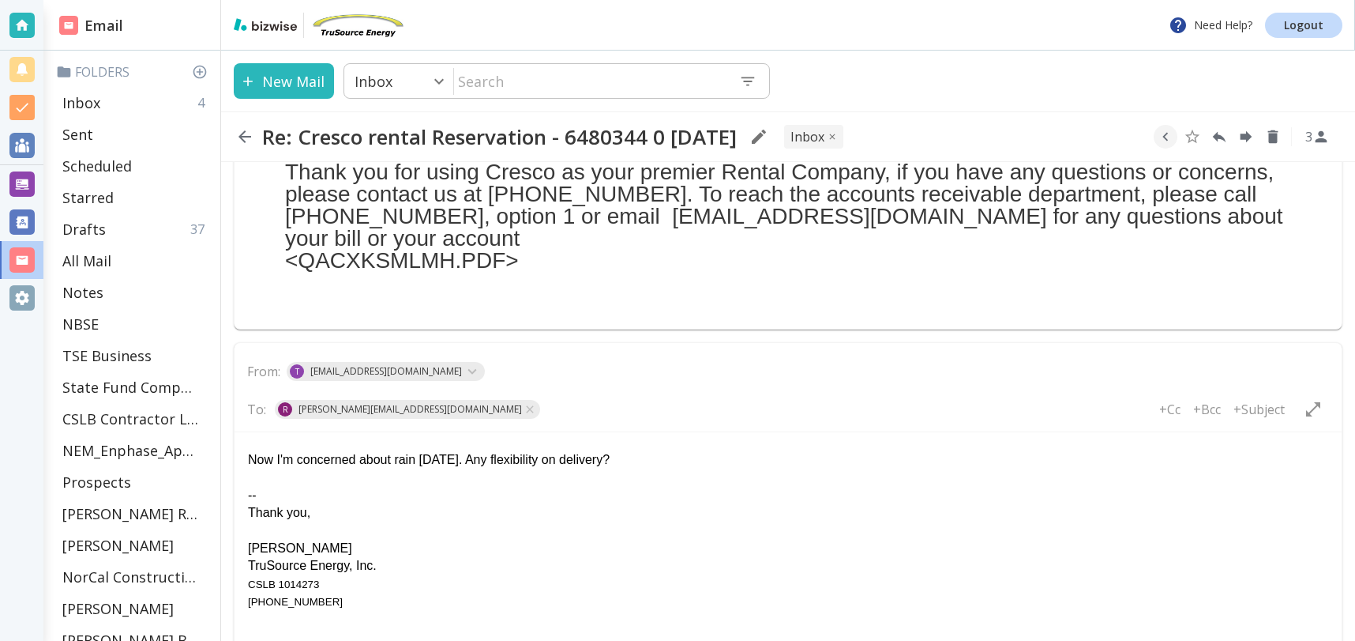
scroll to position [742, 0]
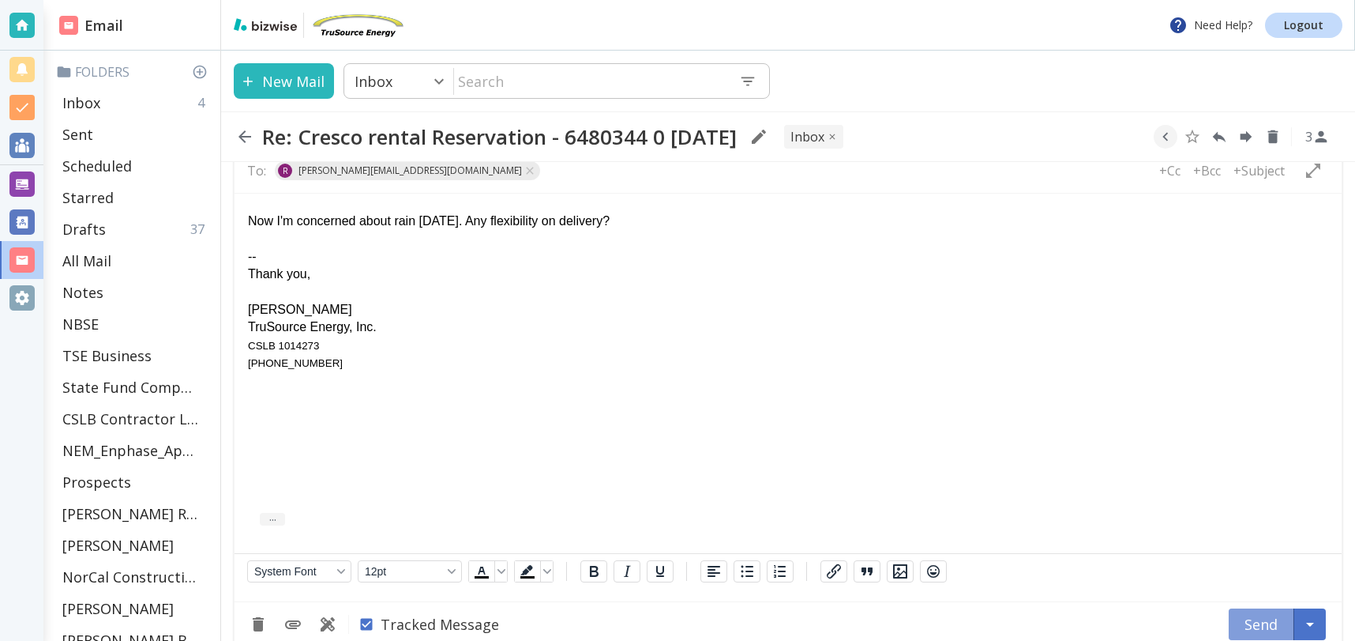
click at [1258, 608] on button "Send" at bounding box center [1262, 624] width 66 height 32
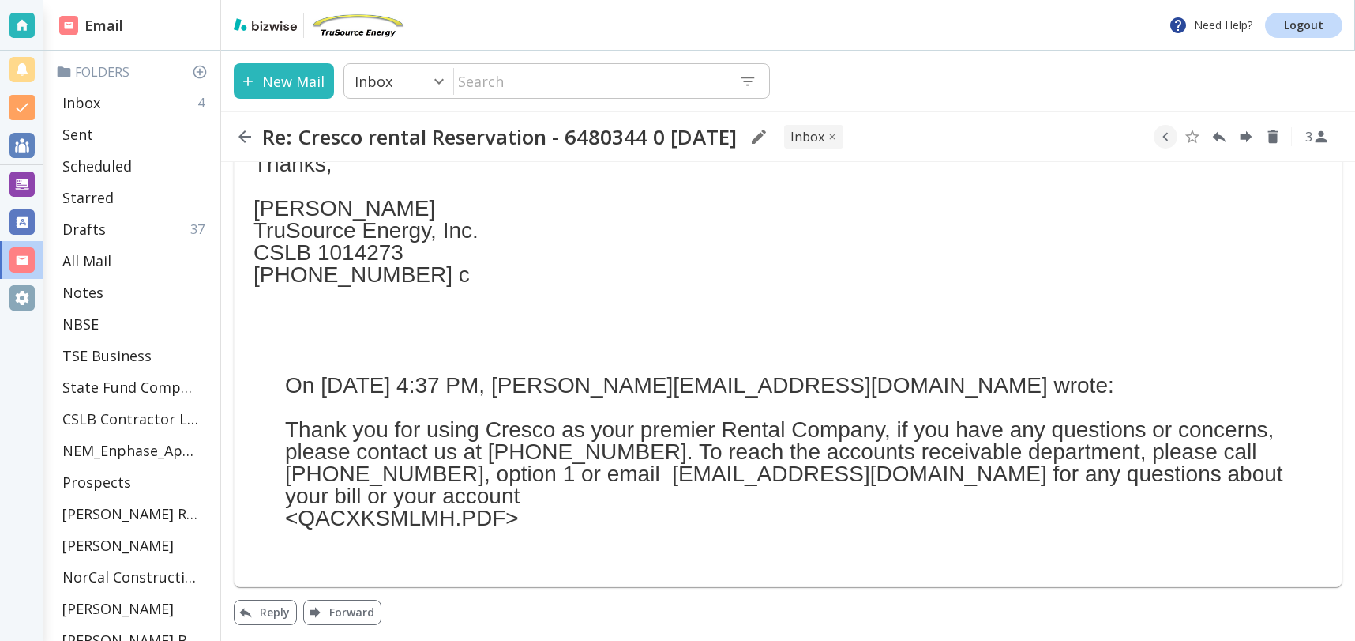
scroll to position [224, 0]
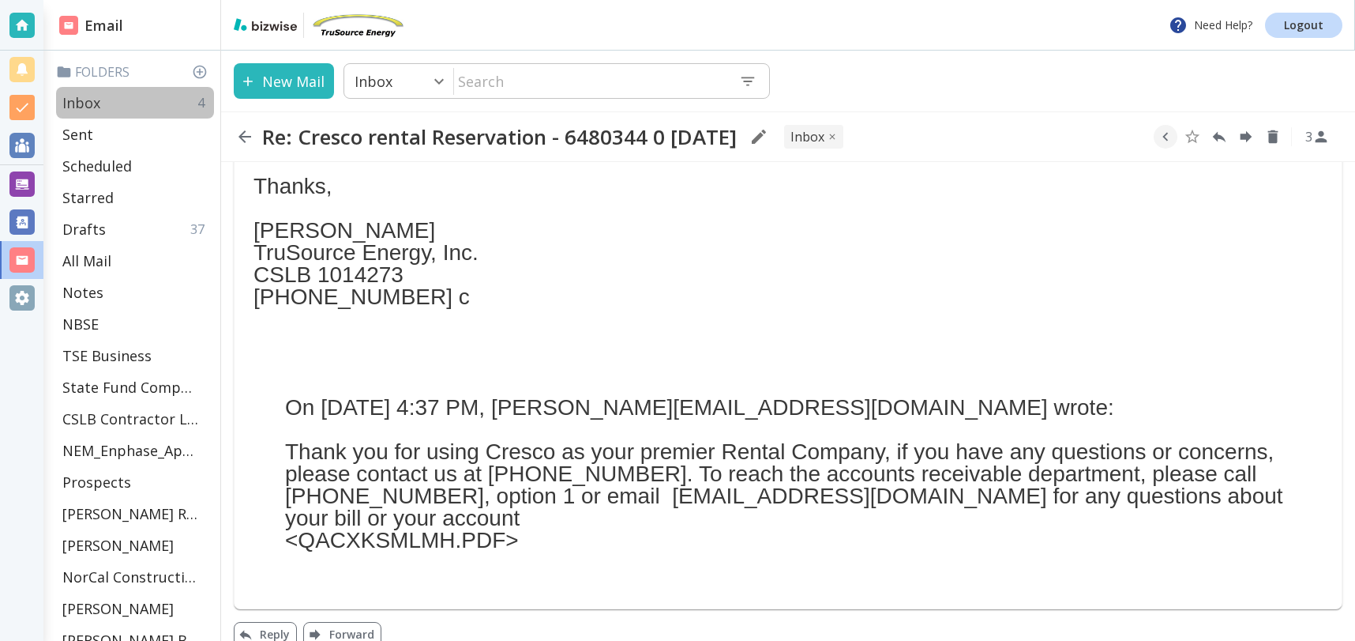
click at [111, 100] on div "Inbox 4" at bounding box center [135, 103] width 158 height 32
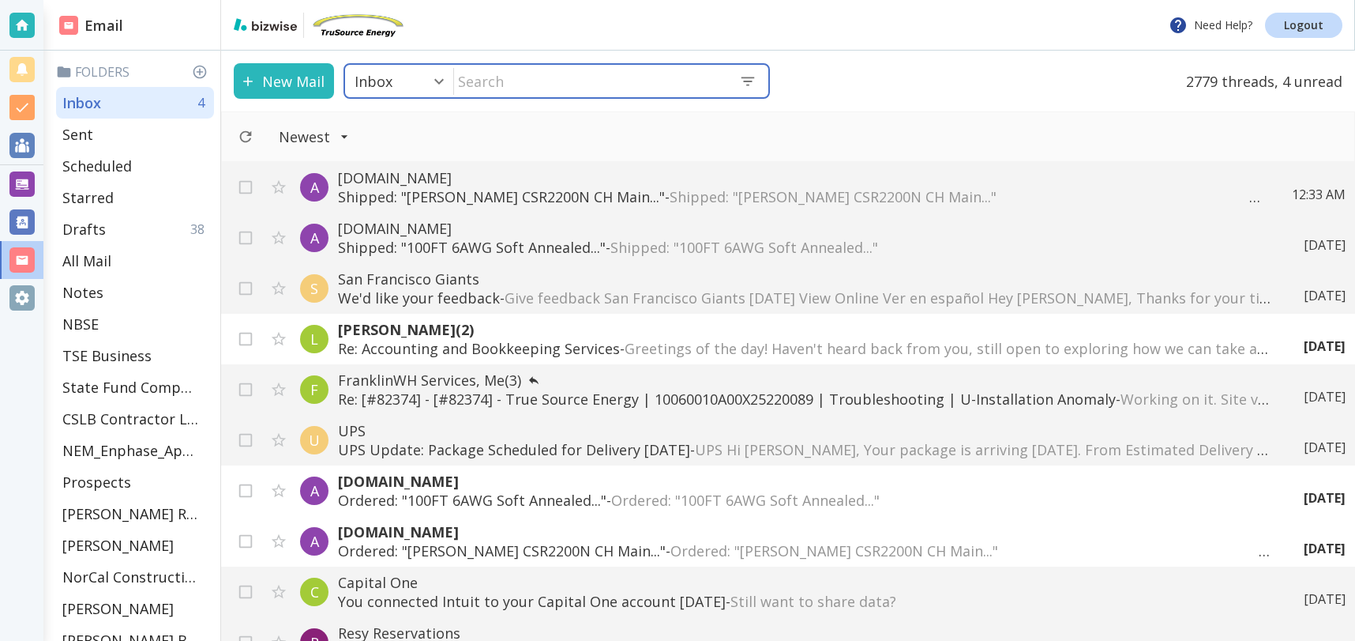
drag, startPoint x: 507, startPoint y: 88, endPoint x: 536, endPoint y: 87, distance: 29.2
click at [515, 87] on input "text" at bounding box center [590, 81] width 272 height 32
type input "franklinwh"
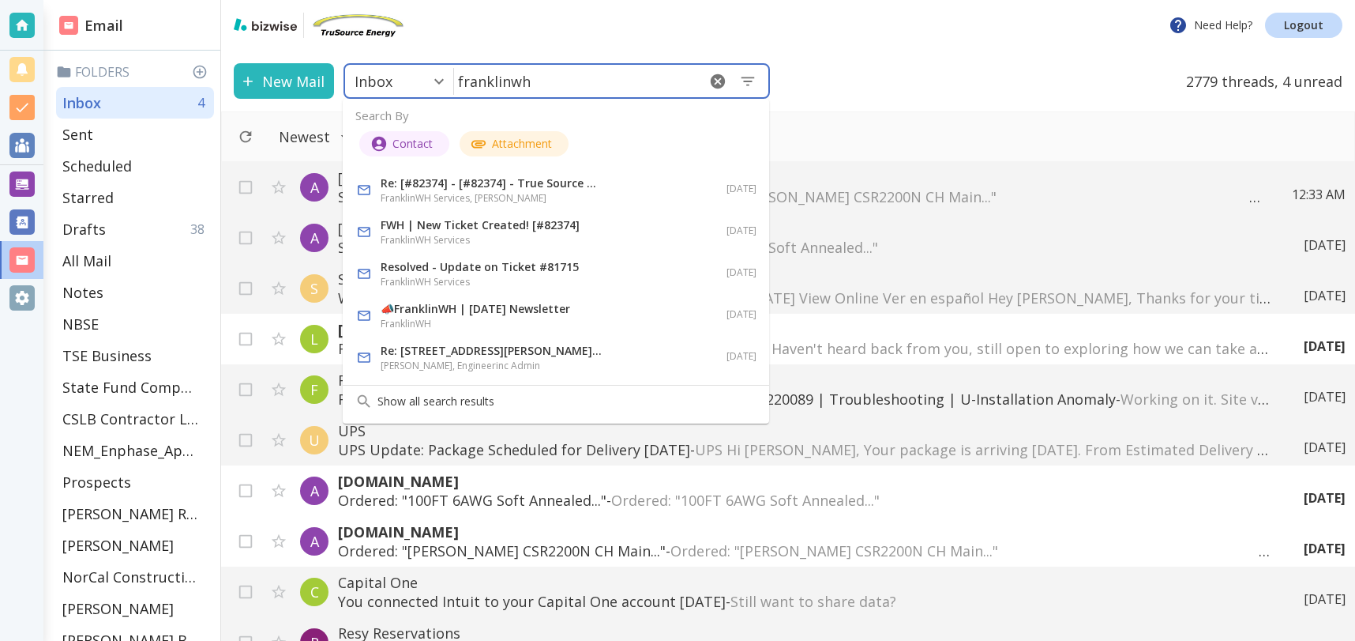
click at [592, 194] on h6 "FranklinWH Services, Tony Cilenti" at bounding box center [491, 198] width 221 height 16
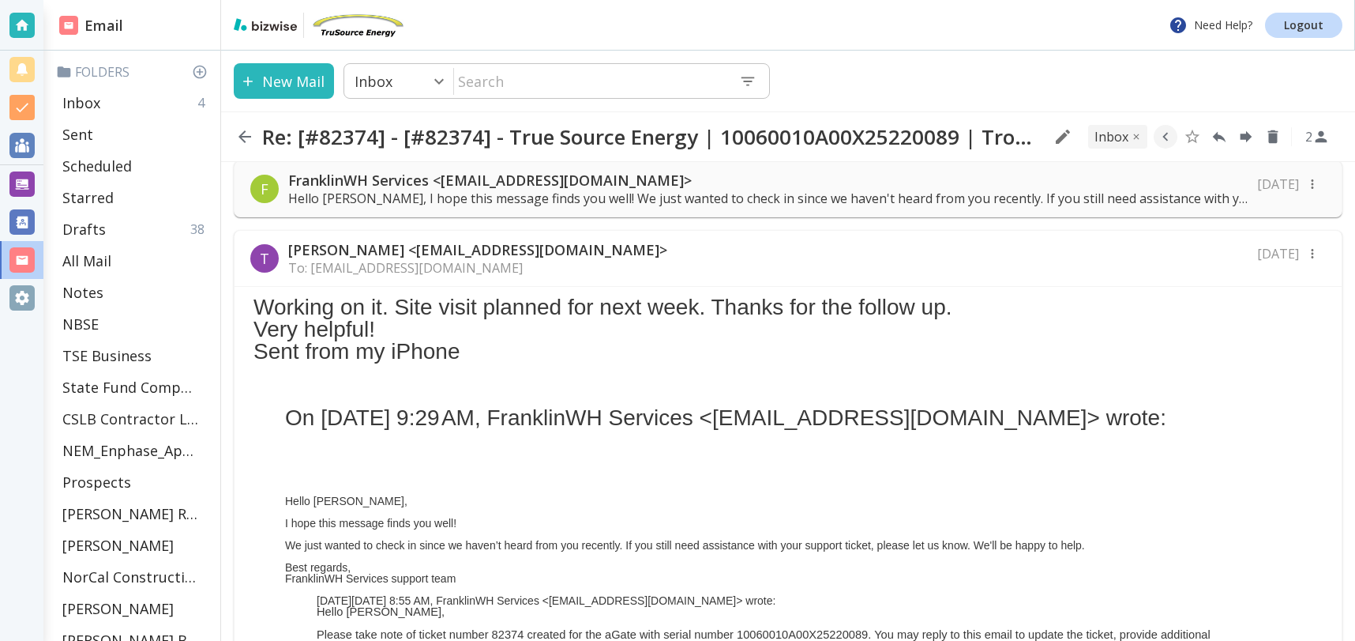
scroll to position [29, 0]
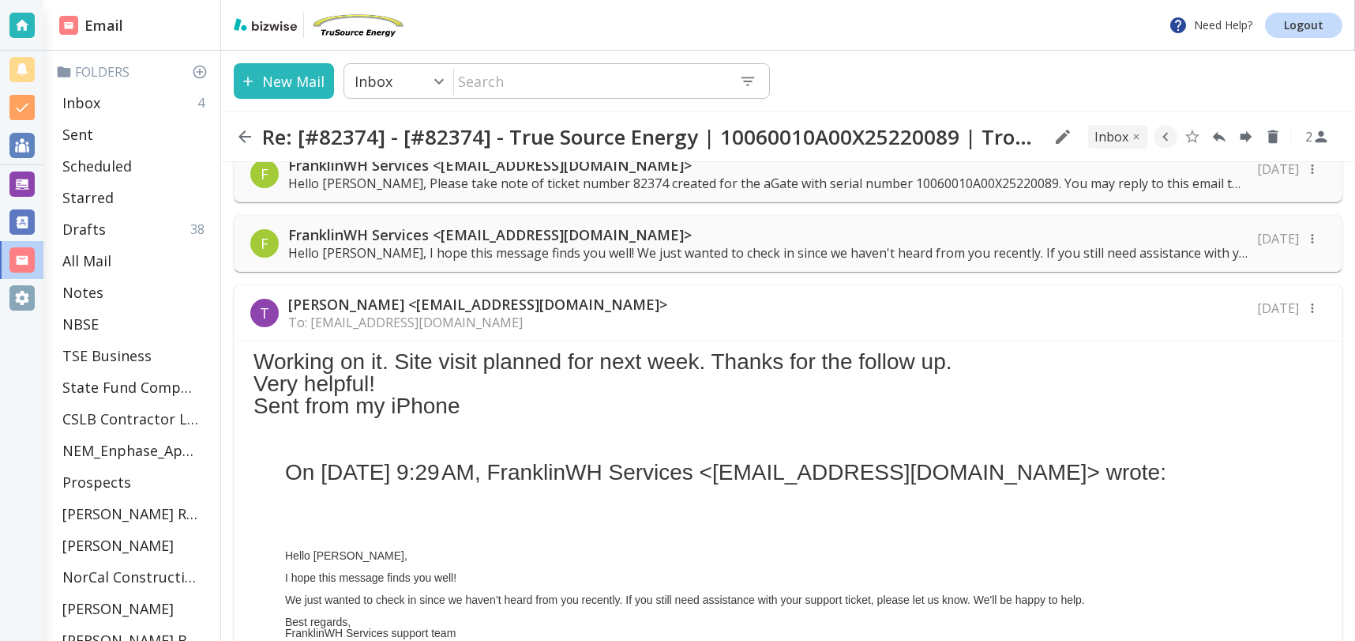
click at [728, 242] on p "FranklinWH Services <service@franklinwh.com>" at bounding box center [768, 234] width 960 height 19
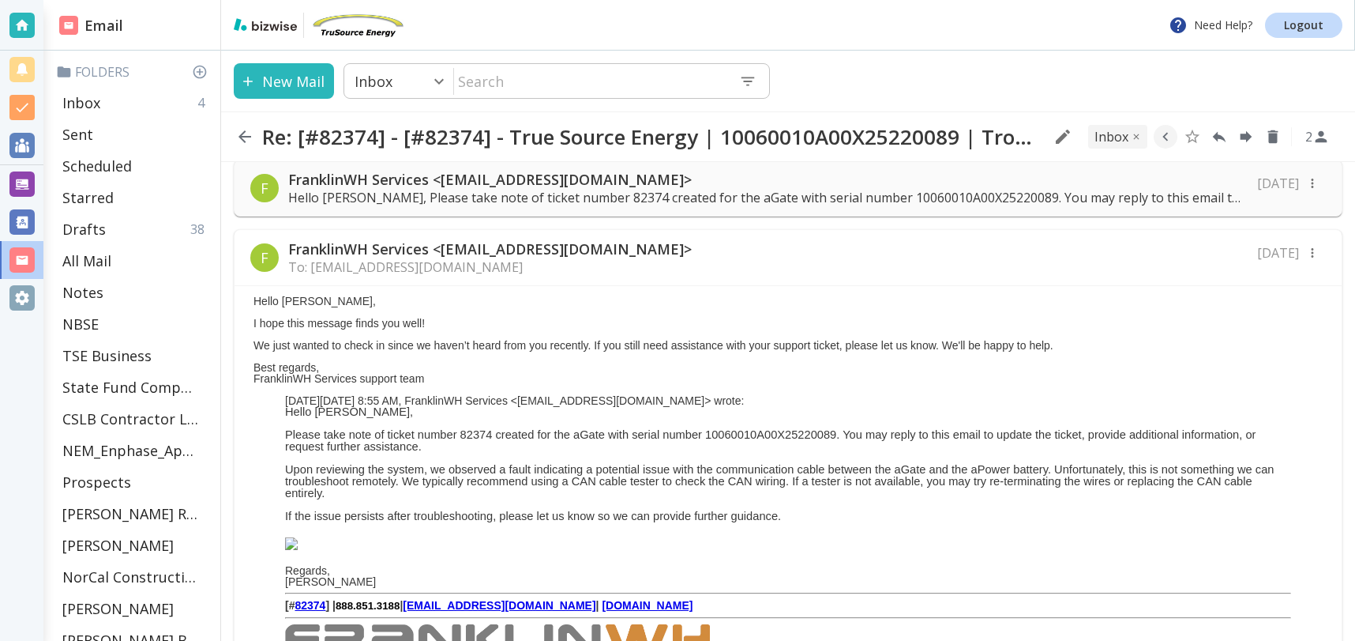
scroll to position [0, 0]
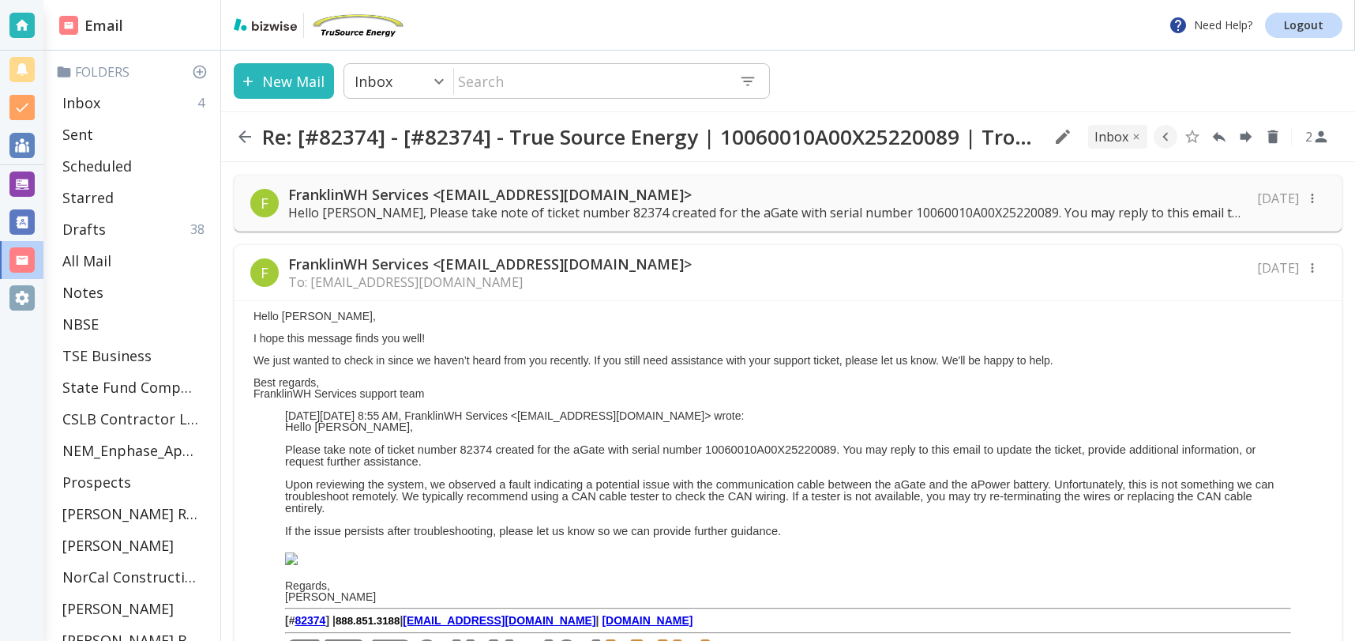
click at [817, 205] on p "Hello Tony, Please take note of ticket number 82374 created for the aGate with …" at bounding box center [768, 212] width 960 height 17
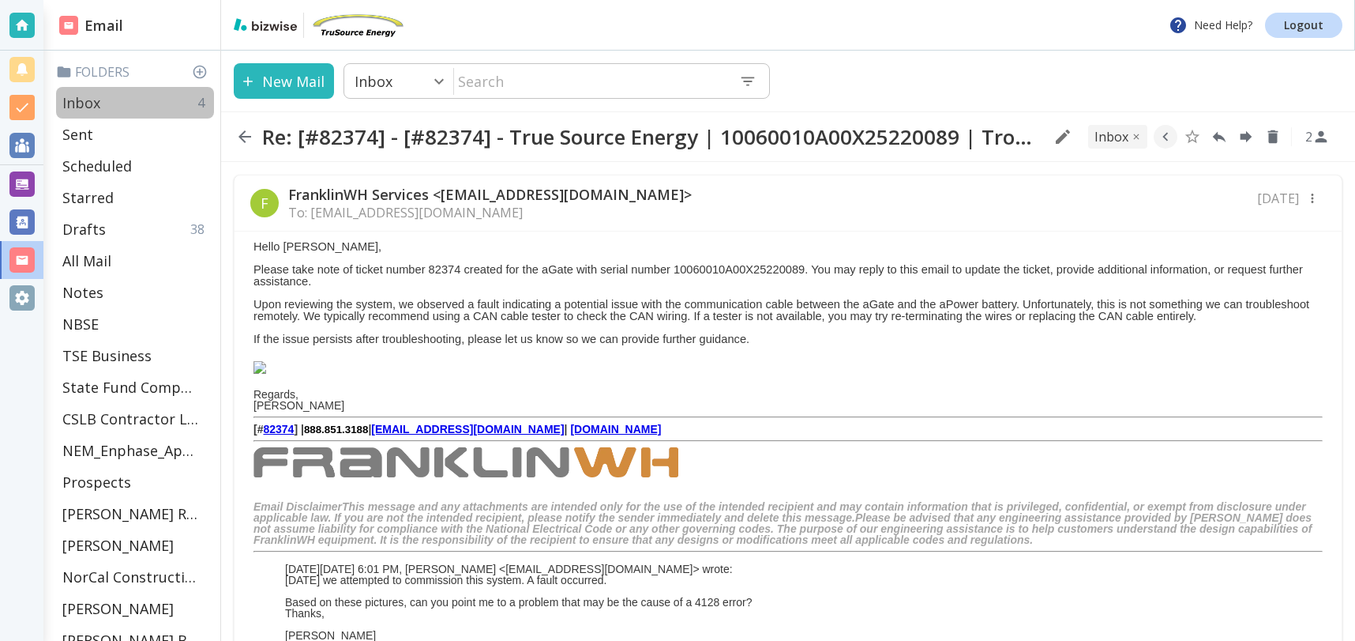
click at [101, 104] on div "Inbox 4" at bounding box center [135, 103] width 158 height 32
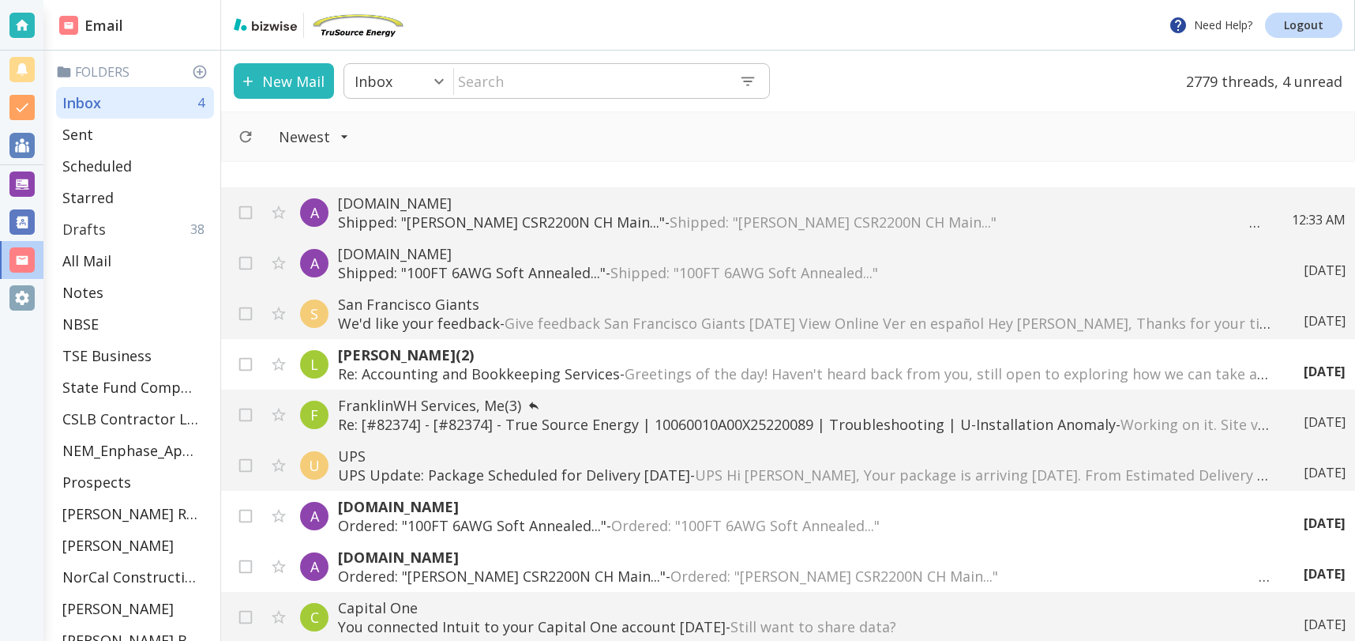
click at [87, 226] on p "Drafts" at bounding box center [83, 229] width 43 height 19
type input "4"
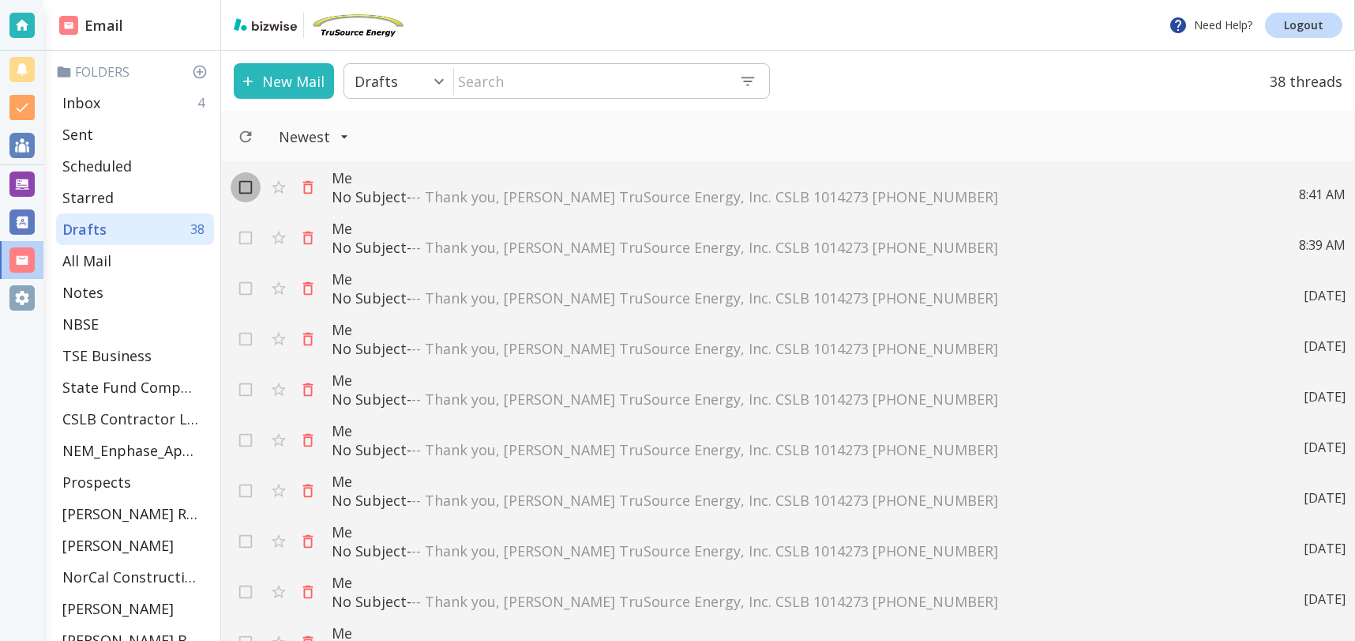
click at [247, 189] on input "checkbox" at bounding box center [246, 190] width 30 height 30
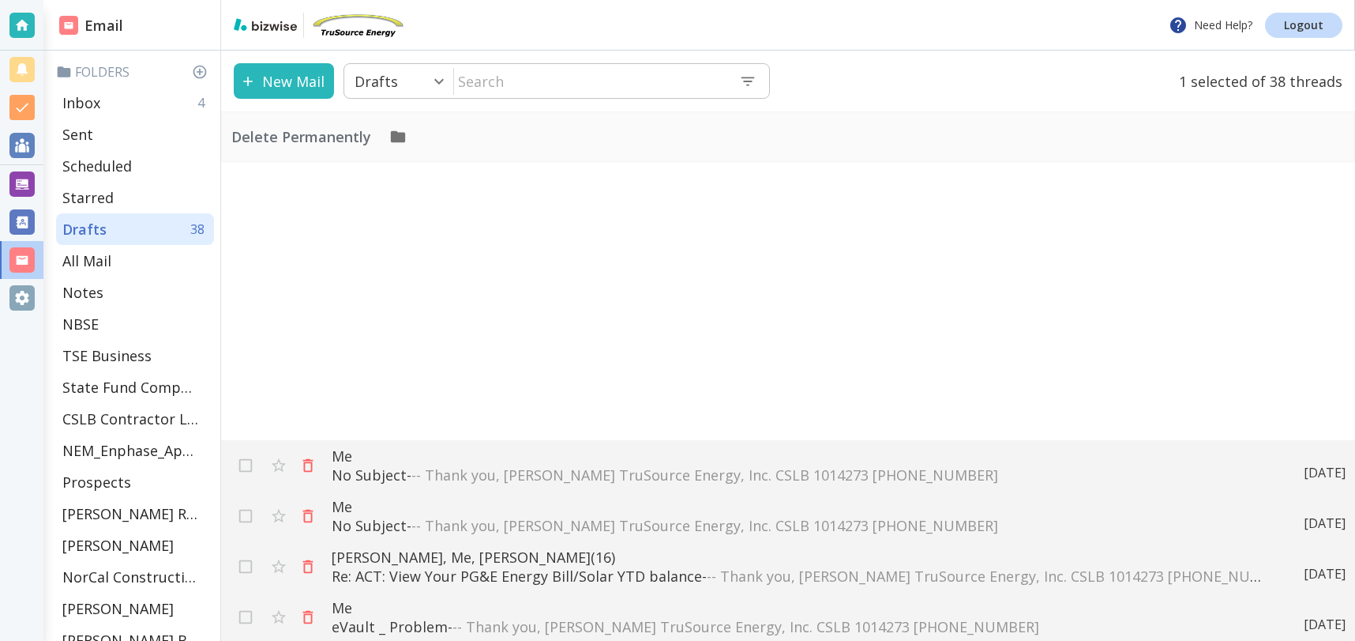
scroll to position [1442, 0]
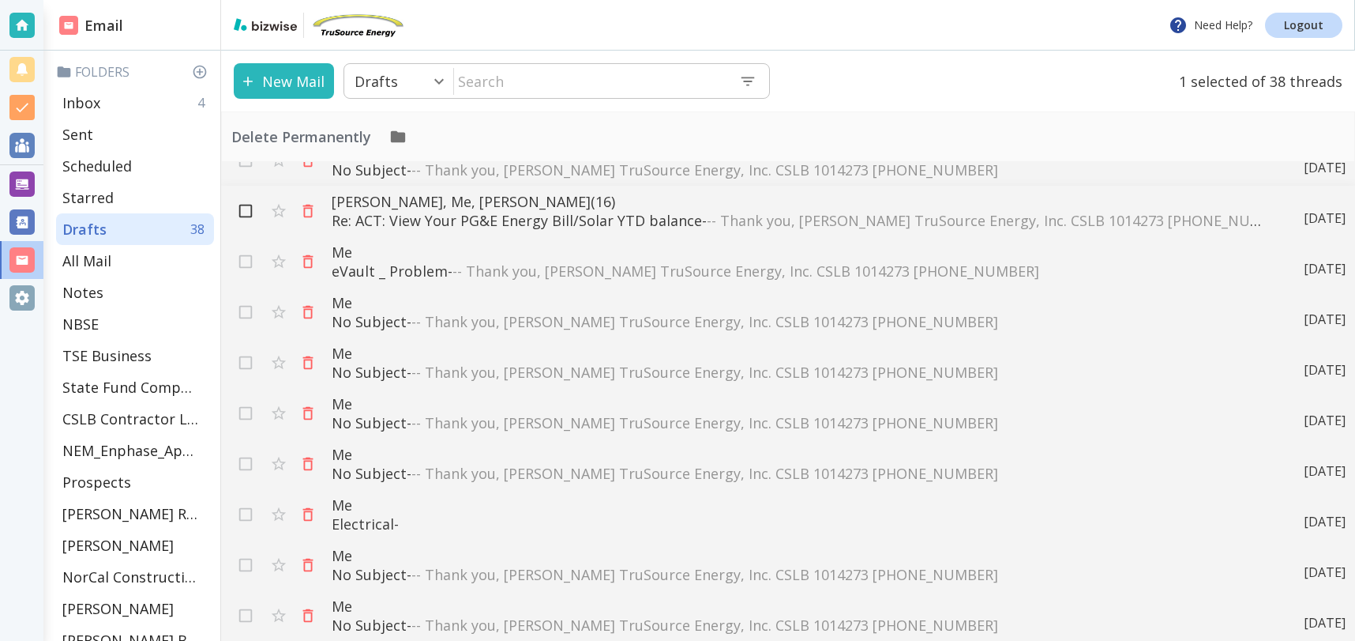
click at [247, 220] on input "checkbox" at bounding box center [246, 214] width 30 height 30
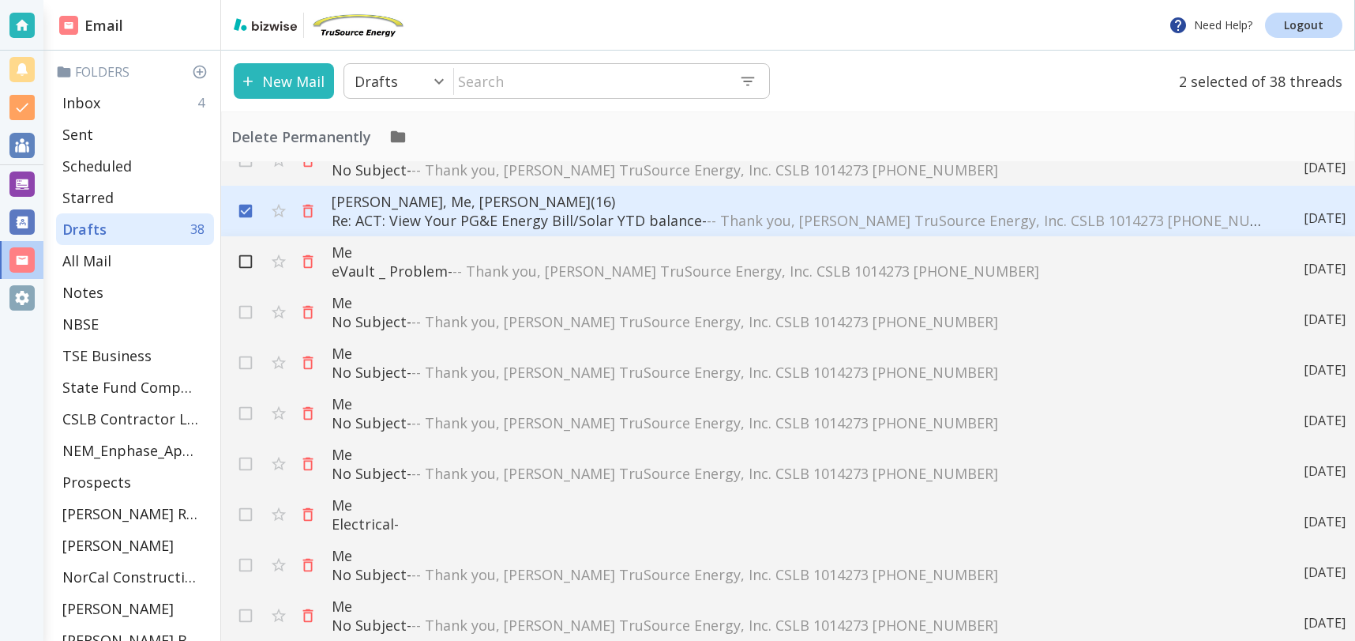
click at [247, 261] on input "checkbox" at bounding box center [246, 265] width 30 height 30
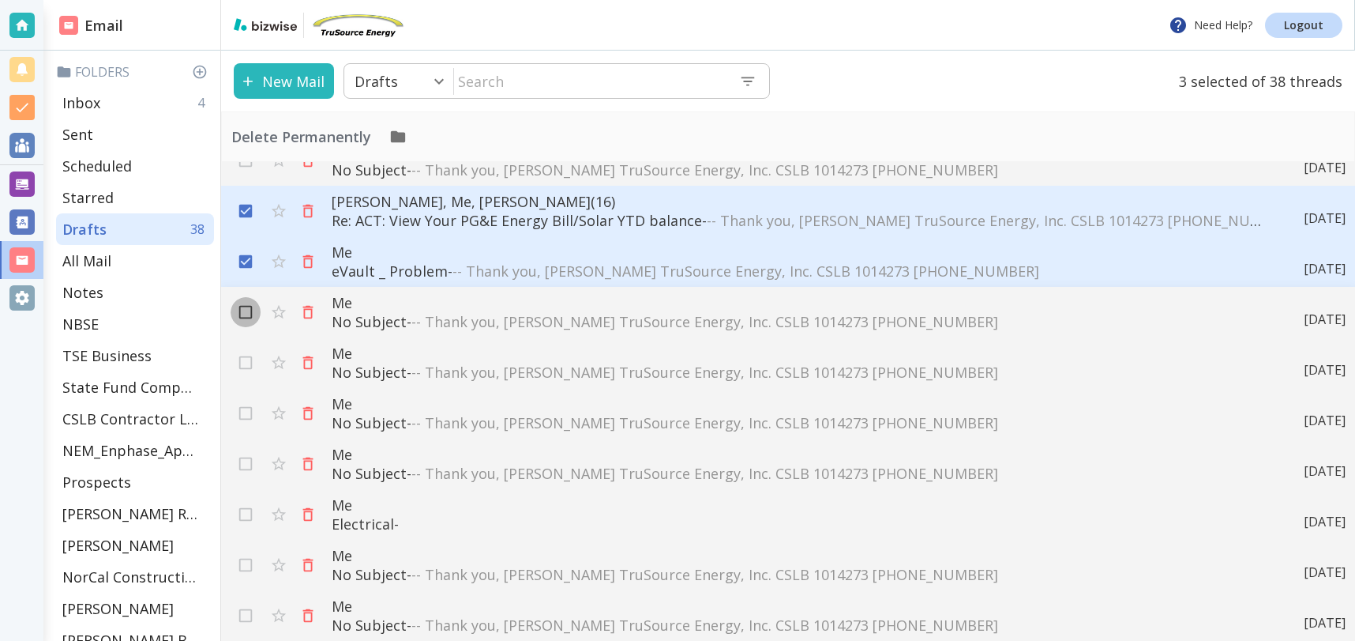
click at [244, 313] on input "checkbox" at bounding box center [246, 315] width 30 height 30
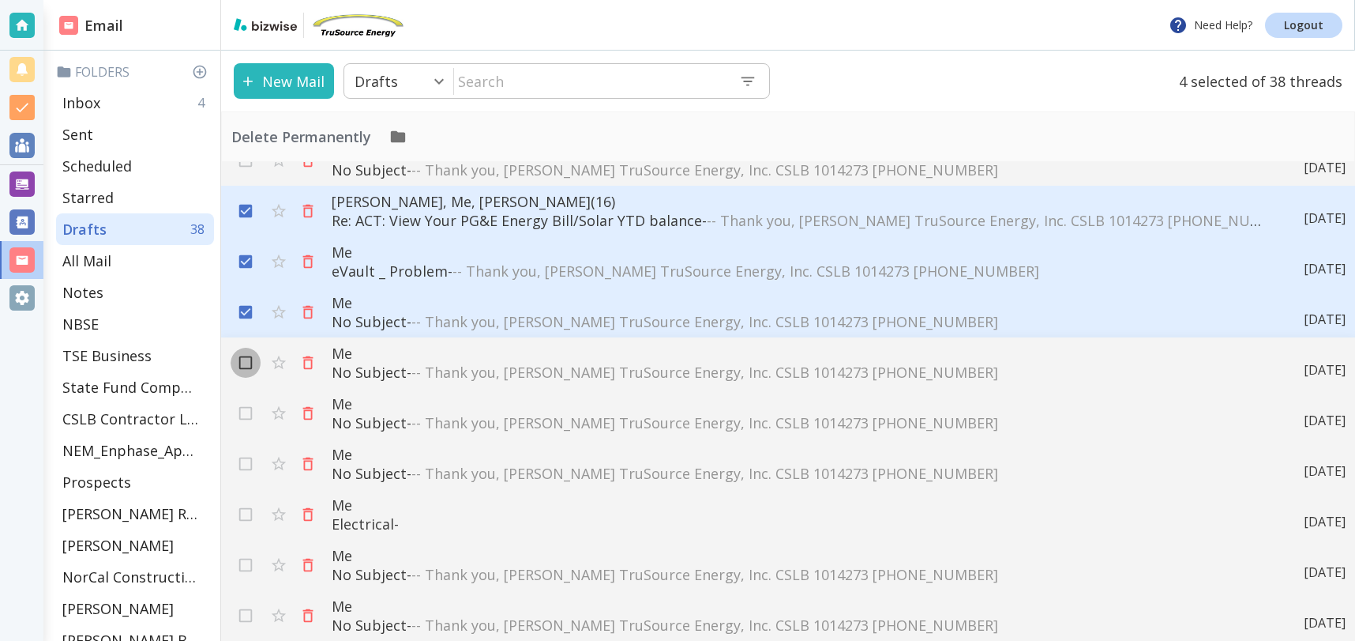
click at [250, 363] on input "checkbox" at bounding box center [246, 366] width 30 height 30
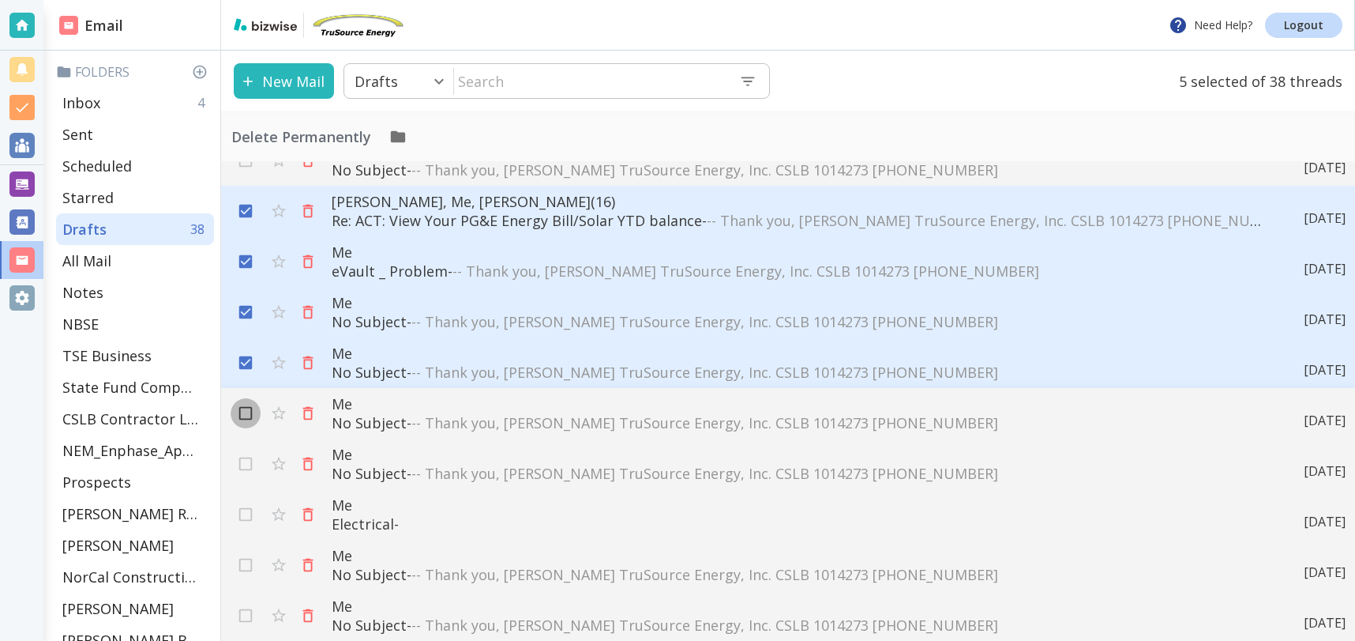
click at [246, 414] on input "checkbox" at bounding box center [246, 416] width 30 height 30
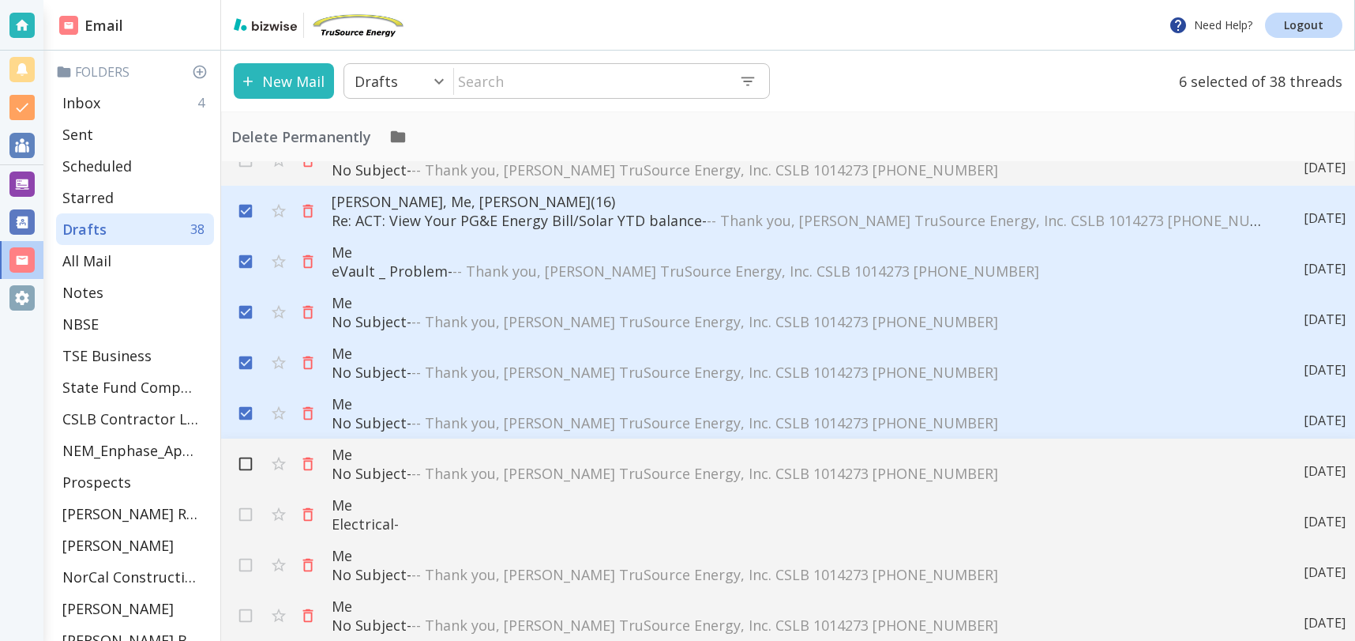
click at [250, 469] on input "checkbox" at bounding box center [246, 467] width 30 height 30
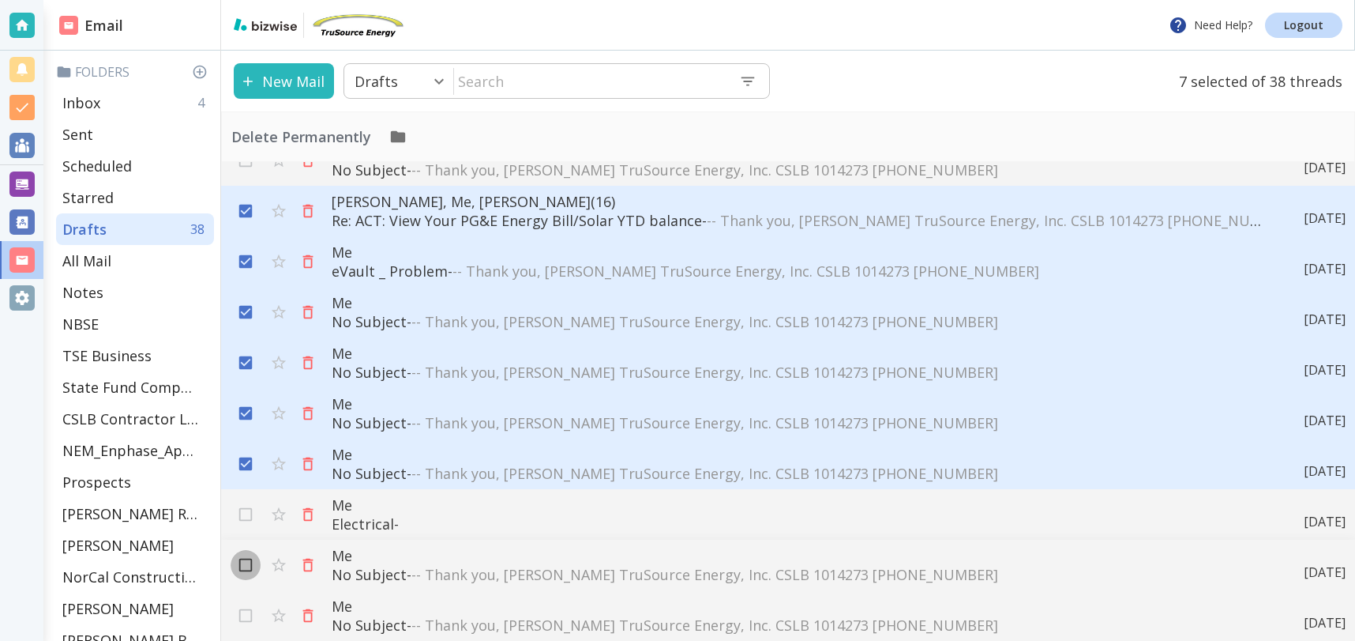
click at [247, 566] on input "checkbox" at bounding box center [246, 568] width 30 height 30
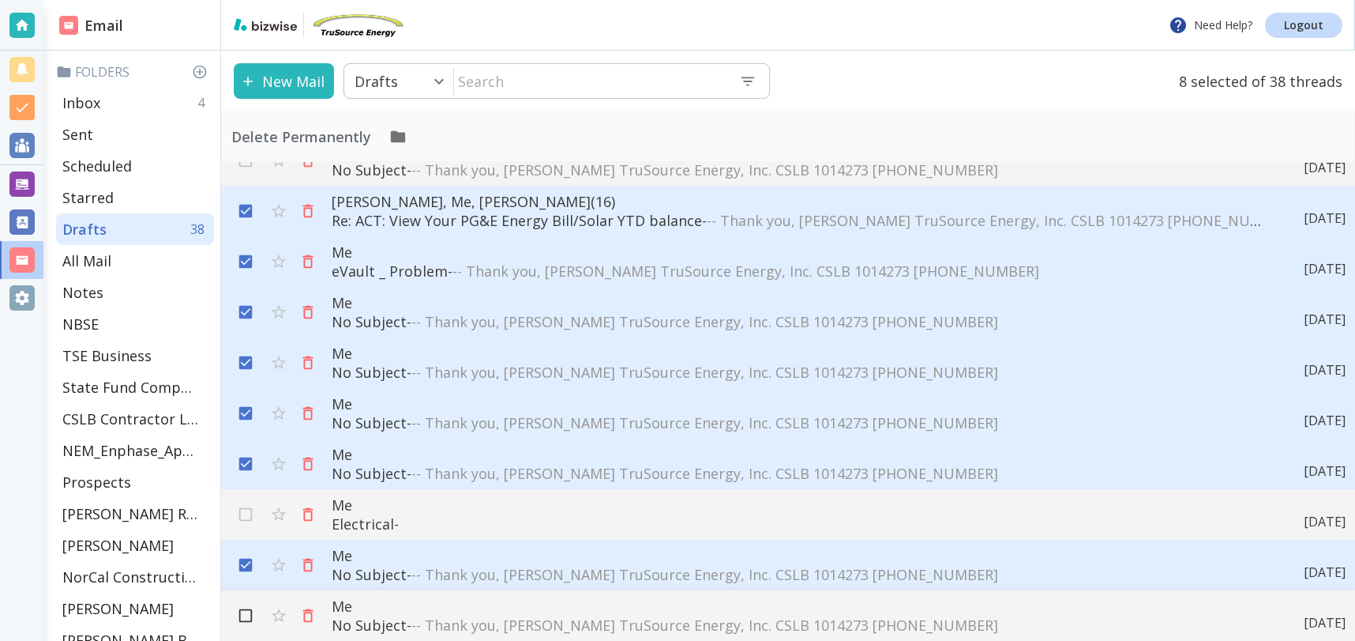
click at [252, 616] on input "checkbox" at bounding box center [246, 618] width 30 height 30
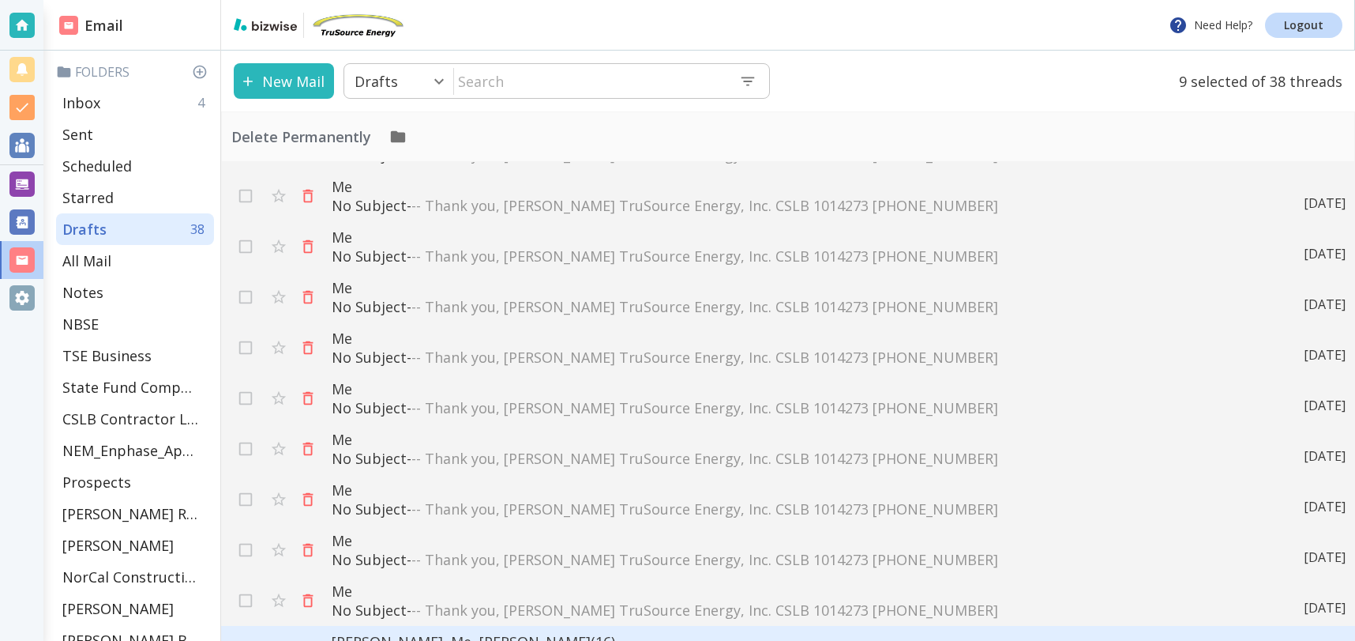
scroll to position [1013, 0]
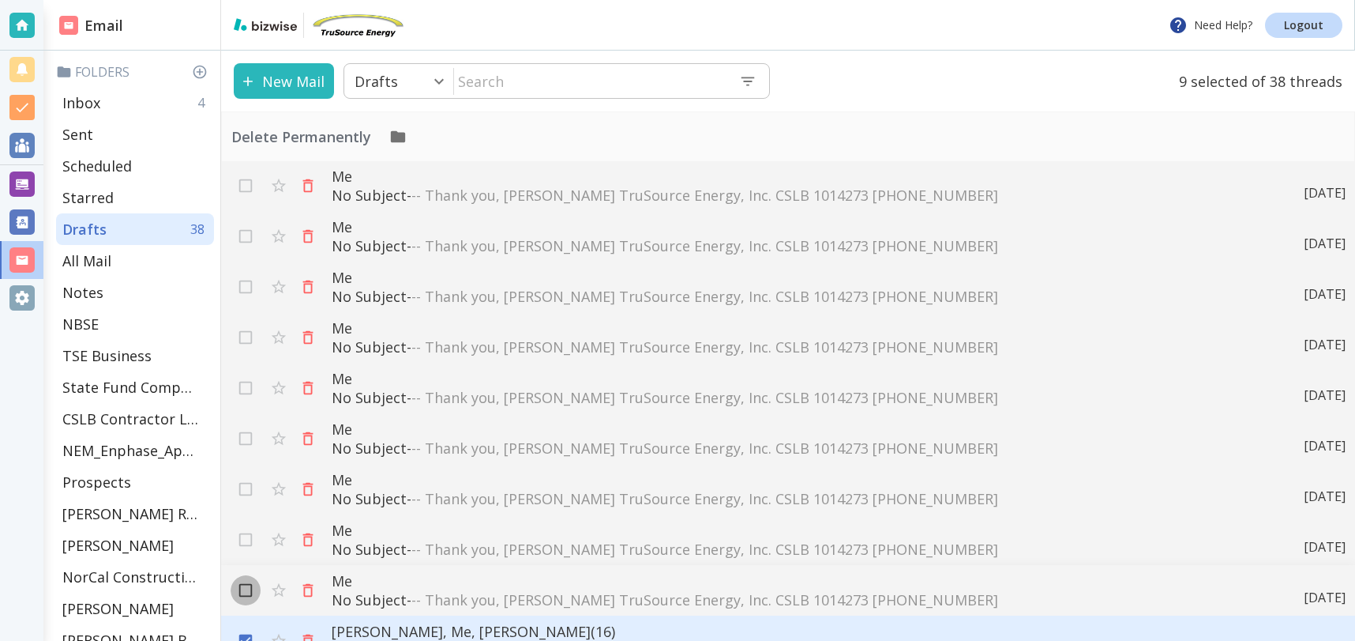
click at [245, 578] on input "checkbox" at bounding box center [246, 593] width 30 height 30
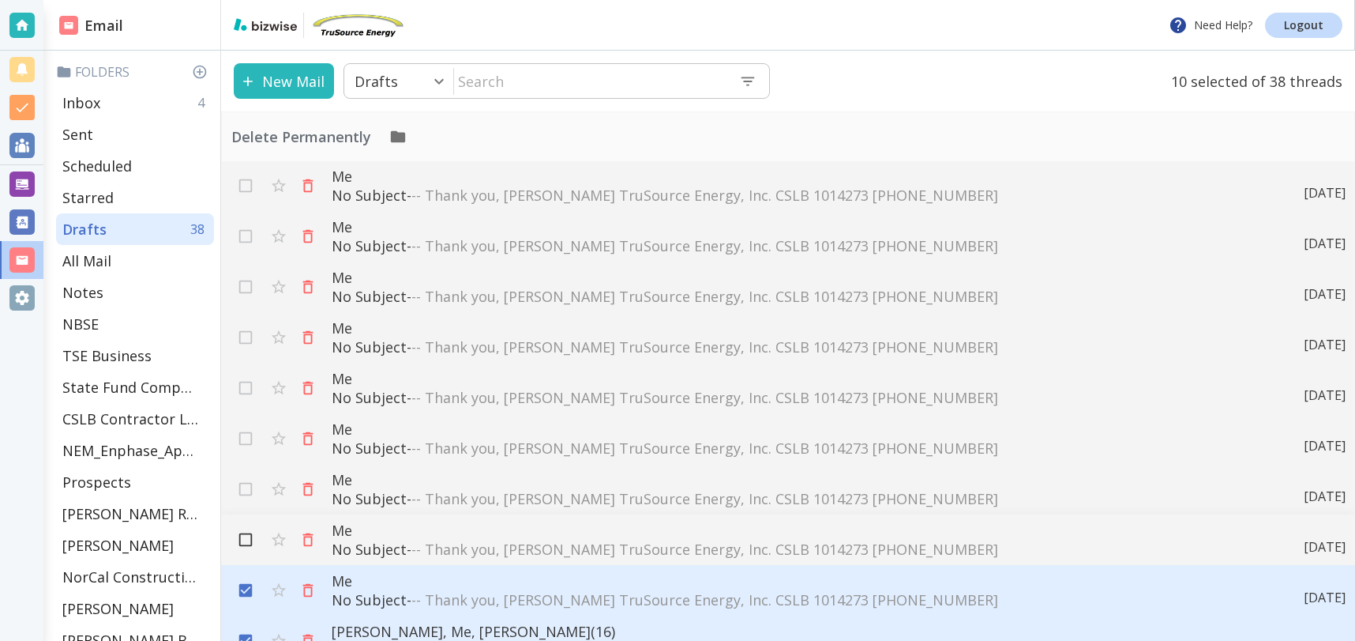
click at [250, 539] on input "checkbox" at bounding box center [246, 543] width 30 height 30
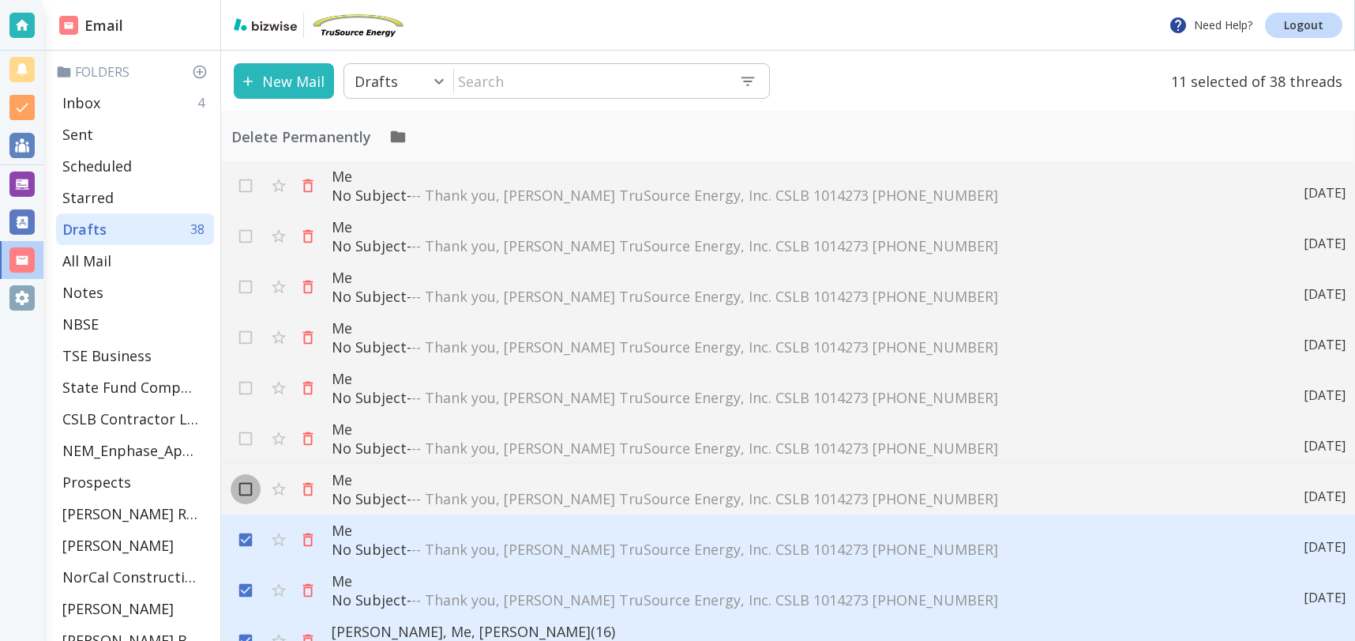
click at [250, 486] on input "checkbox" at bounding box center [246, 492] width 30 height 30
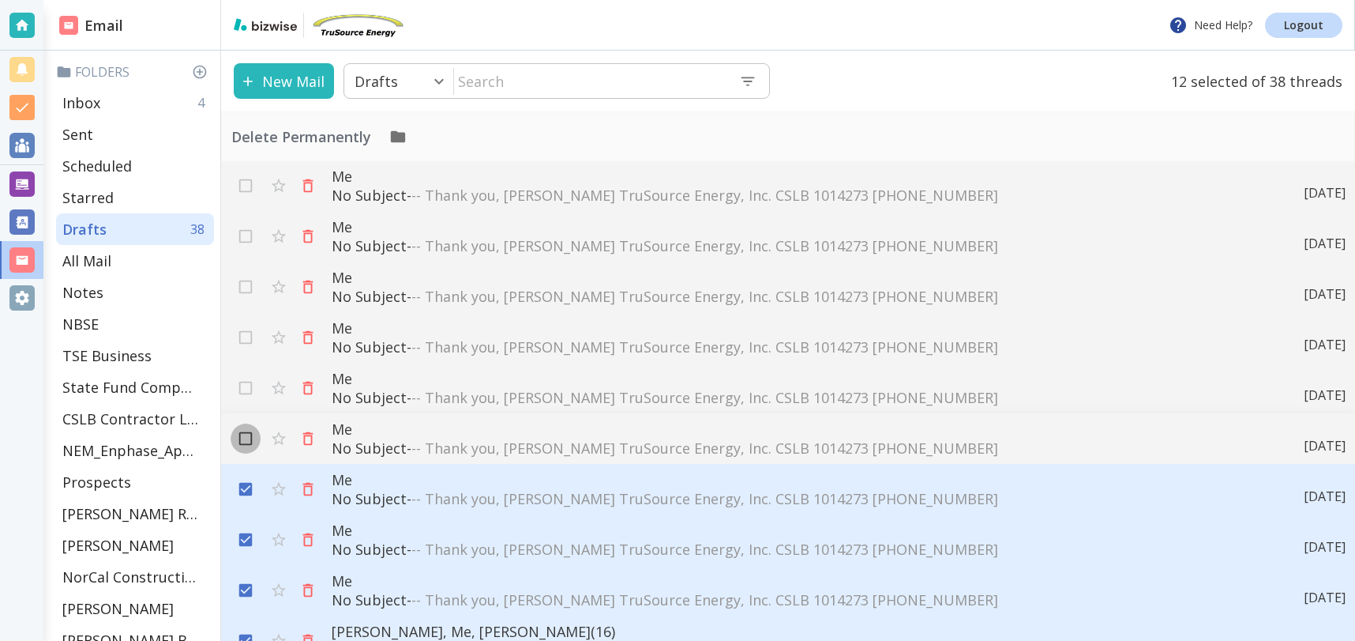
drag, startPoint x: 248, startPoint y: 440, endPoint x: 249, endPoint y: 427, distance: 12.7
click at [249, 427] on input "checkbox" at bounding box center [246, 442] width 30 height 30
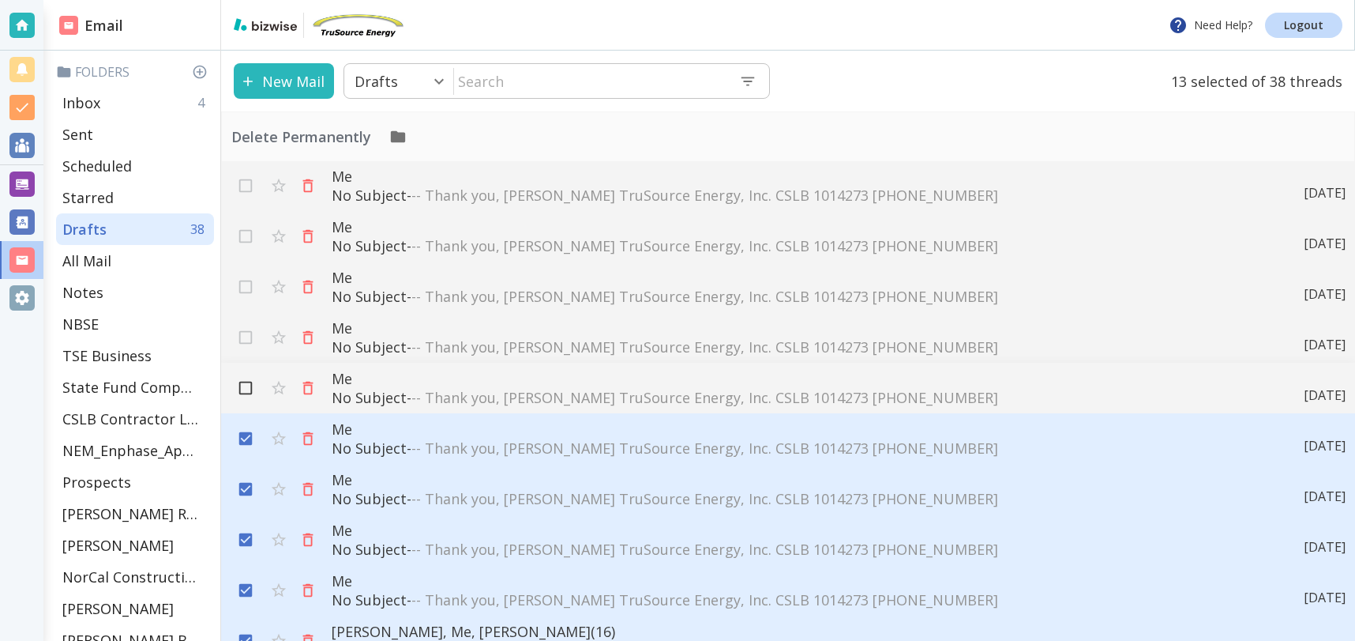
click at [248, 383] on input "checkbox" at bounding box center [246, 391] width 30 height 30
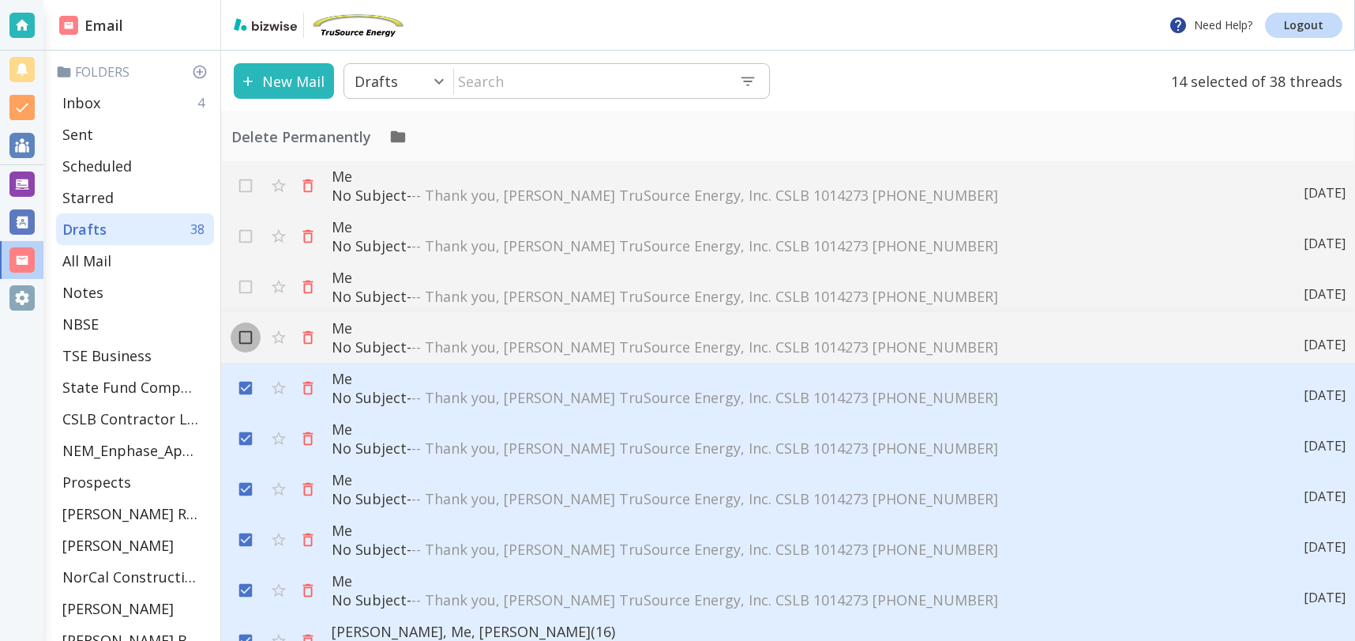
click at [243, 336] on input "checkbox" at bounding box center [246, 340] width 30 height 30
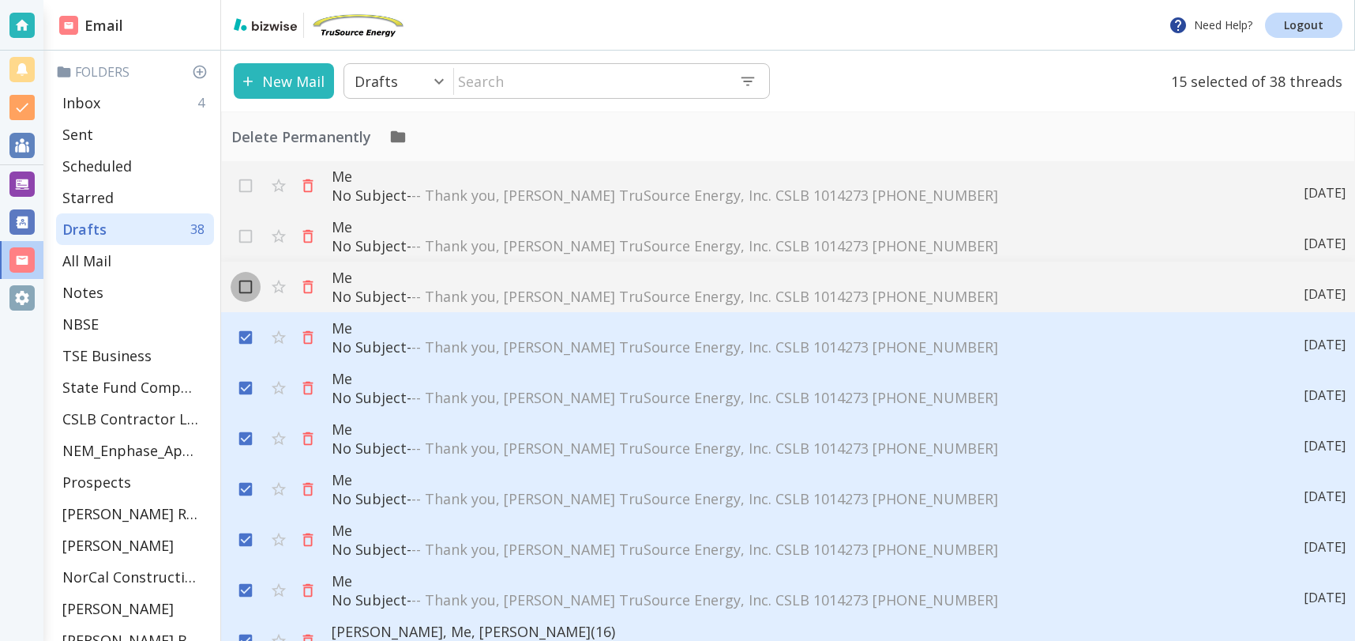
click at [250, 276] on input "checkbox" at bounding box center [246, 290] width 30 height 30
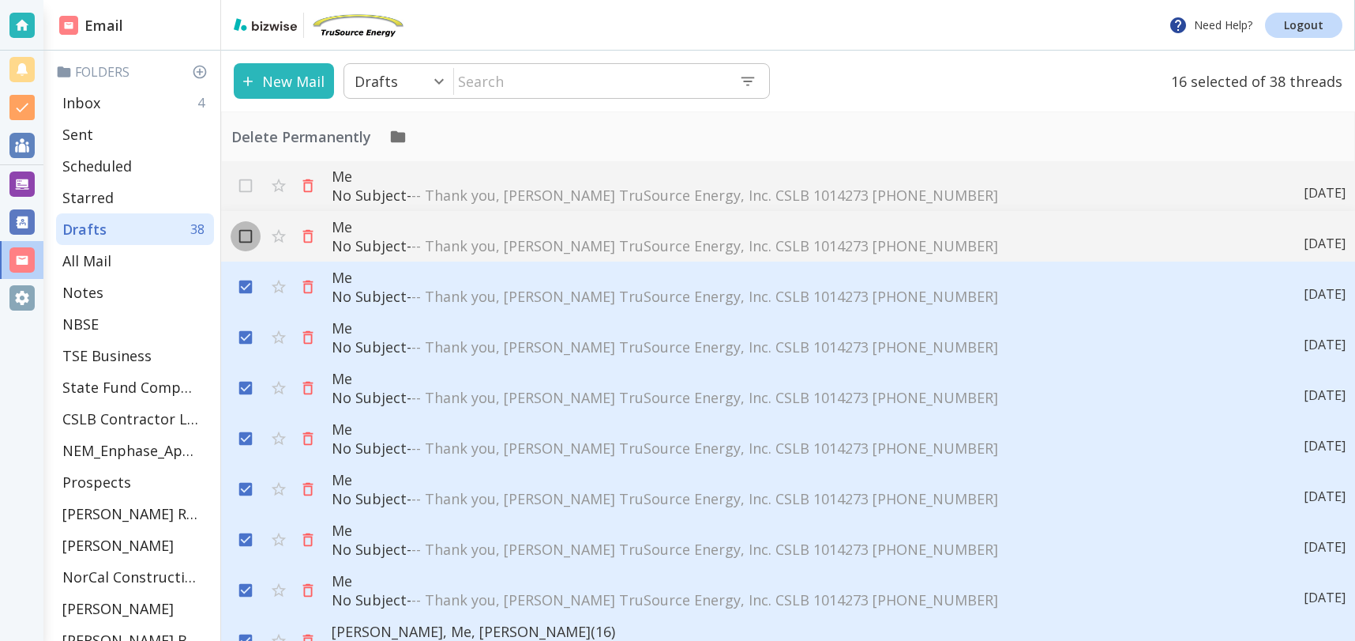
click at [247, 228] on input "checkbox" at bounding box center [246, 239] width 30 height 30
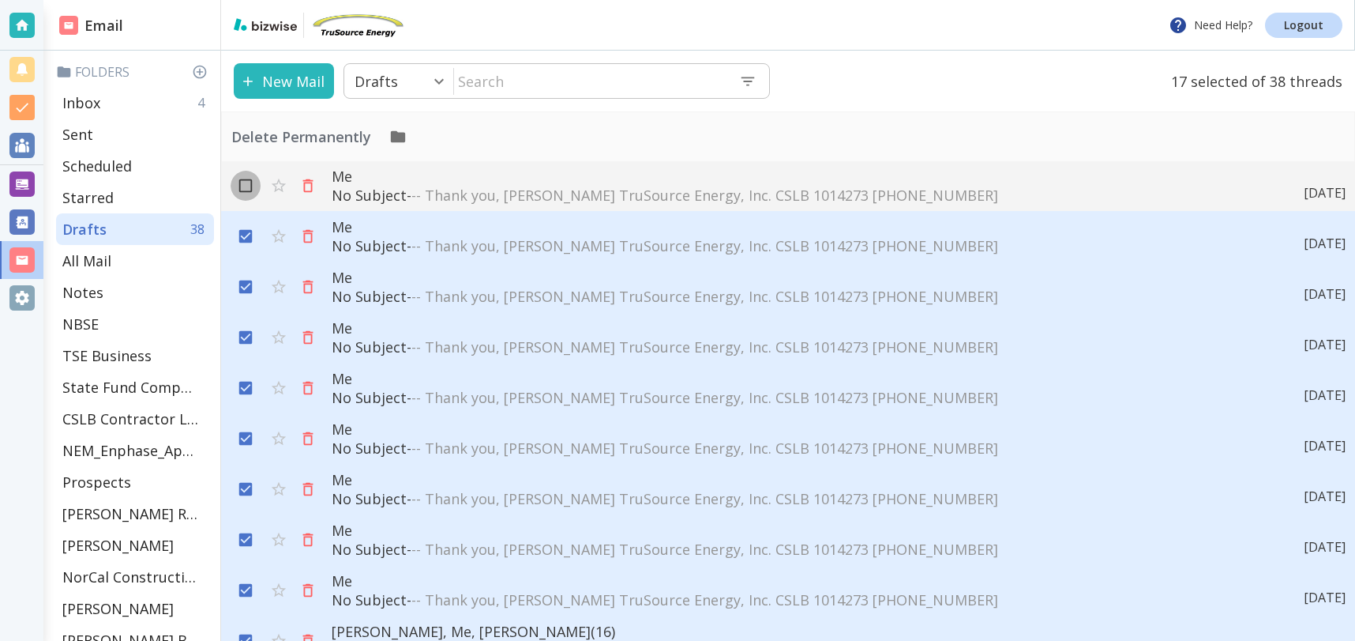
click at [245, 188] on input "checkbox" at bounding box center [246, 189] width 30 height 30
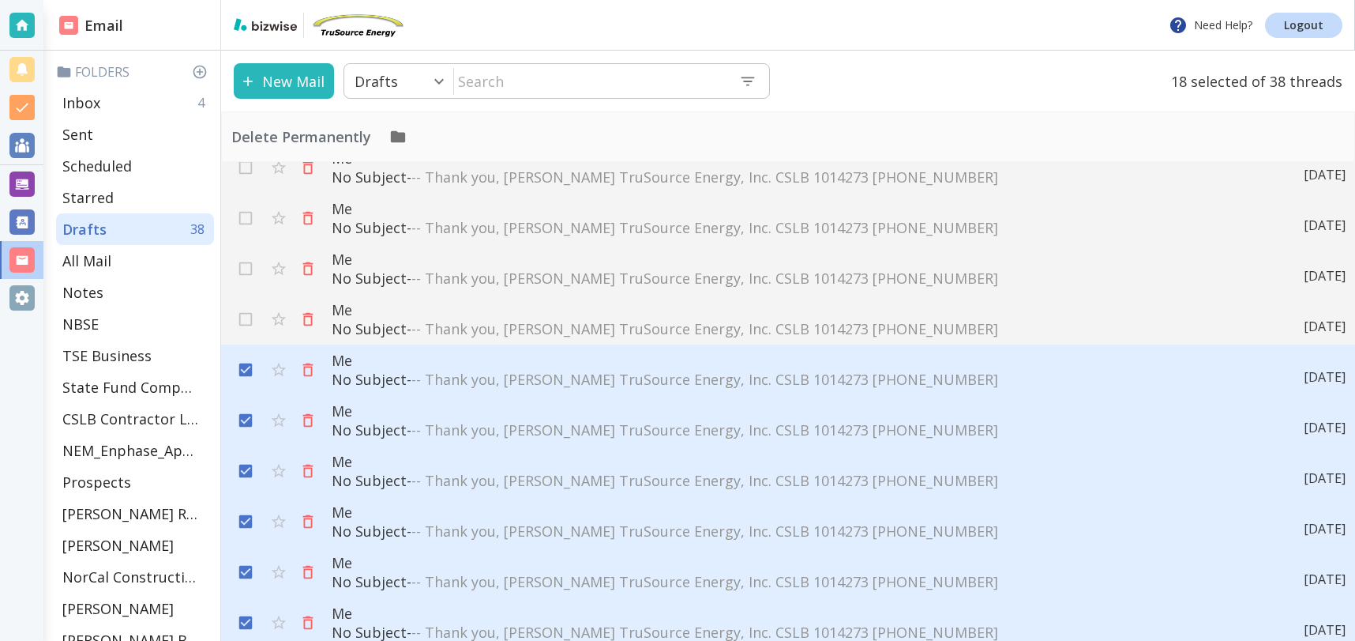
scroll to position [819, 0]
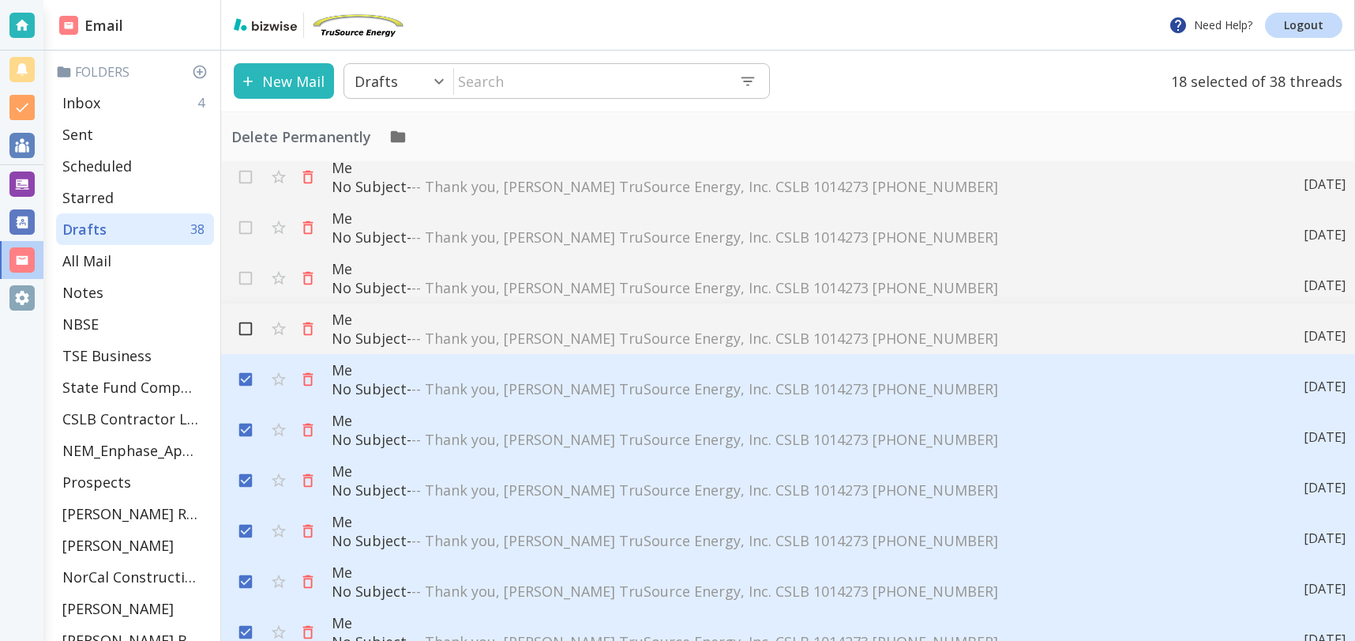
click at [243, 325] on input "checkbox" at bounding box center [246, 332] width 30 height 30
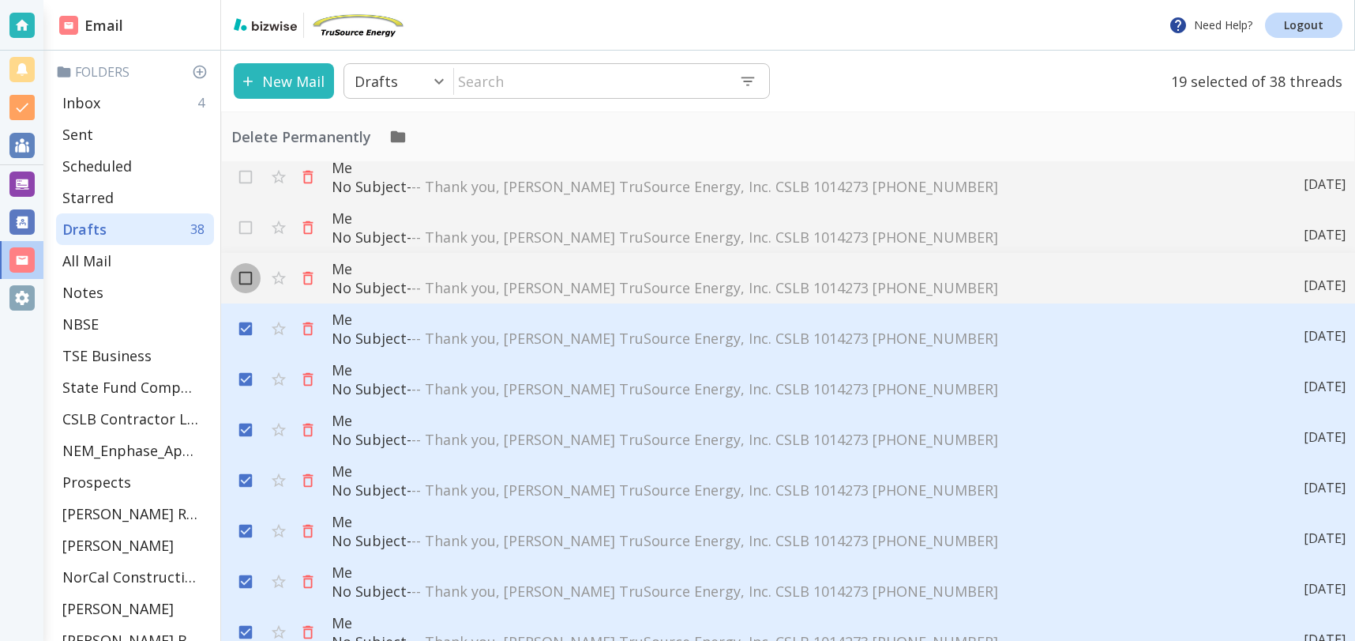
drag, startPoint x: 242, startPoint y: 277, endPoint x: 246, endPoint y: 269, distance: 8.5
click at [246, 269] on input "checkbox" at bounding box center [246, 281] width 30 height 30
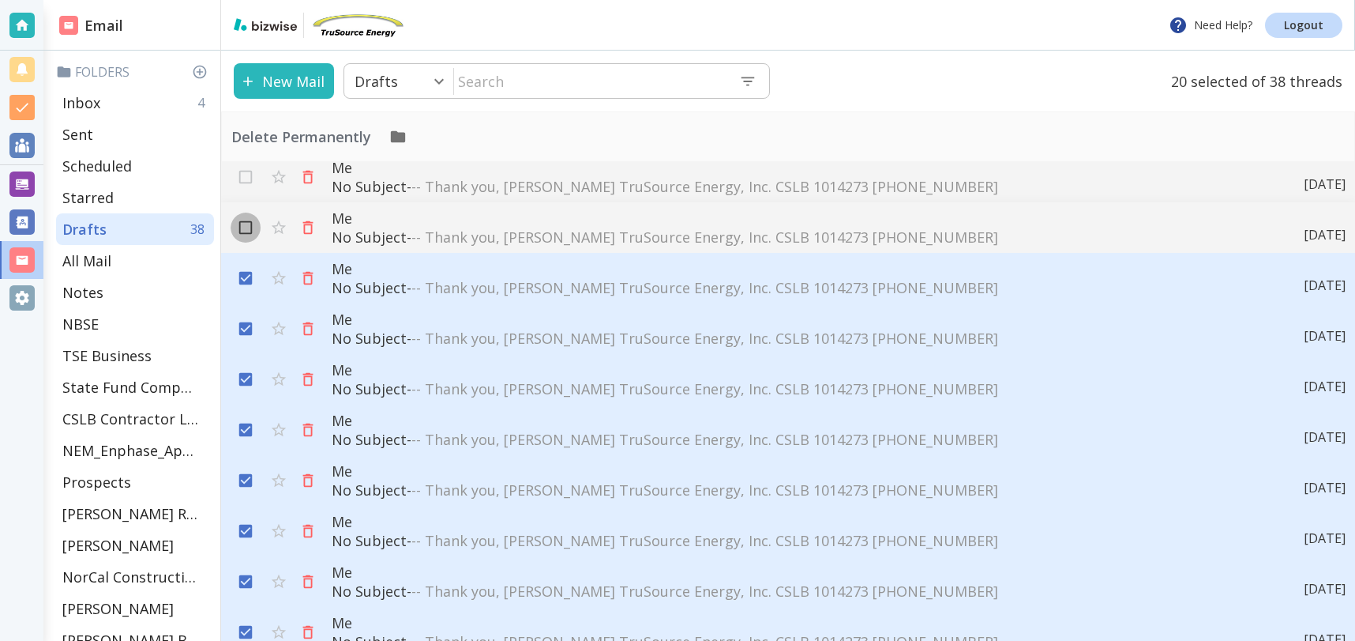
click at [246, 222] on input "checkbox" at bounding box center [246, 231] width 30 height 30
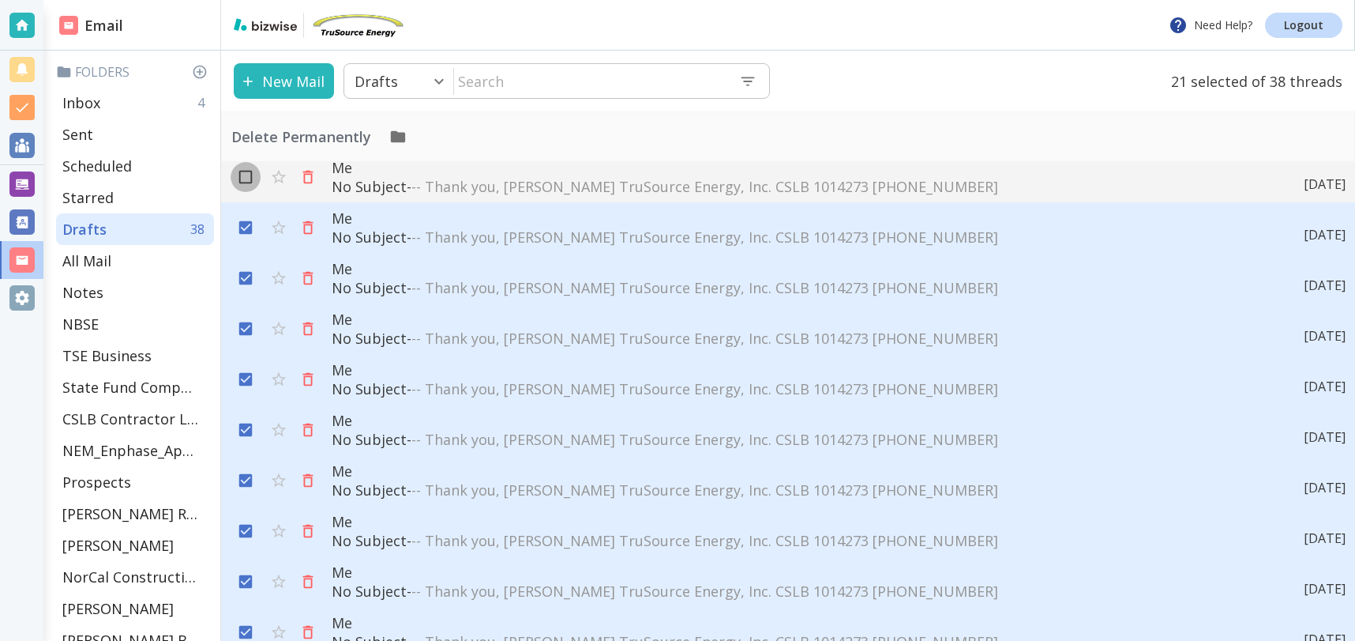
click at [246, 181] on div "Me No Subject - -- Thank you, Tony Cilenti TruSource Energy, Inc. CSLB 1014273 …" at bounding box center [788, 401] width 1134 height 479
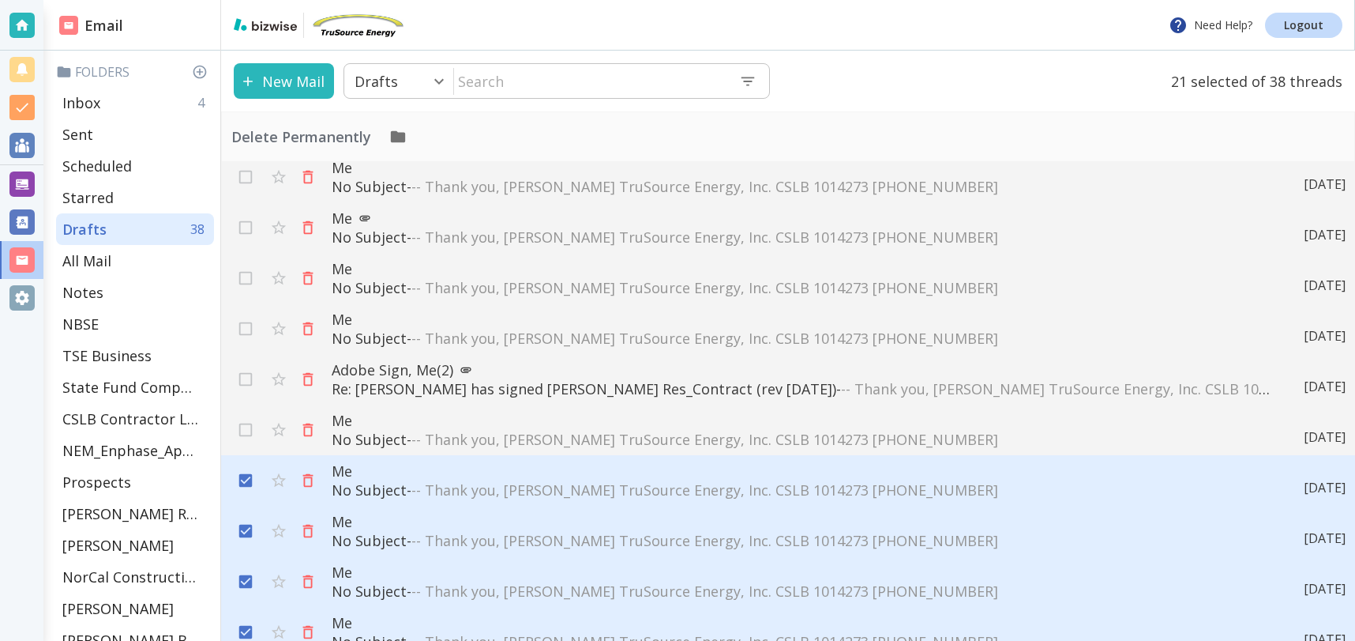
scroll to position [562, 0]
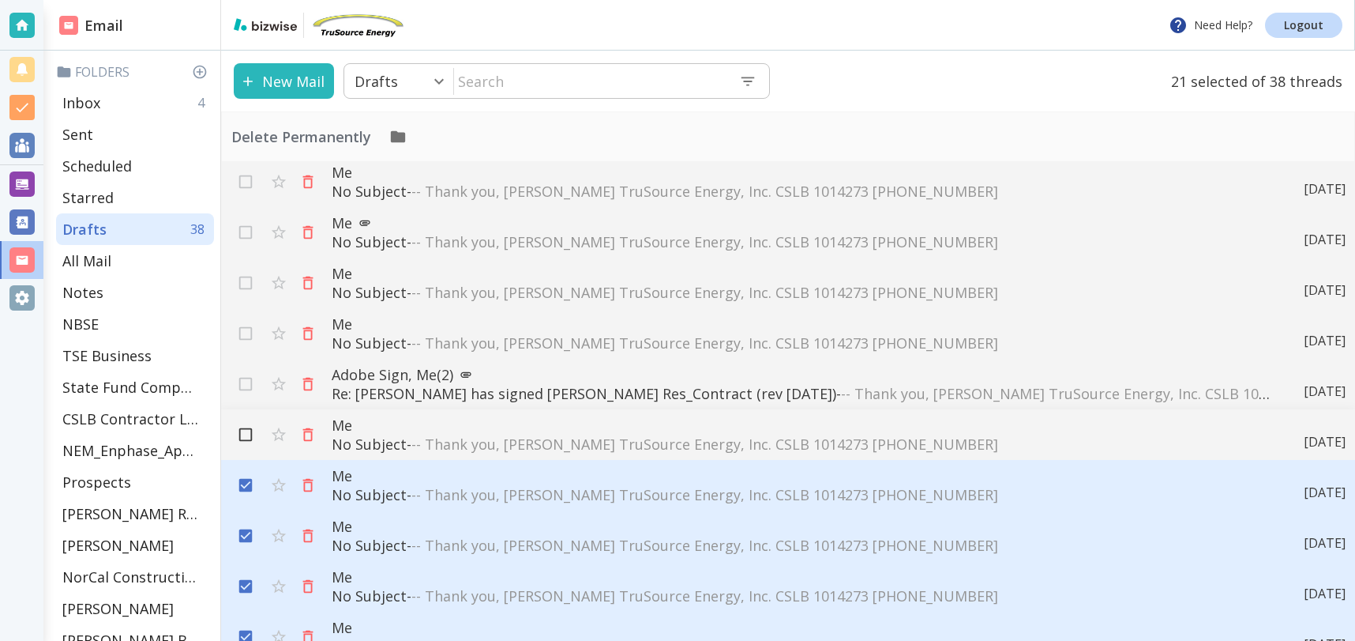
click at [242, 431] on input "checkbox" at bounding box center [246, 438] width 30 height 30
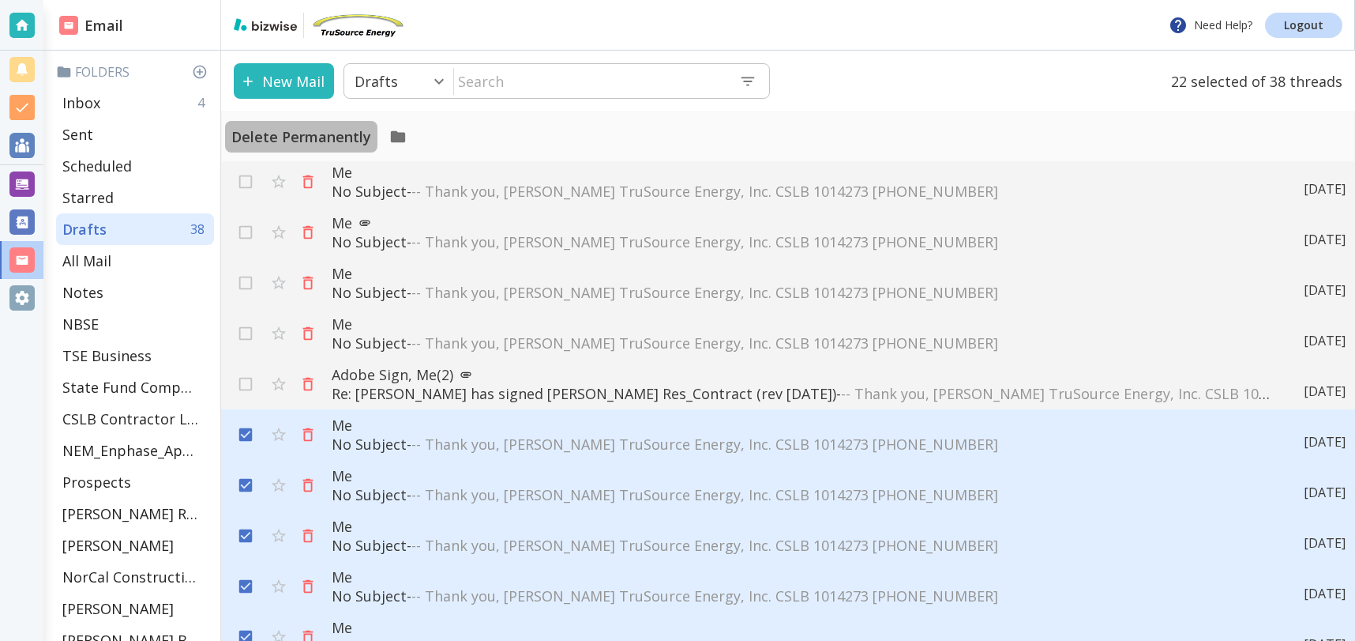
click at [350, 137] on p "Delete Permanently" at bounding box center [301, 136] width 140 height 19
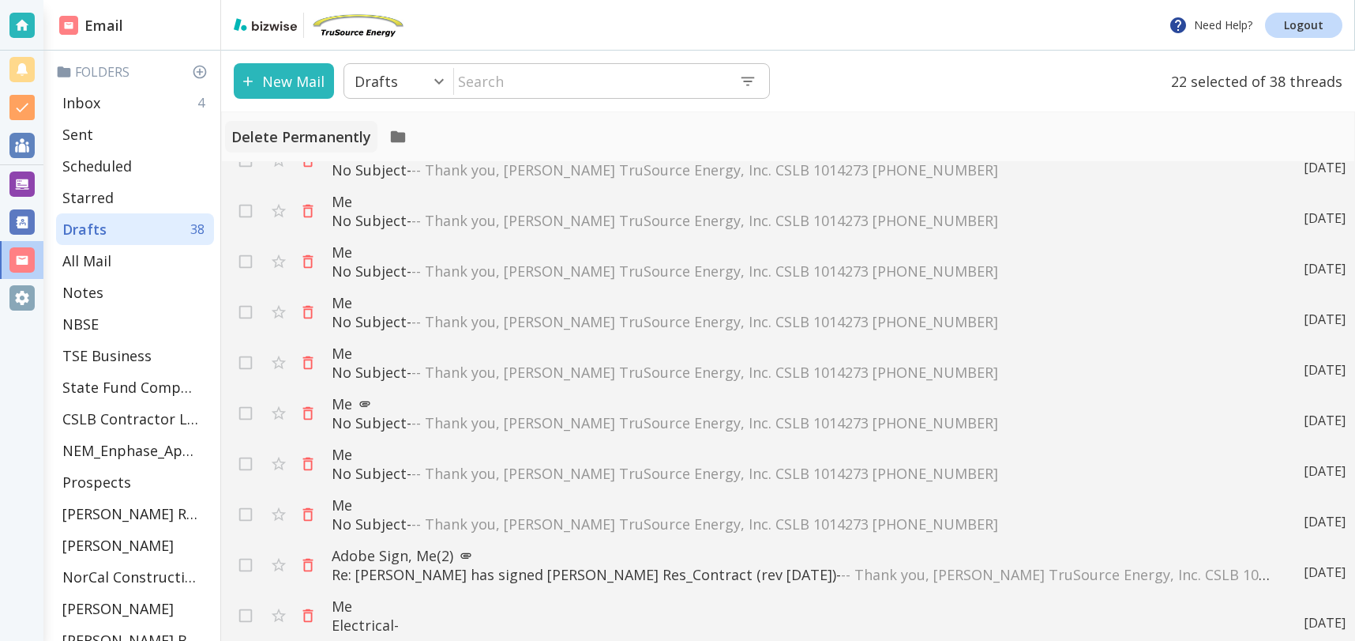
scroll to position [330, 0]
